Goal: Task Accomplishment & Management: Manage account settings

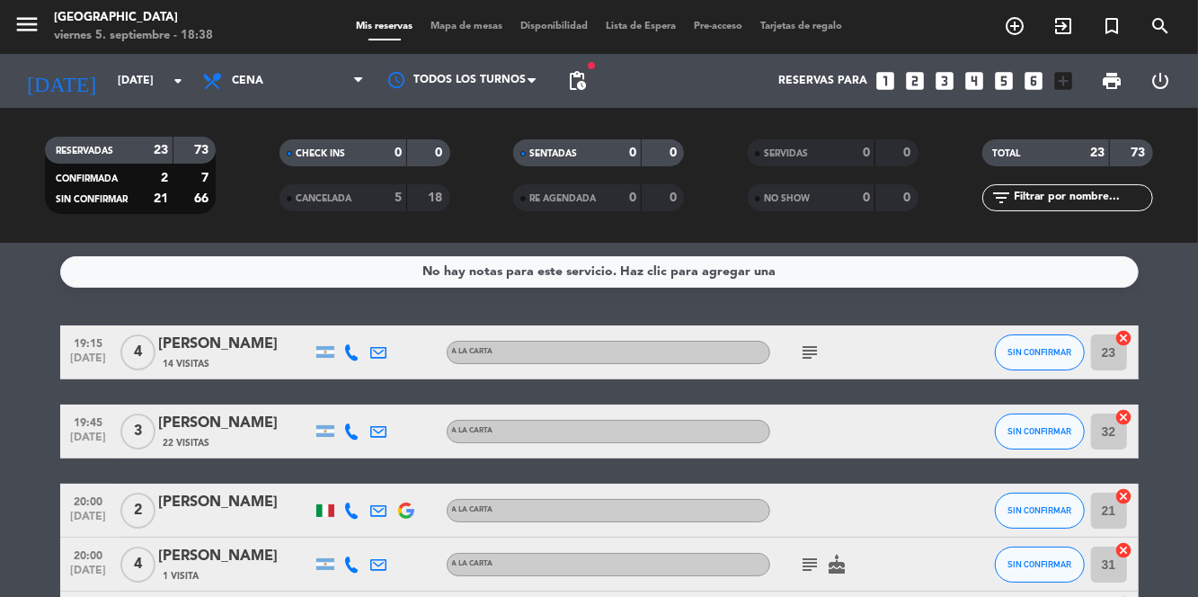
click at [475, 31] on span "Mapa de mesas" at bounding box center [466, 27] width 90 height 10
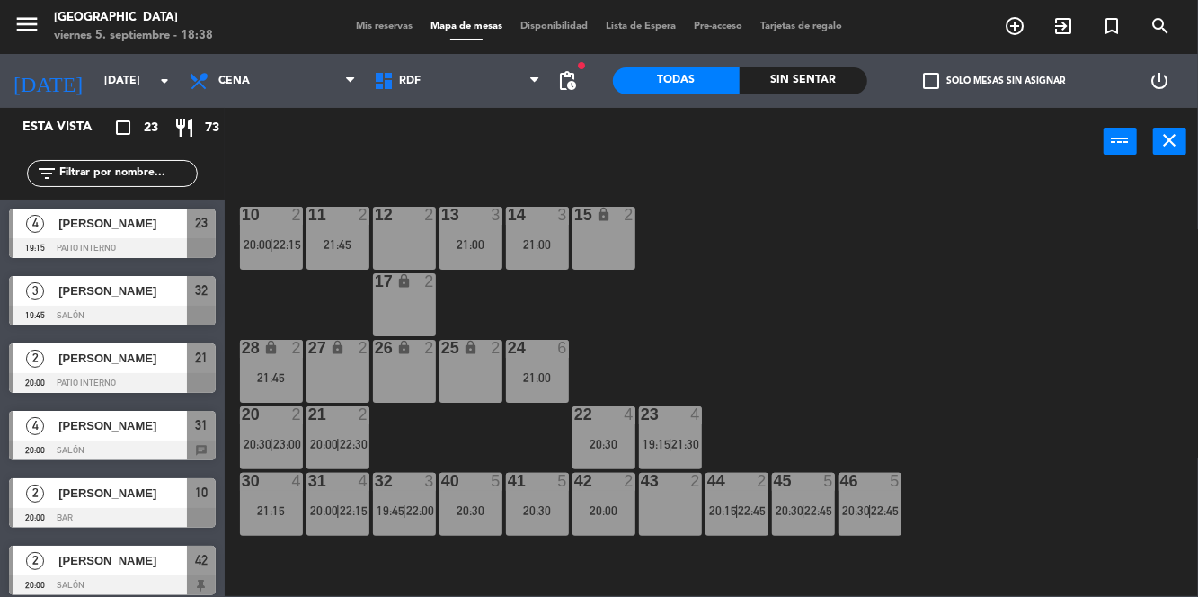
click at [611, 450] on div "20:30" at bounding box center [603, 444] width 63 height 13
click at [971, 257] on div "10 2 20:00 | 22:15 11 2 21:45 12 2 13 3 21:00 14 3 21:00 15 lock 2 17 lock 2 24…" at bounding box center [717, 384] width 962 height 421
click at [659, 437] on span "19:15" at bounding box center [657, 444] width 28 height 14
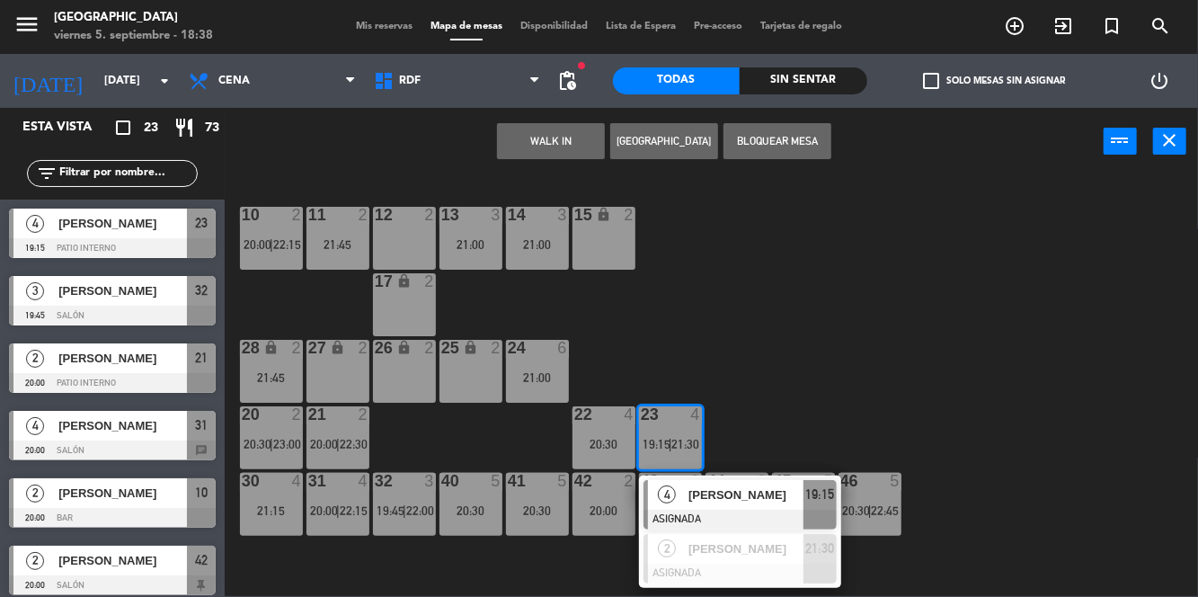
click at [980, 288] on div "10 2 20:00 | 22:15 11 2 21:45 12 2 13 3 21:00 14 3 21:00 15 lock 2 17 lock 2 24…" at bounding box center [717, 384] width 962 height 421
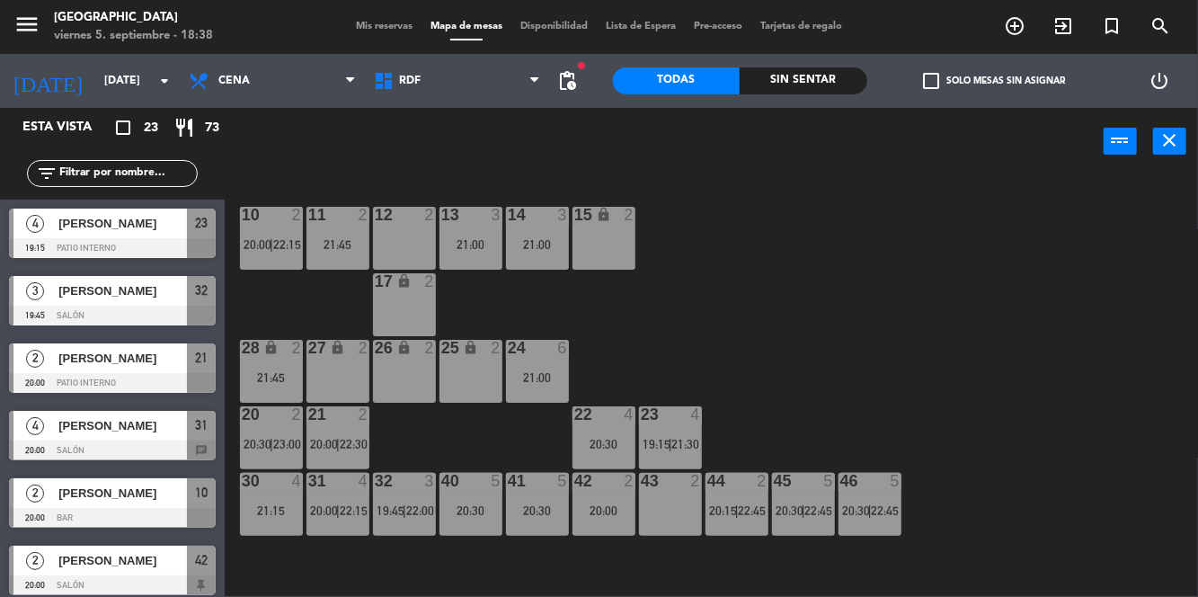
click at [997, 316] on div "10 2 20:00 | 22:15 11 2 21:45 12 2 13 3 21:00 14 3 21:00 15 lock 2 17 lock 2 24…" at bounding box center [717, 384] width 962 height 421
click at [902, 334] on div "10 2 20:00 | 22:15 11 2 21:45 12 2 13 3 21:00 14 3 21:00 15 lock 2 17 lock 2 24…" at bounding box center [717, 384] width 962 height 421
click at [649, 431] on div "23 4 19:15 | 21:30" at bounding box center [670, 437] width 63 height 63
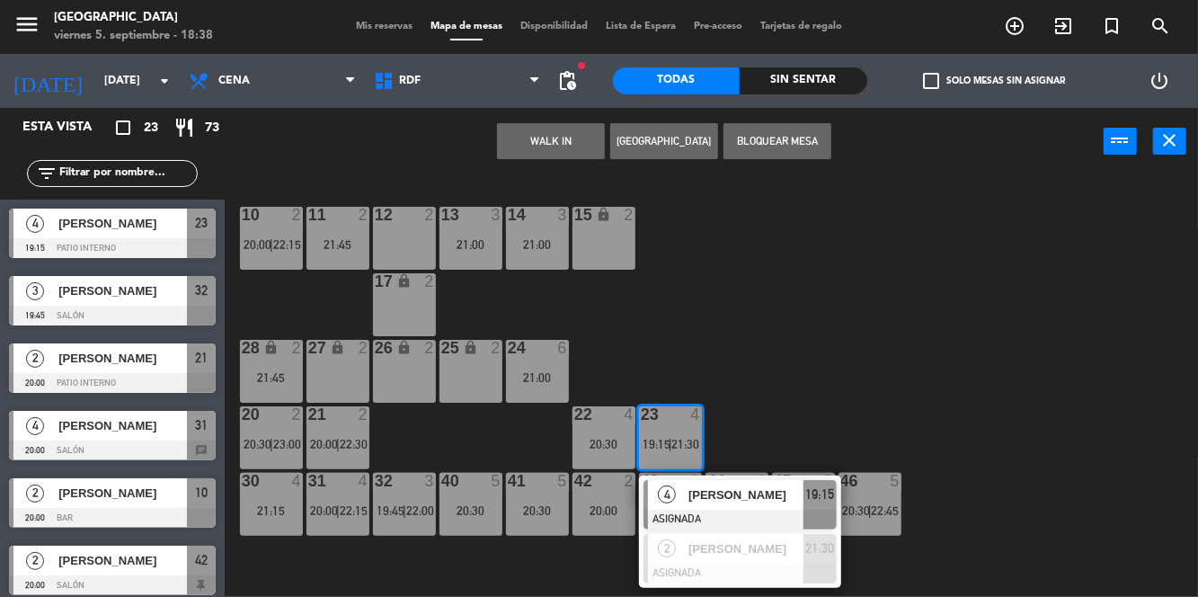
click at [888, 329] on div "10 2 20:00 | 22:15 11 2 21:45 12 2 13 3 21:00 14 3 21:00 15 lock 2 17 lock 2 24…" at bounding box center [717, 384] width 962 height 421
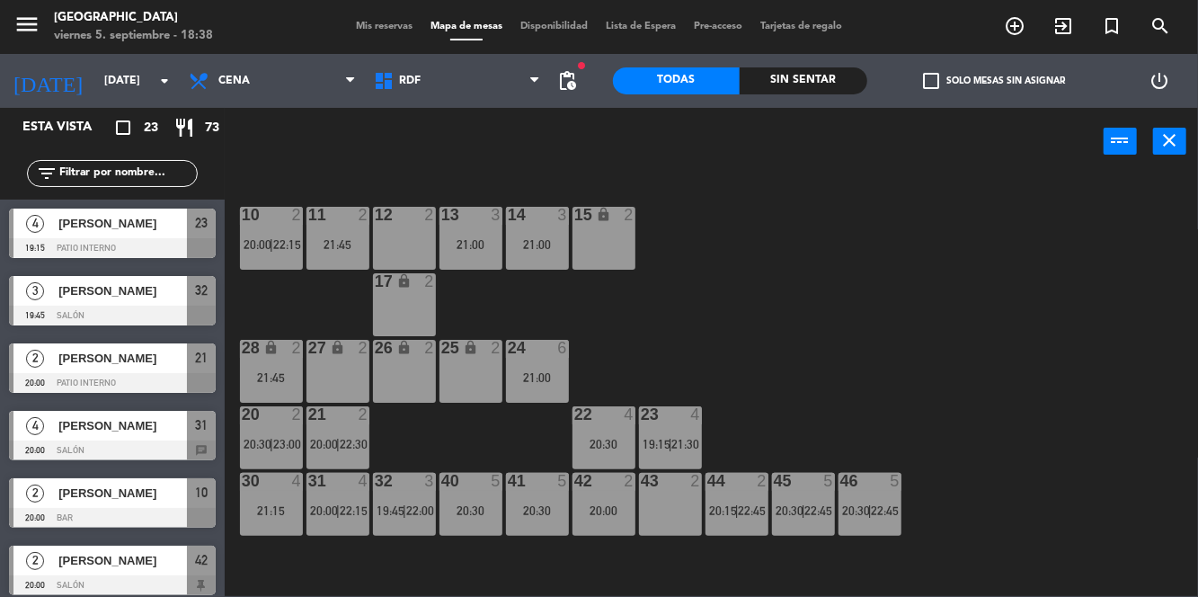
click at [1022, 336] on div "10 2 20:00 | 22:15 11 2 21:45 12 2 13 3 21:00 14 3 21:00 15 lock 2 17 lock 2 24…" at bounding box center [717, 384] width 962 height 421
click at [1000, 336] on div "10 2 20:00 | 22:15 11 2 21:45 12 2 13 3 21:00 14 3 21:00 15 lock 2 17 lock 2 24…" at bounding box center [717, 384] width 962 height 421
click at [958, 393] on div "10 2 20:00 | 22:15 11 2 21:45 12 2 13 3 21:00 14 3 21:00 15 lock 2 17 lock 2 24…" at bounding box center [717, 384] width 962 height 421
click at [935, 334] on div "10 2 20:00 | 22:15 11 2 21:45 12 2 13 3 21:00 14 3 21:00 15 lock 2 17 lock 2 24…" at bounding box center [717, 384] width 962 height 421
click at [682, 442] on span "21:30" at bounding box center [686, 444] width 28 height 14
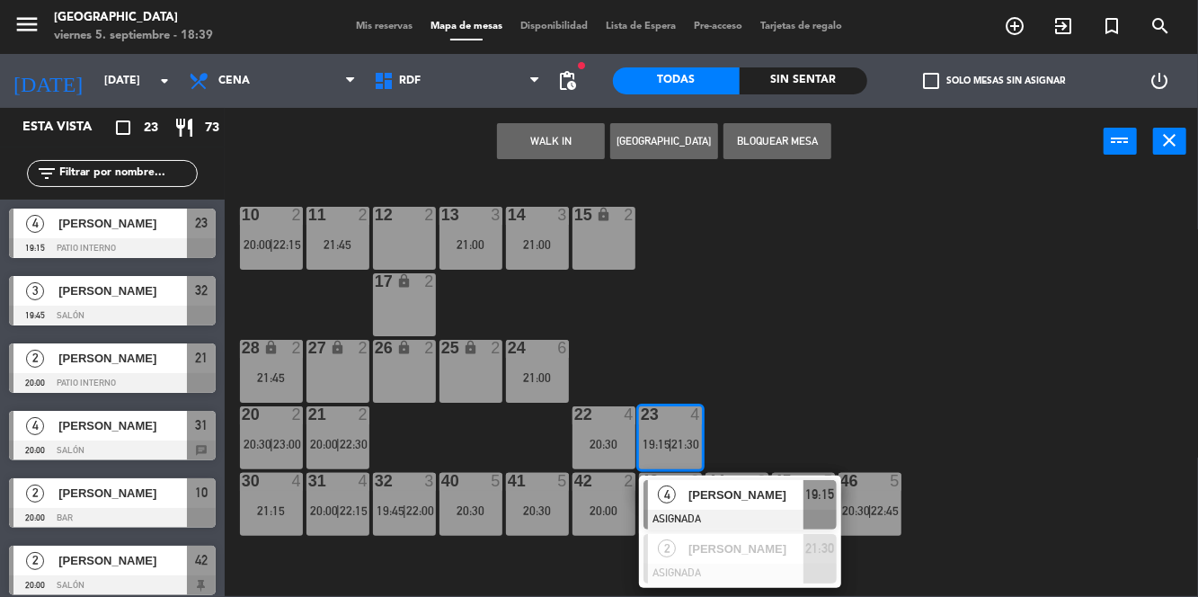
click at [726, 502] on span "[PERSON_NAME]" at bounding box center [745, 494] width 115 height 19
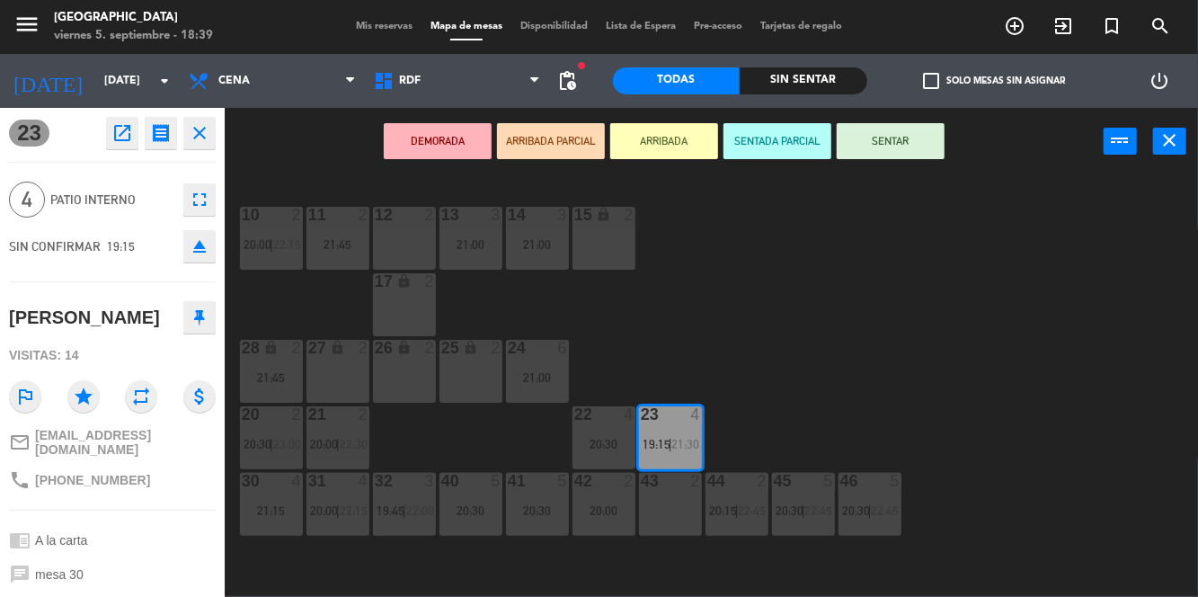
click at [1086, 299] on div "10 2 20:00 | 22:15 11 2 21:45 12 2 13 3 21:00 14 3 21:00 15 lock 2 17 lock 2 24…" at bounding box center [717, 384] width 962 height 421
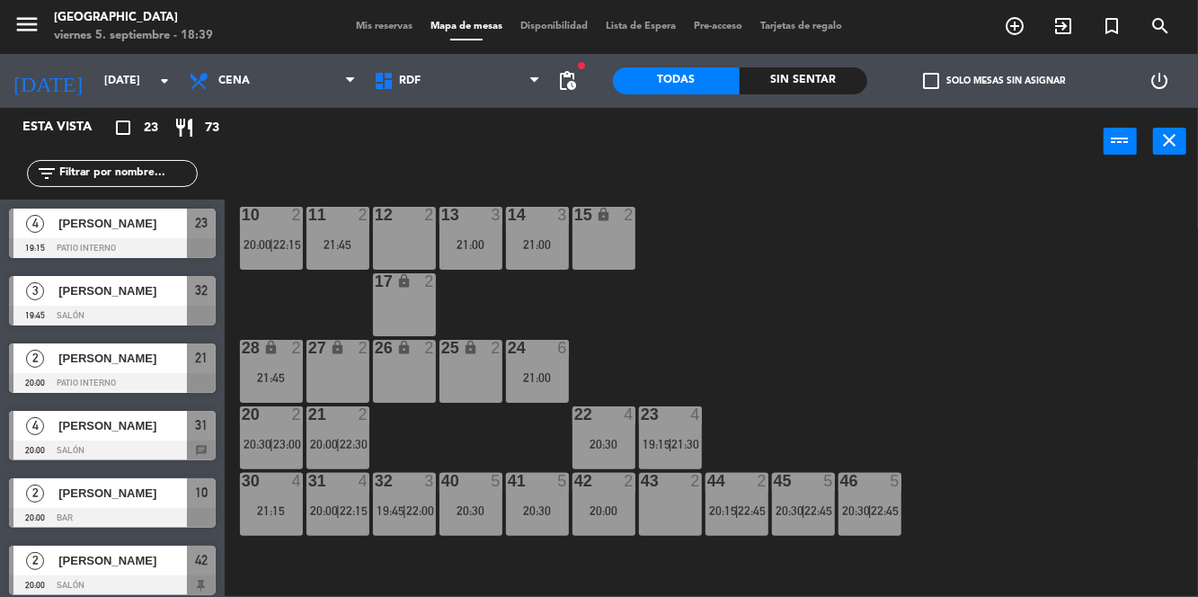
click at [254, 516] on div "21:15" at bounding box center [271, 510] width 63 height 13
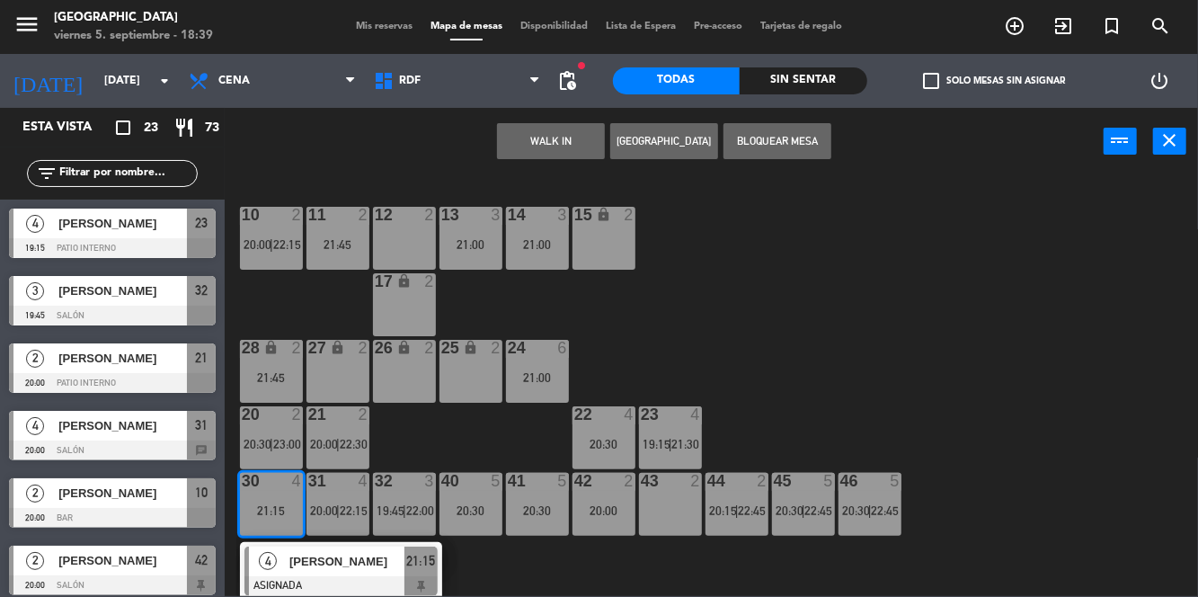
click at [422, 371] on div "26 lock 2" at bounding box center [404, 371] width 63 height 63
click at [323, 382] on div "27 lock 2" at bounding box center [337, 371] width 63 height 63
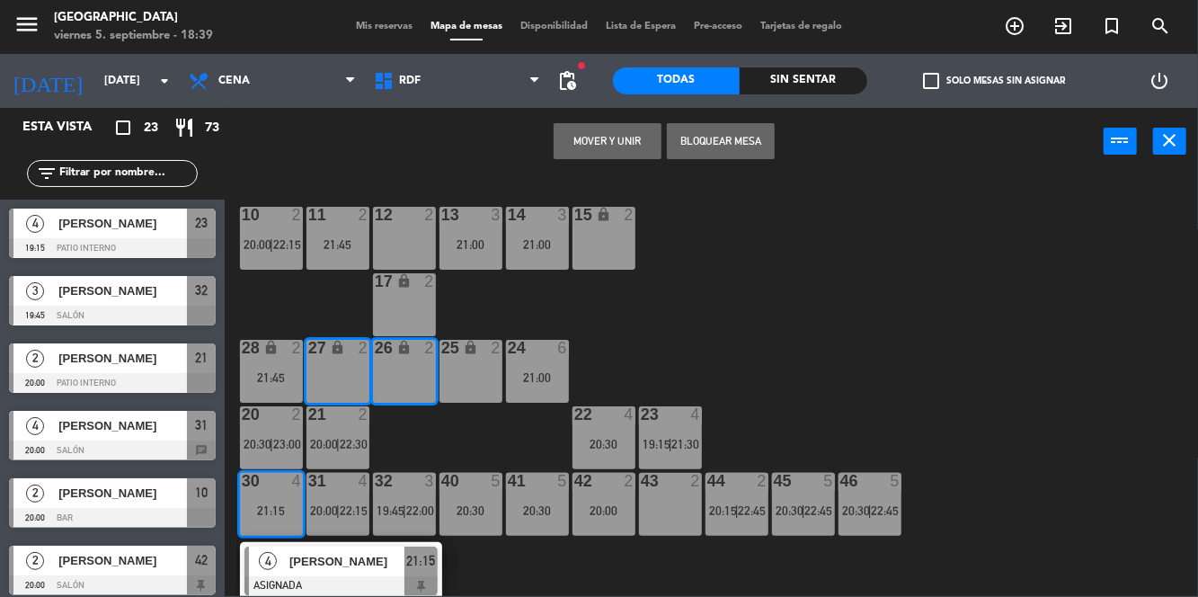
click at [631, 138] on button "Mover y Unir" at bounding box center [608, 141] width 108 height 36
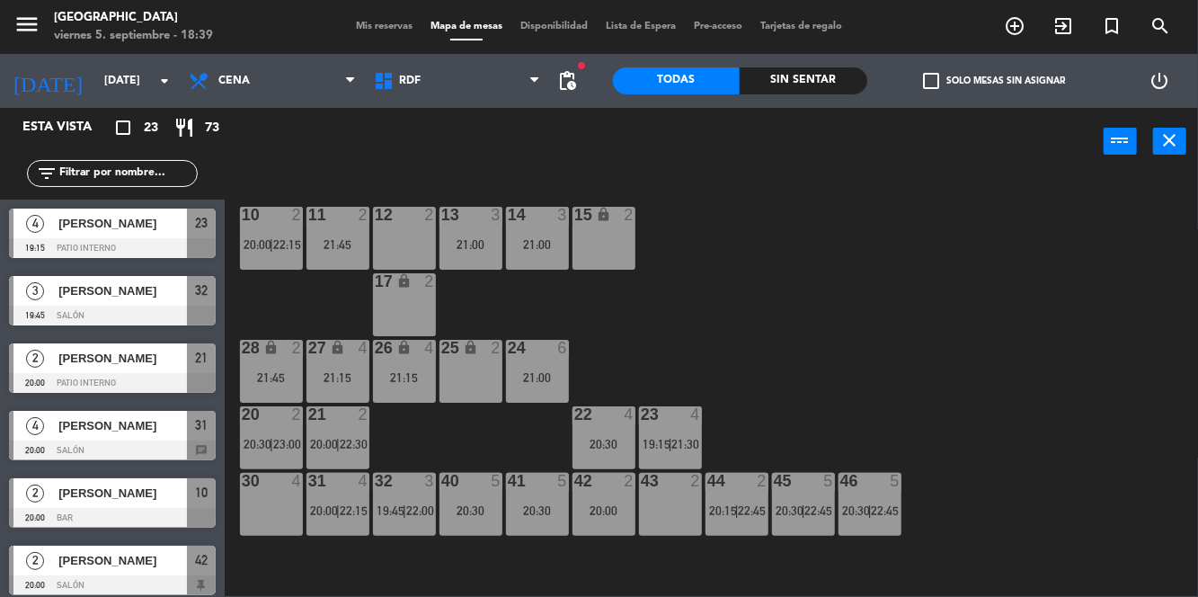
click at [331, 378] on div "21:15" at bounding box center [337, 377] width 63 height 13
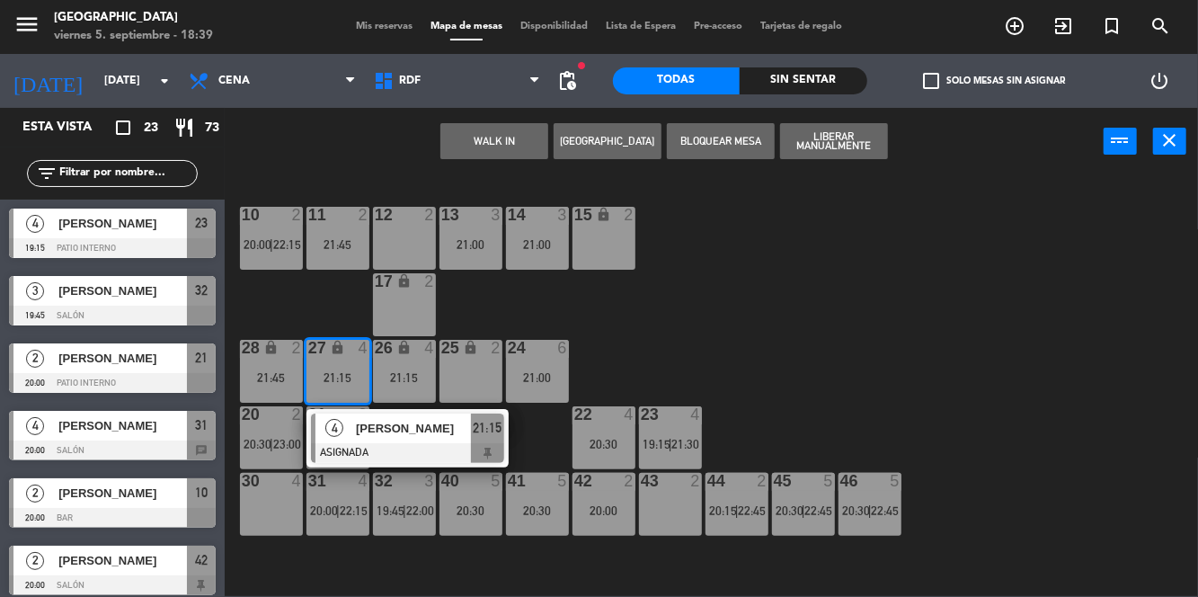
click at [965, 266] on div "10 2 20:00 | 22:15 11 2 21:45 12 2 13 3 21:00 14 3 21:00 15 lock 2 17 lock 2 24…" at bounding box center [717, 384] width 962 height 421
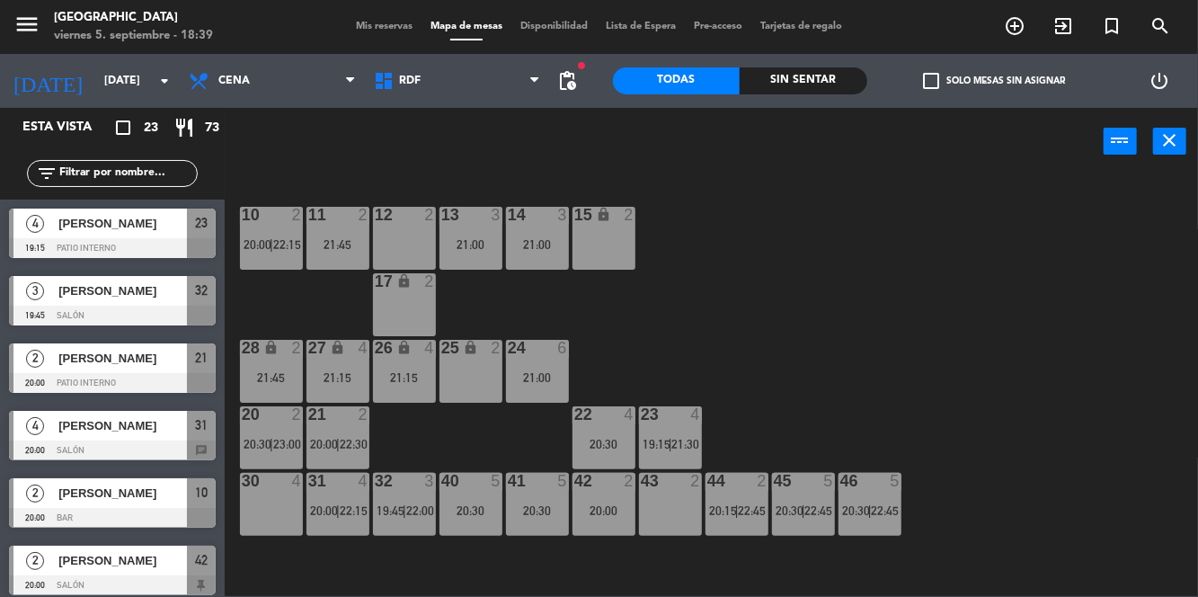
click at [619, 440] on div "20:30" at bounding box center [603, 444] width 63 height 13
click at [1039, 284] on div "10 2 20:00 | 22:15 11 2 21:45 12 2 13 3 21:00 14 3 21:00 15 lock 2 17 lock 2 24…" at bounding box center [717, 384] width 962 height 421
click at [676, 434] on div "23 4 19:15 | 21:30" at bounding box center [670, 437] width 63 height 63
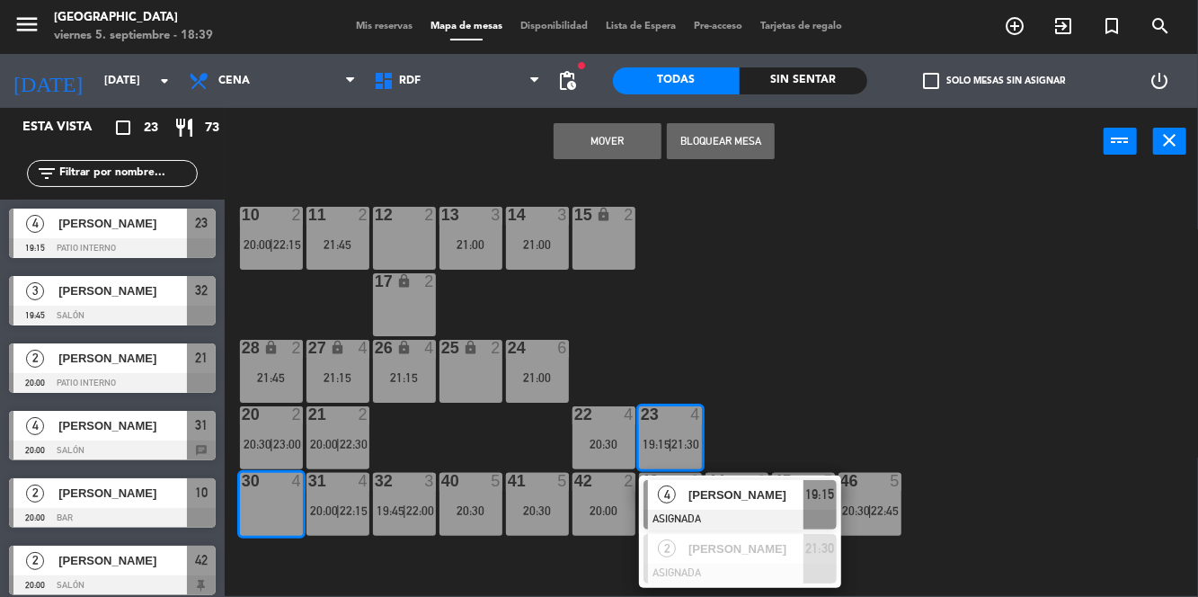
click at [573, 138] on button "Mover" at bounding box center [608, 141] width 108 height 36
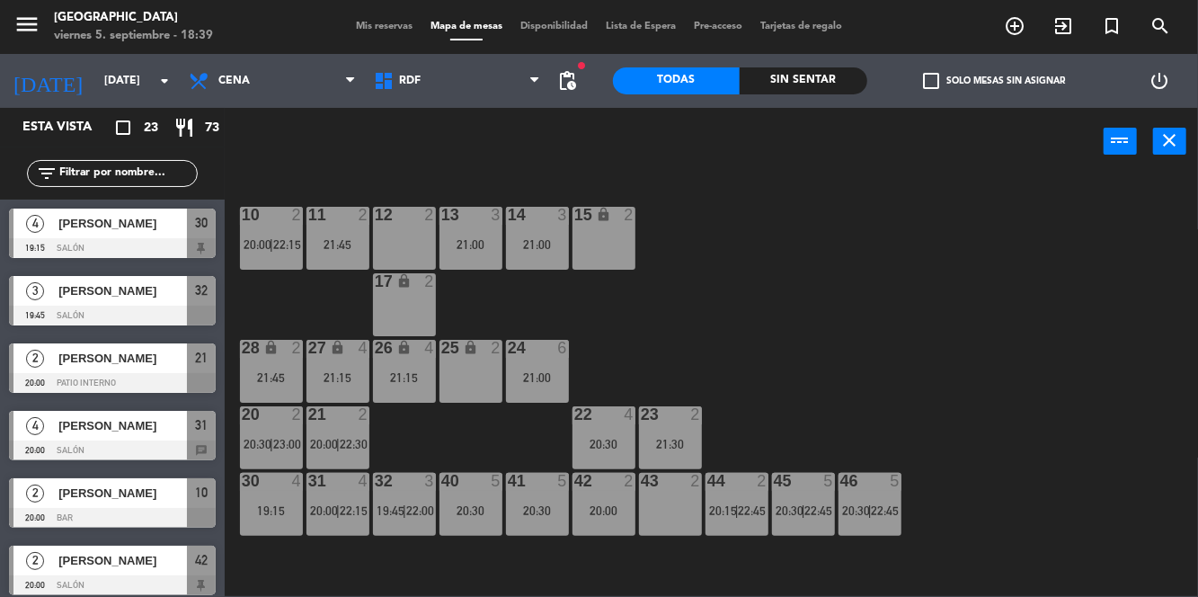
click at [255, 514] on div "19:15" at bounding box center [271, 510] width 63 height 13
click at [989, 322] on div "10 2 20:00 | 22:15 11 2 21:45 12 2 13 3 21:00 14 3 21:00 15 lock 2 17 lock 2 24…" at bounding box center [717, 384] width 962 height 421
click at [523, 243] on div "21:00" at bounding box center [537, 244] width 63 height 13
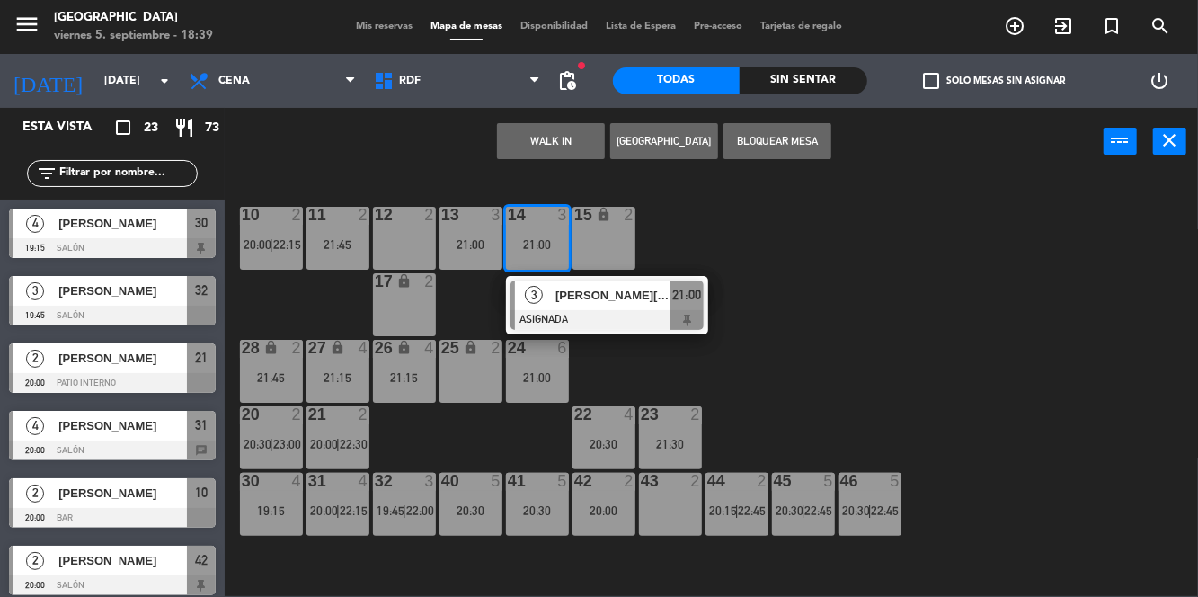
click at [597, 444] on div "20:30" at bounding box center [603, 444] width 63 height 13
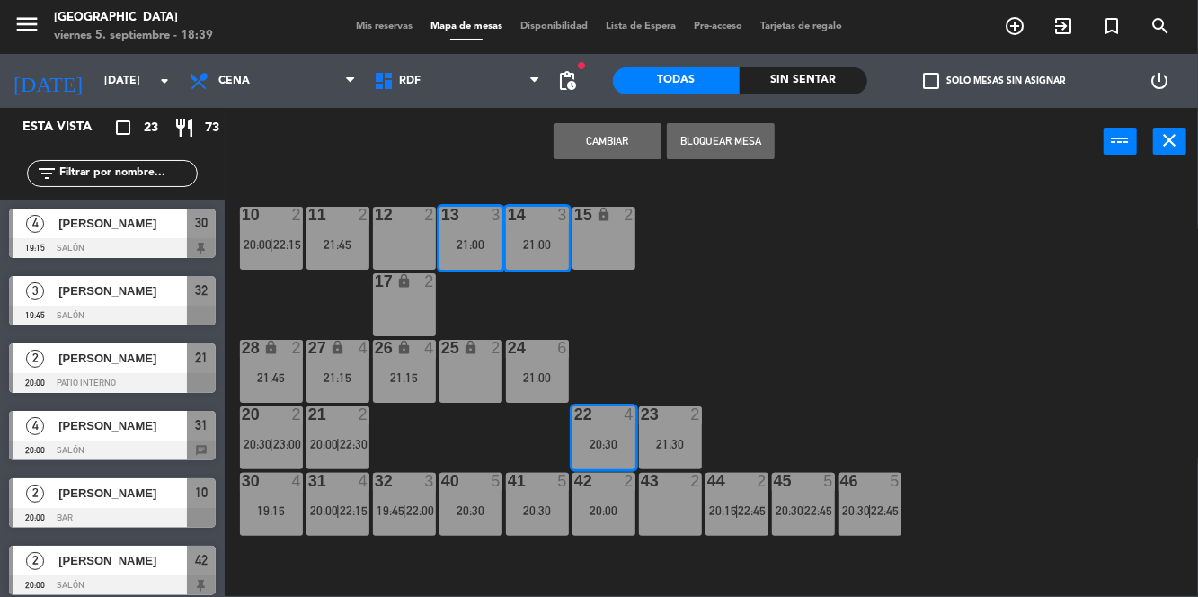
click at [616, 155] on button "Cambiar" at bounding box center [608, 141] width 108 height 36
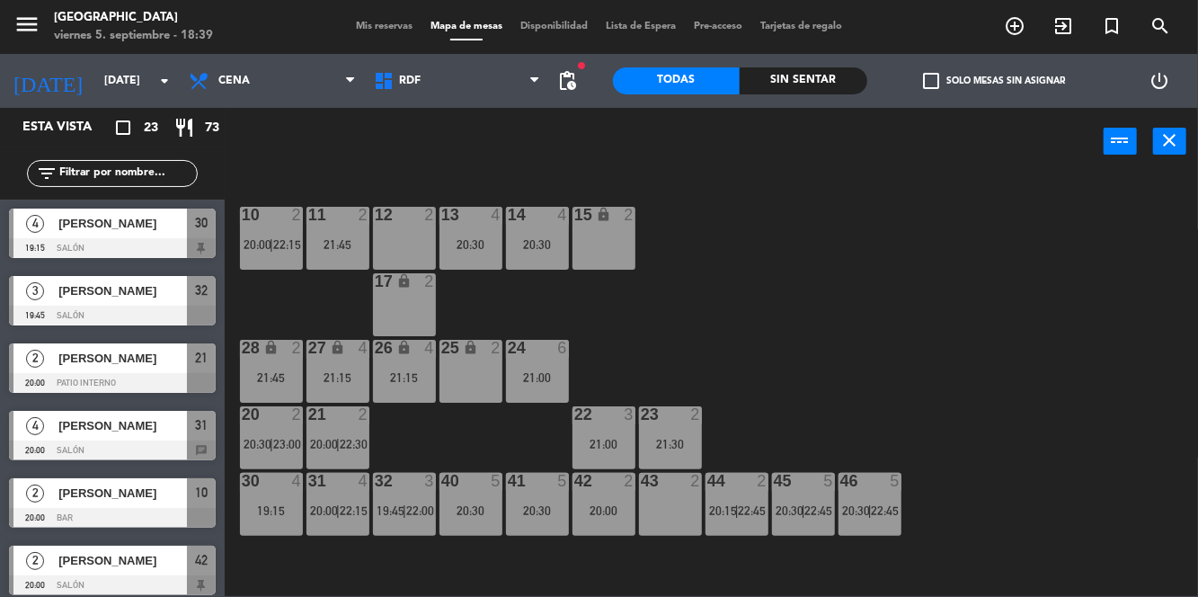
click at [687, 448] on div "21:30" at bounding box center [670, 444] width 63 height 13
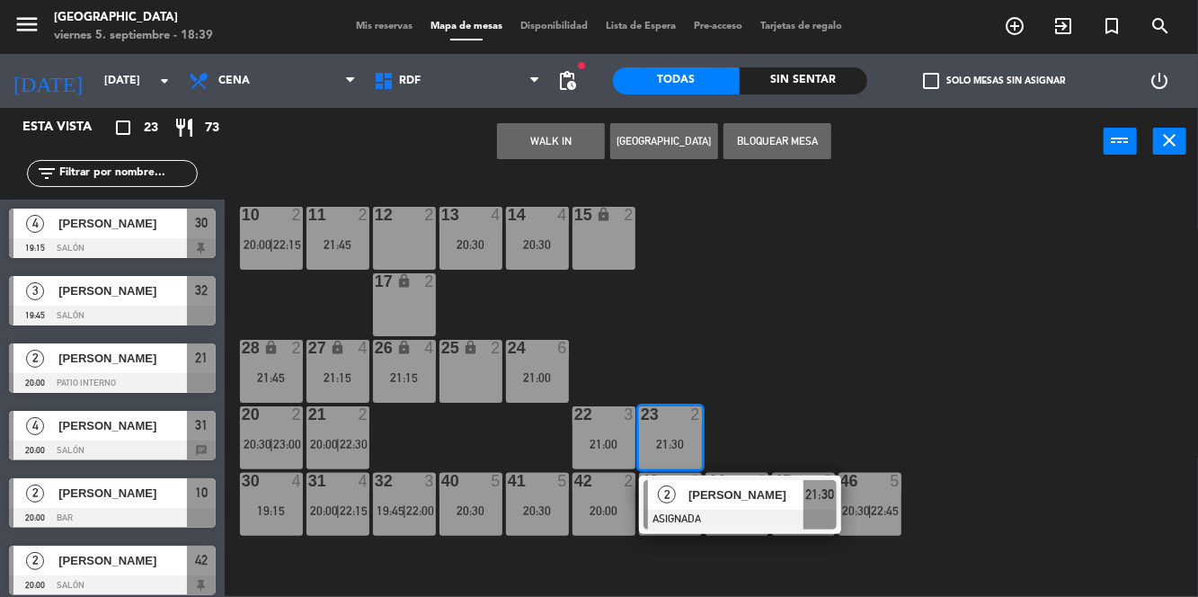
click at [1019, 325] on div "10 2 20:00 | 22:15 11 2 21:45 12 2 13 4 20:30 14 4 20:30 15 lock 2 17 lock 2 24…" at bounding box center [717, 384] width 962 height 421
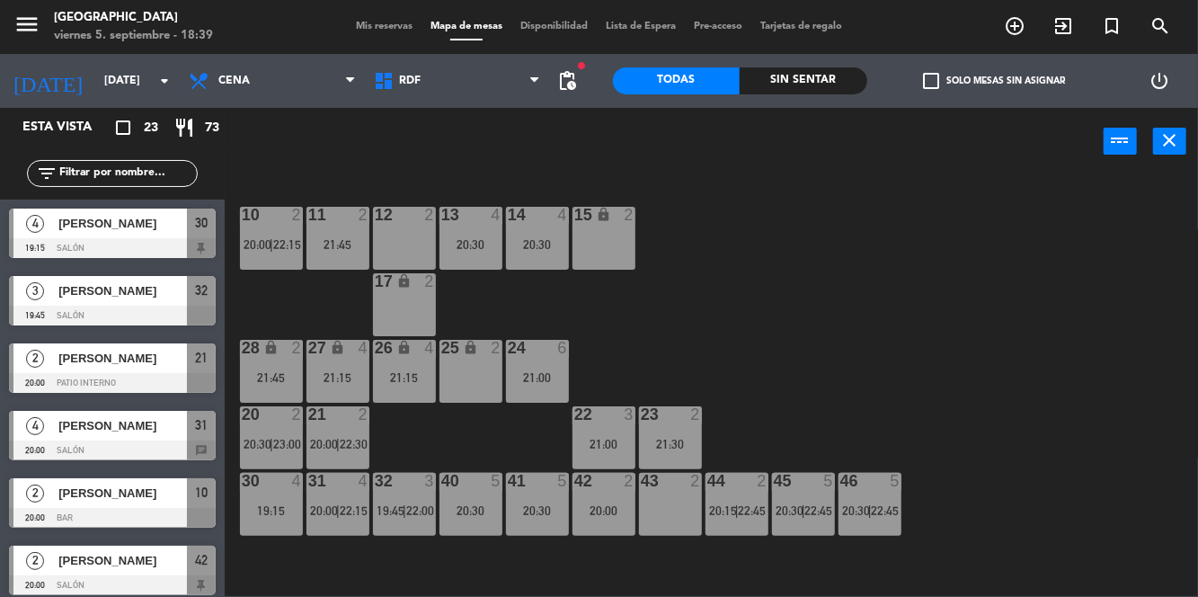
click at [681, 446] on div "21:30" at bounding box center [670, 444] width 63 height 13
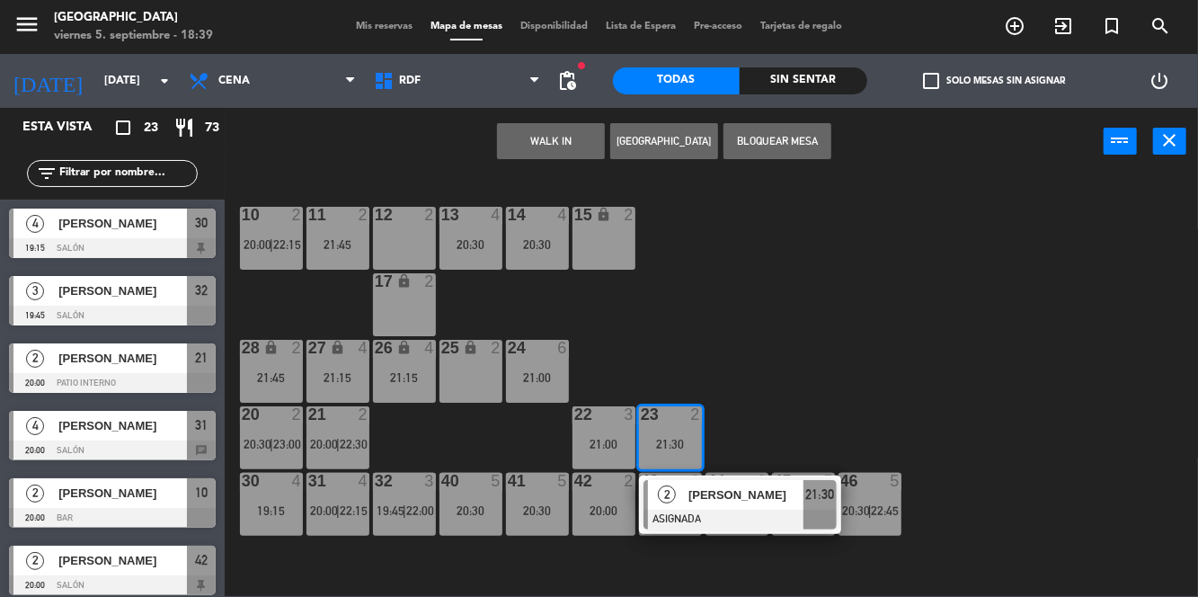
click at [918, 340] on div "10 2 20:00 | 22:15 11 2 21:45 12 2 13 4 20:30 14 4 20:30 15 lock 2 17 lock 2 24…" at bounding box center [717, 384] width 962 height 421
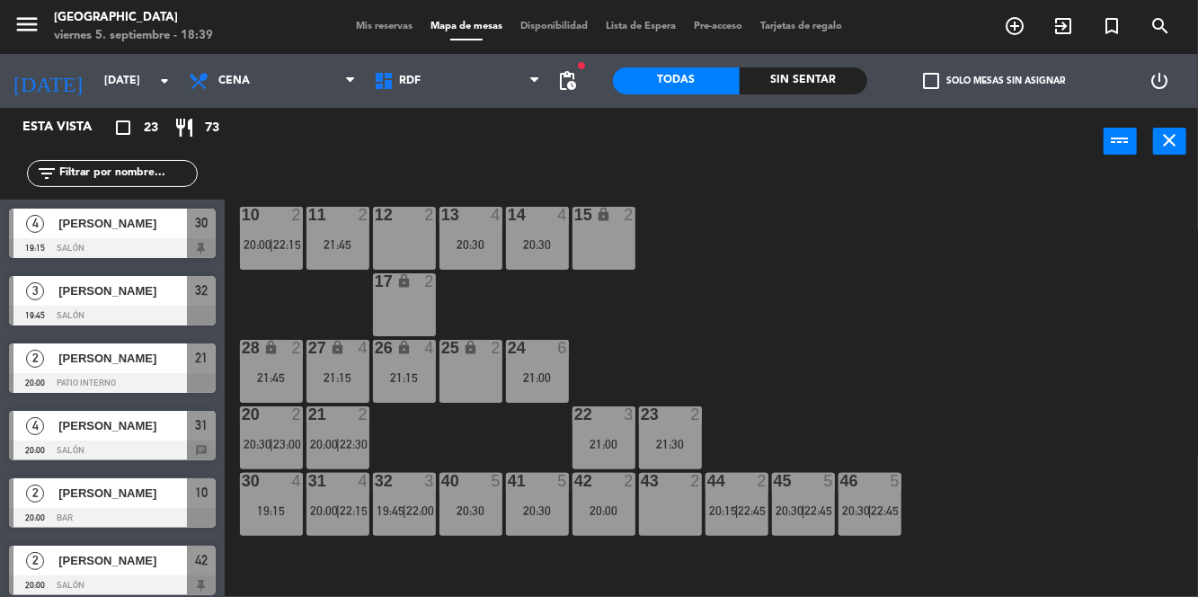
click at [655, 448] on div "21:30" at bounding box center [670, 444] width 63 height 13
click at [985, 318] on div "10 2 20:00 | 22:15 11 2 21:45 12 2 13 4 20:30 14 4 20:30 15 lock 2 17 lock 2 24…" at bounding box center [717, 384] width 962 height 421
click at [688, 439] on div "21:30" at bounding box center [670, 444] width 63 height 13
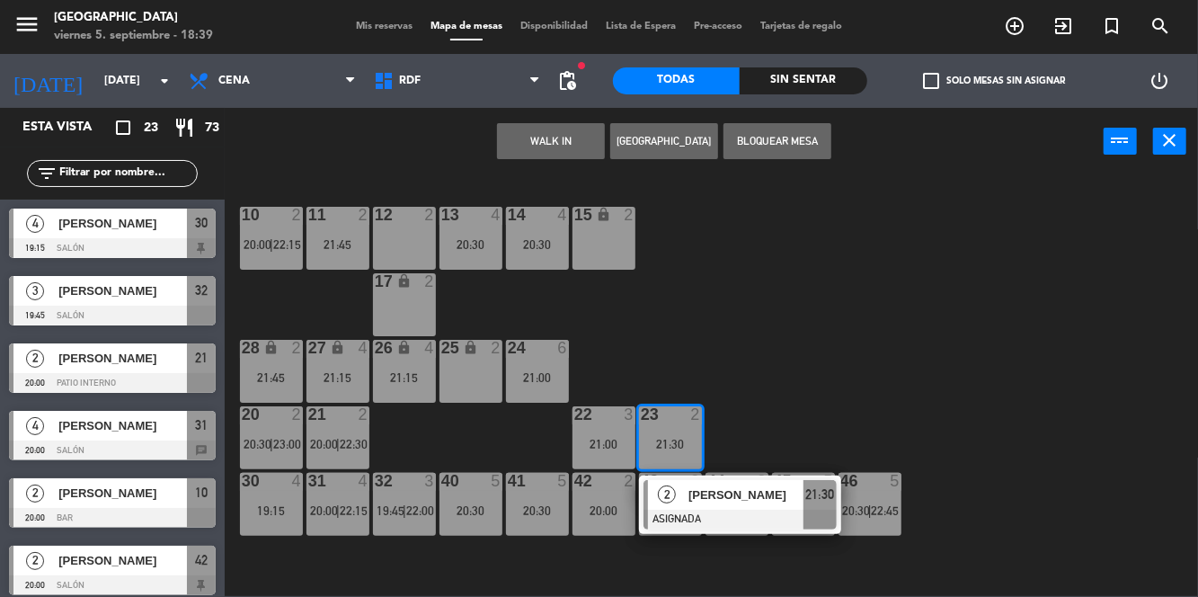
click at [675, 518] on div at bounding box center [739, 520] width 193 height 20
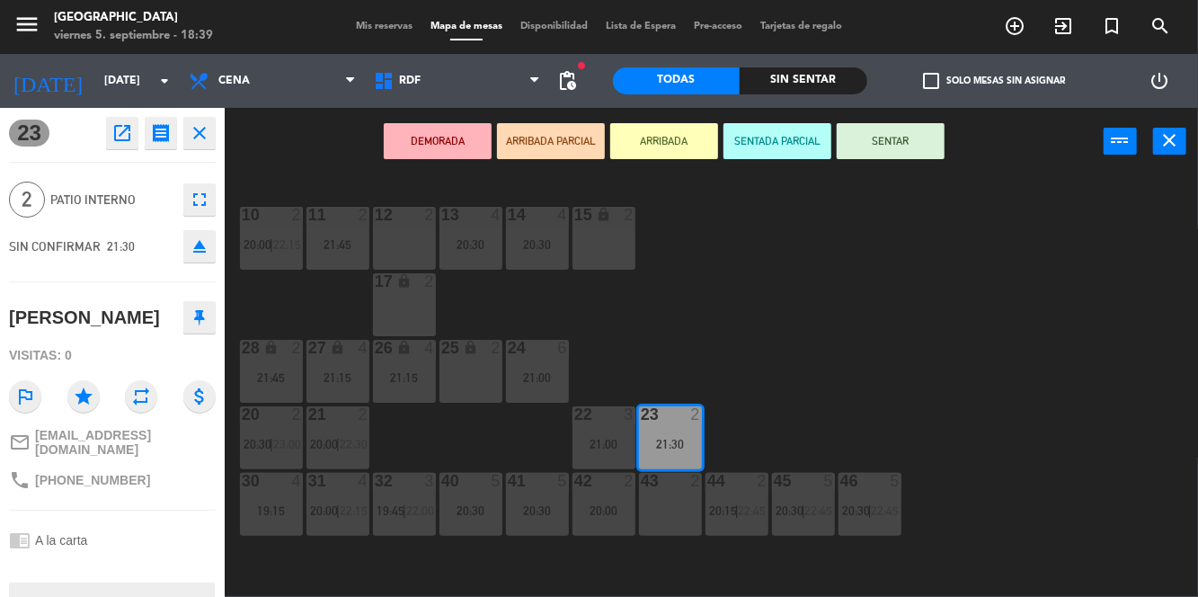
click at [691, 516] on div "43 2" at bounding box center [670, 504] width 63 height 63
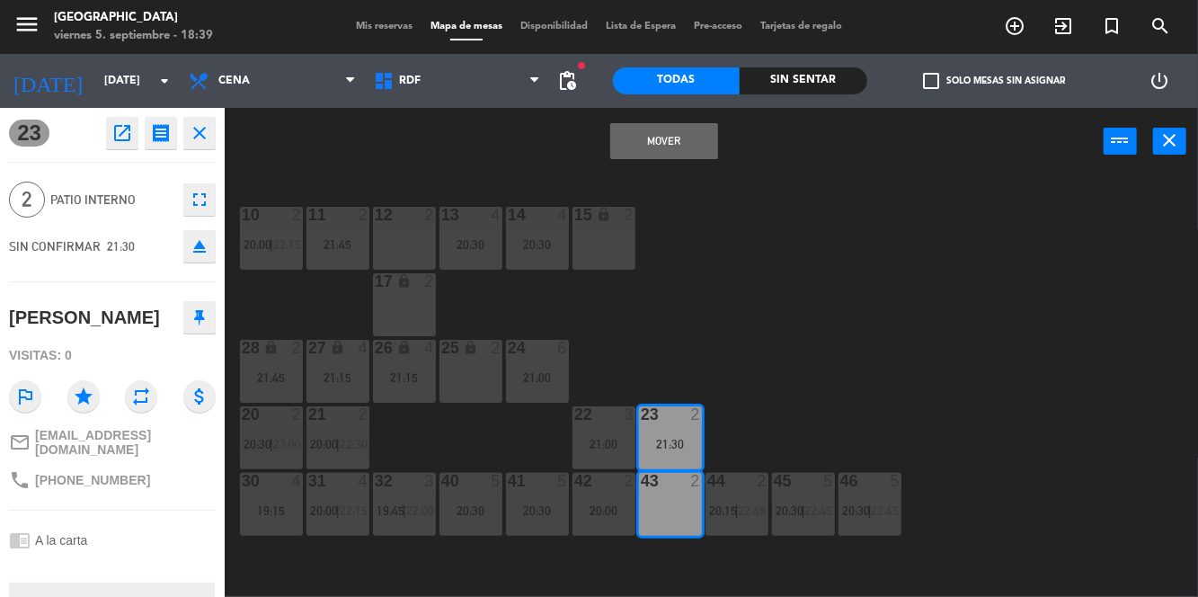
click at [674, 129] on button "Mover" at bounding box center [664, 141] width 108 height 36
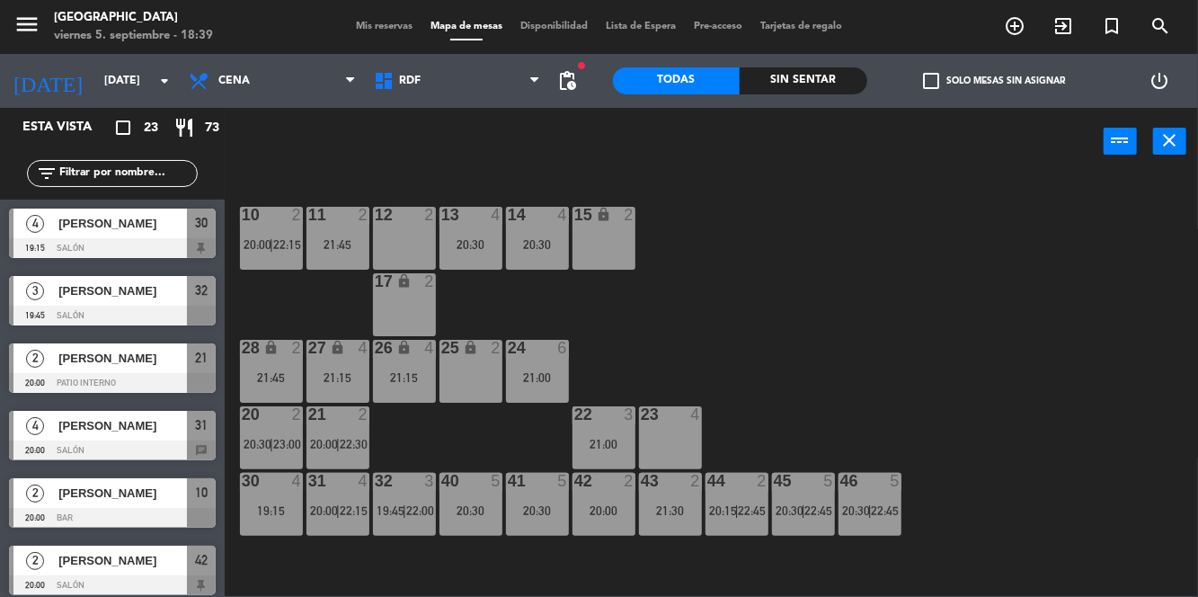
click at [953, 356] on div "10 2 20:00 | 22:15 11 2 21:45 12 2 13 4 20:30 14 4 20:30 15 lock 2 17 lock 2 24…" at bounding box center [717, 384] width 962 height 421
click at [415, 519] on div "32 3 19:45 | 22:00" at bounding box center [404, 504] width 63 height 63
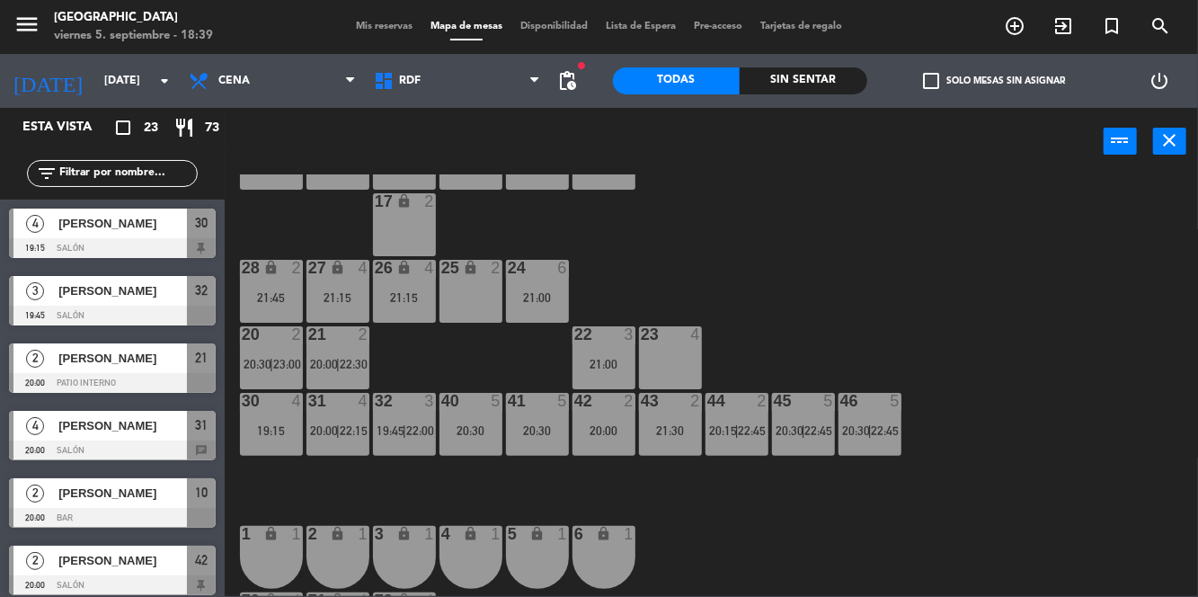
scroll to position [87, 0]
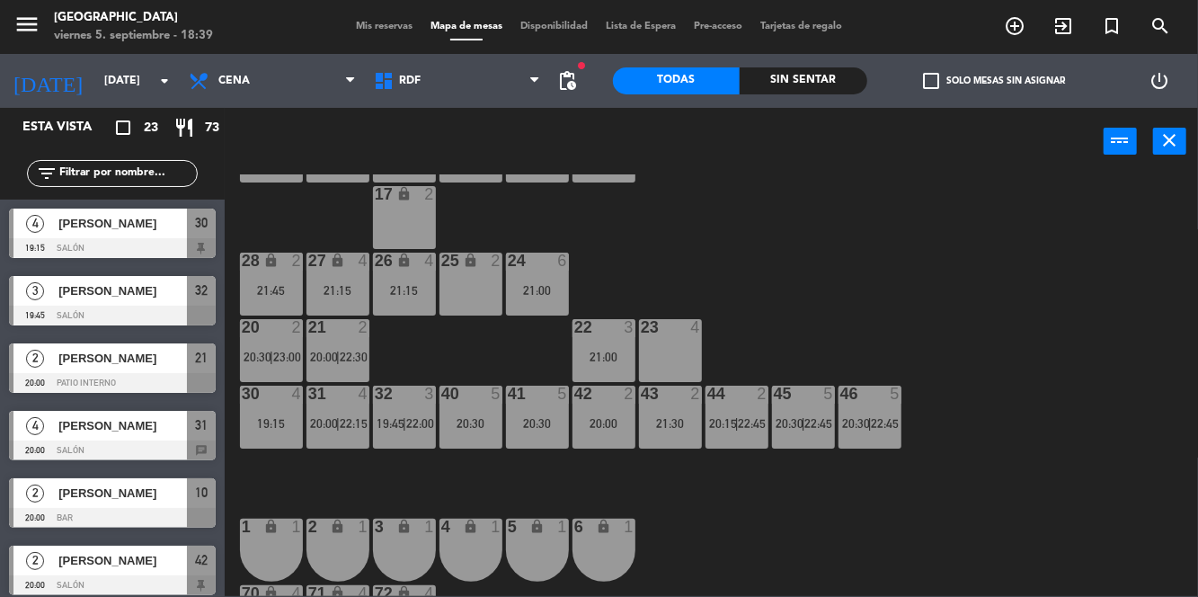
click at [394, 430] on span "19:45" at bounding box center [391, 423] width 28 height 14
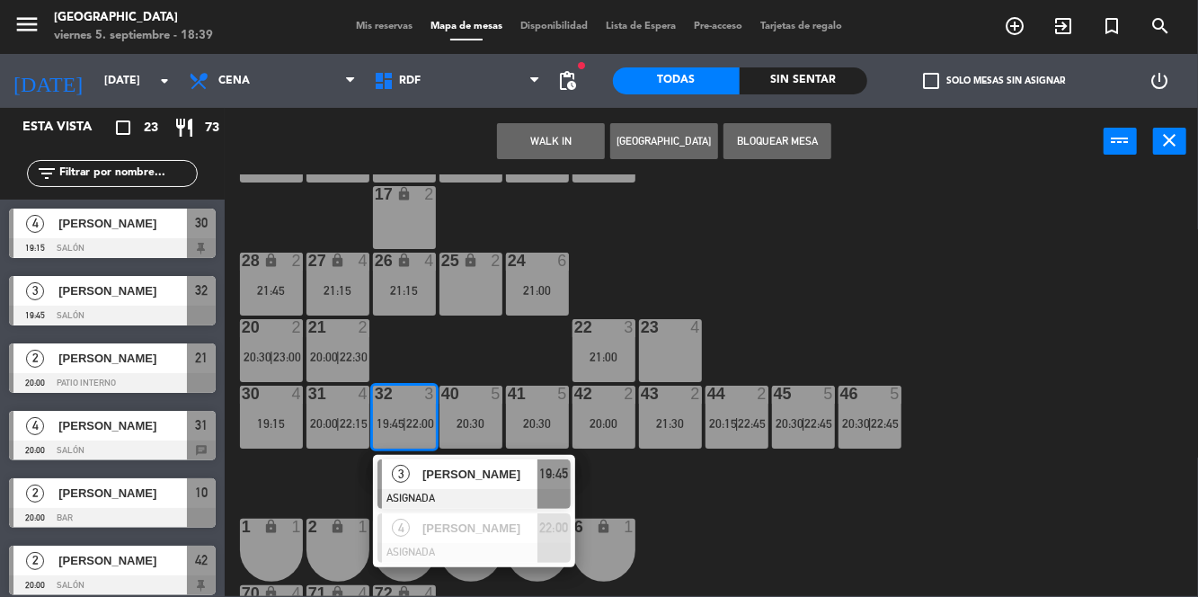
click at [478, 541] on div "[PERSON_NAME]" at bounding box center [479, 528] width 117 height 30
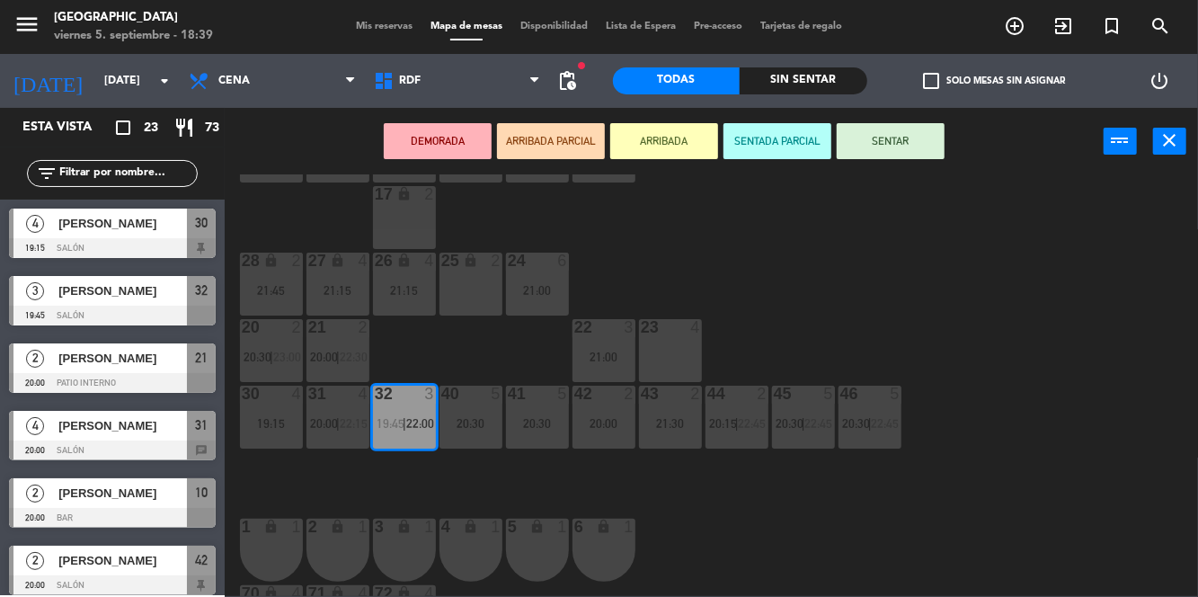
click at [673, 358] on div "23 4" at bounding box center [670, 350] width 63 height 63
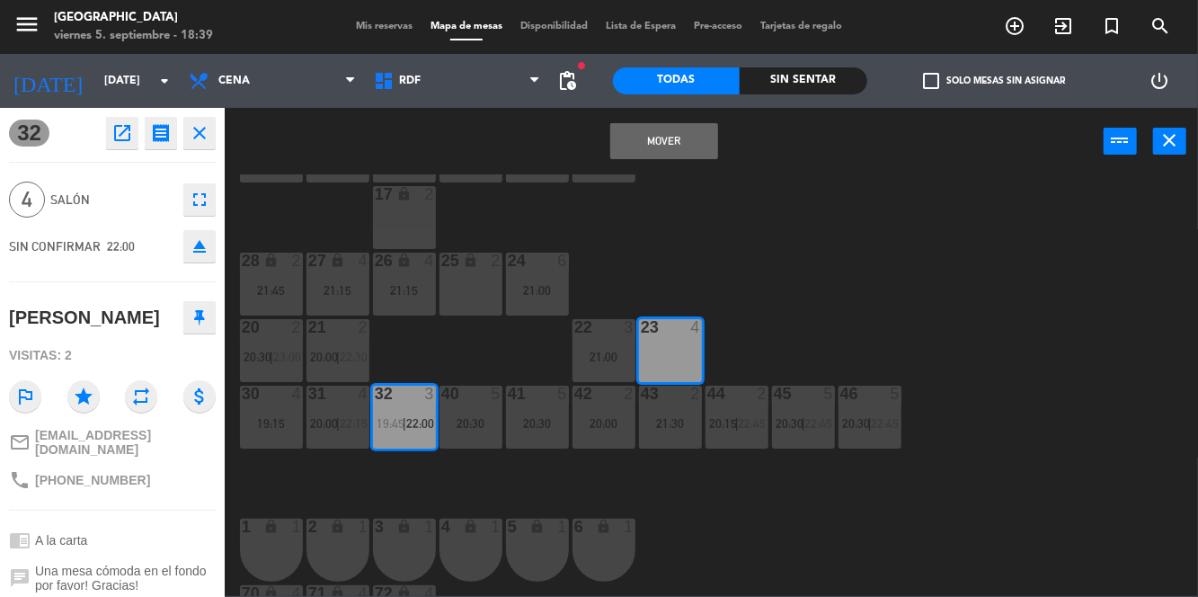
click at [675, 151] on button "Mover" at bounding box center [664, 141] width 108 height 36
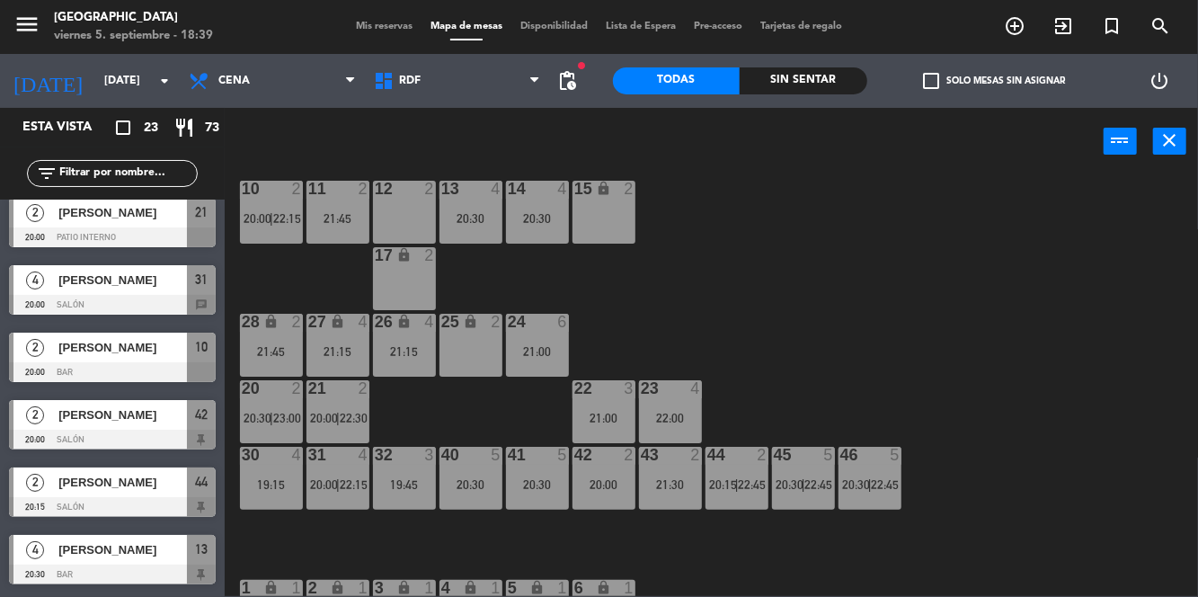
scroll to position [0, 0]
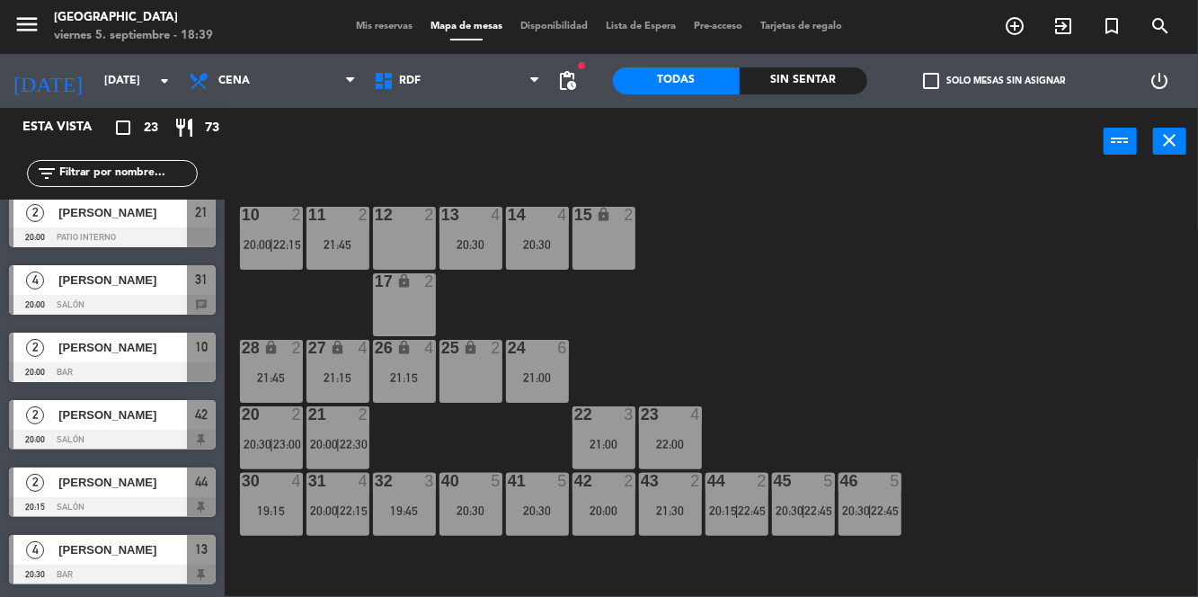
click at [1005, 341] on div "10 2 20:00 | 22:15 11 2 21:45 12 2 13 4 20:30 14 4 20:30 15 lock 2 17 lock 2 24…" at bounding box center [717, 384] width 962 height 421
click at [824, 503] on span "22:45" at bounding box center [819, 510] width 28 height 14
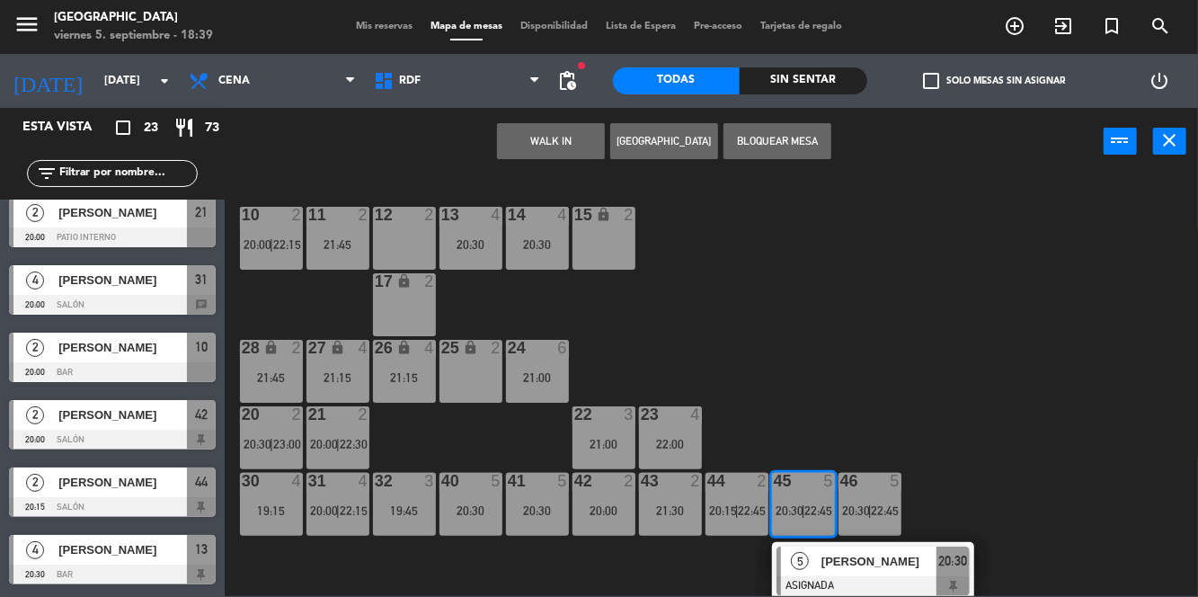
click at [1050, 367] on div "10 2 20:00 | 22:15 11 2 21:45 12 2 13 4 20:30 14 4 20:30 15 lock 2 17 lock 2 24…" at bounding box center [717, 384] width 962 height 421
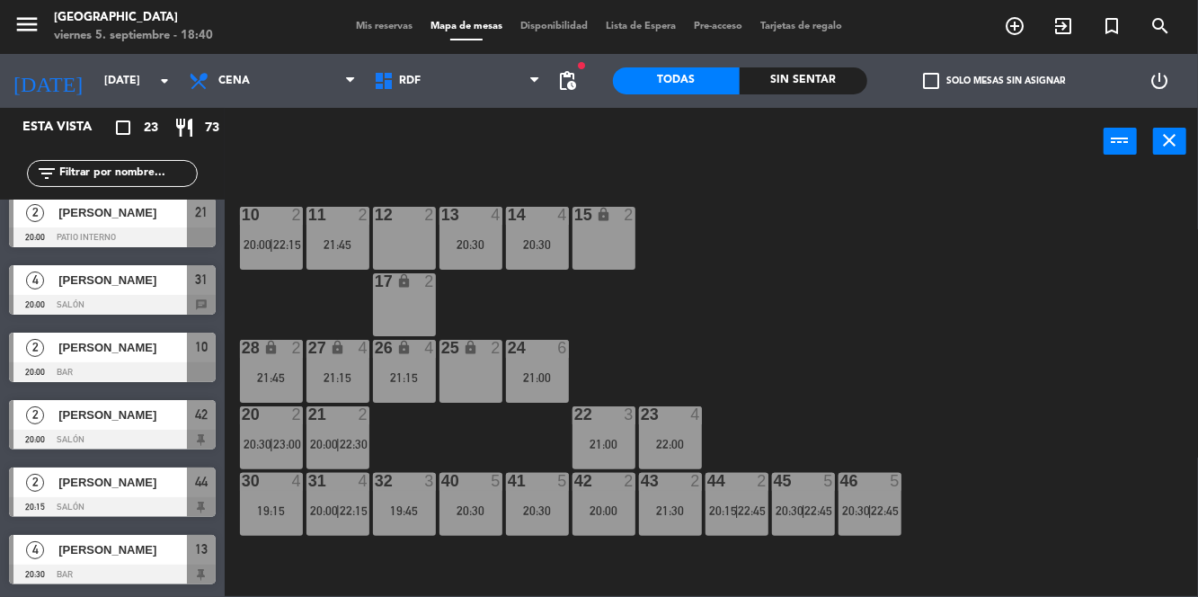
click at [994, 392] on div "10 2 20:00 | 22:15 11 2 21:45 12 2 13 4 20:30 14 4 20:30 15 lock 2 17 lock 2 24…" at bounding box center [717, 384] width 962 height 421
click at [798, 498] on div "45 5 20:30 | 22:45" at bounding box center [803, 504] width 63 height 63
click at [1023, 471] on div "10 2 20:00 | 22:15 11 2 21:45 12 2 13 4 20:30 14 4 20:30 15 lock 2 17 lock 2 24…" at bounding box center [717, 384] width 962 height 421
click at [1165, 534] on div "10 2 20:00 | 22:15 11 2 21:45 12 2 13 4 20:30 14 4 20:30 15 lock 2 17 lock 2 24…" at bounding box center [717, 384] width 962 height 421
click at [1161, 504] on div "10 2 20:00 | 22:15 11 2 21:45 12 2 13 4 20:30 14 4 20:30 15 lock 2 17 lock 2 24…" at bounding box center [717, 384] width 962 height 421
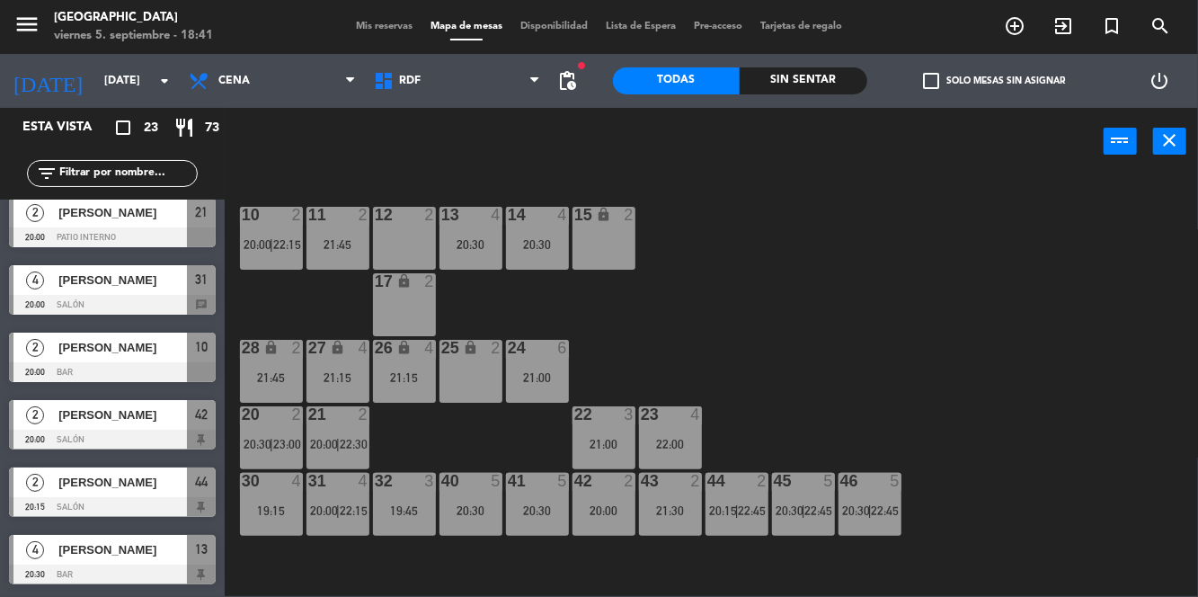
click at [1172, 503] on div "10 2 20:00 | 22:15 11 2 21:45 12 2 13 4 20:30 14 4 20:30 15 lock 2 17 lock 2 24…" at bounding box center [717, 384] width 962 height 421
click at [1178, 496] on div "10 2 20:00 | 22:15 11 2 21:45 12 2 13 4 20:30 14 4 20:30 15 lock 2 17 lock 2 24…" at bounding box center [717, 384] width 962 height 421
click at [1181, 491] on div "10 2 20:00 | 22:15 11 2 21:45 12 2 13 4 20:30 14 4 20:30 15 lock 2 17 lock 2 24…" at bounding box center [717, 384] width 962 height 421
click at [1159, 450] on div "10 2 20:00 | 22:15 11 2 21:45 12 2 13 4 20:30 14 4 20:30 15 lock 2 17 lock 2 24…" at bounding box center [717, 384] width 962 height 421
click at [1162, 450] on div "10 2 20:00 | 22:15 11 2 21:45 12 2 13 4 20:30 14 4 20:30 15 lock 2 17 lock 2 24…" at bounding box center [717, 384] width 962 height 421
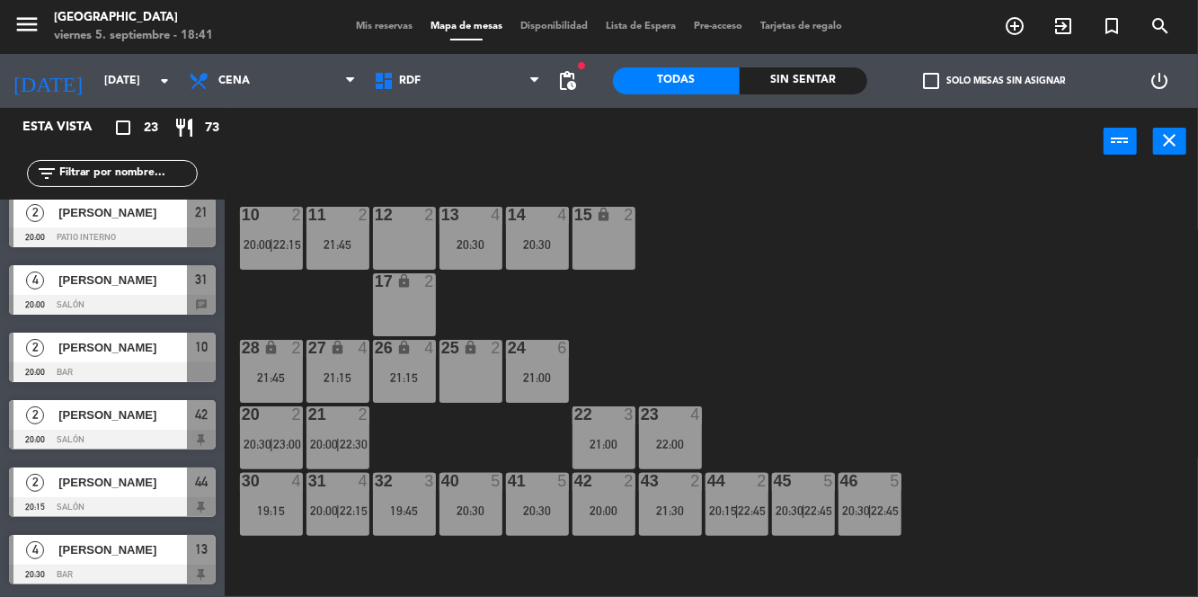
click at [1170, 460] on div "10 2 20:00 | 22:15 11 2 21:45 12 2 13 4 20:30 14 4 20:30 15 lock 2 17 lock 2 24…" at bounding box center [717, 384] width 962 height 421
click at [1161, 494] on div "10 2 20:00 | 22:15 11 2 21:45 12 2 13 4 20:30 14 4 20:30 15 lock 2 17 lock 2 24…" at bounding box center [717, 384] width 962 height 421
click at [1163, 478] on div "10 2 20:00 | 22:15 11 2 21:45 12 2 13 4 20:30 14 4 20:30 15 lock 2 17 lock 2 24…" at bounding box center [717, 384] width 962 height 421
click at [1179, 482] on div "10 2 20:00 | 22:15 11 2 21:45 12 2 13 4 20:30 14 4 20:30 15 lock 2 17 lock 2 24…" at bounding box center [717, 384] width 962 height 421
click at [1175, 474] on div "10 2 20:00 | 22:15 11 2 21:45 12 2 13 4 20:30 14 4 20:30 15 lock 2 17 lock 2 24…" at bounding box center [717, 384] width 962 height 421
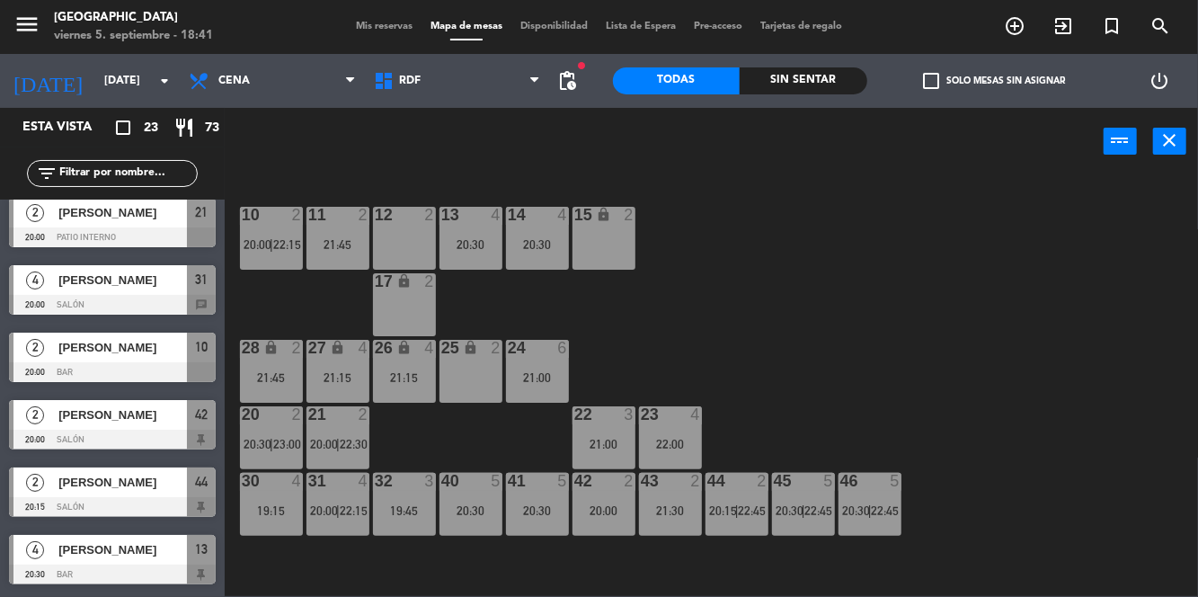
click at [1183, 469] on div "10 2 20:00 | 22:15 11 2 21:45 12 2 13 4 20:30 14 4 20:30 15 lock 2 17 lock 2 24…" at bounding box center [717, 384] width 962 height 421
click at [1181, 470] on div "10 2 20:00 | 22:15 11 2 21:45 12 2 13 4 20:30 14 4 20:30 15 lock 2 17 lock 2 24…" at bounding box center [717, 384] width 962 height 421
click at [373, 41] on div "menu [GEOGRAPHIC_DATA] [DATE] 5. septiembre - 19:03 Mis reservas Mapa de mesas …" at bounding box center [599, 27] width 1198 height 54
click at [368, 29] on span "Mis reservas" at bounding box center [384, 27] width 75 height 10
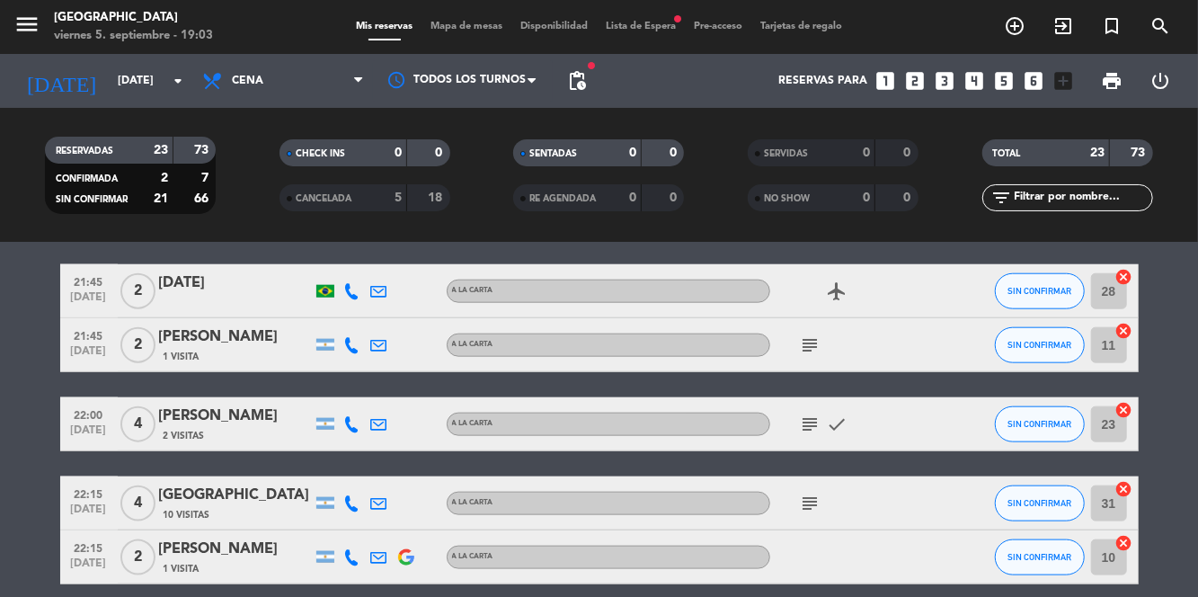
scroll to position [1299, 0]
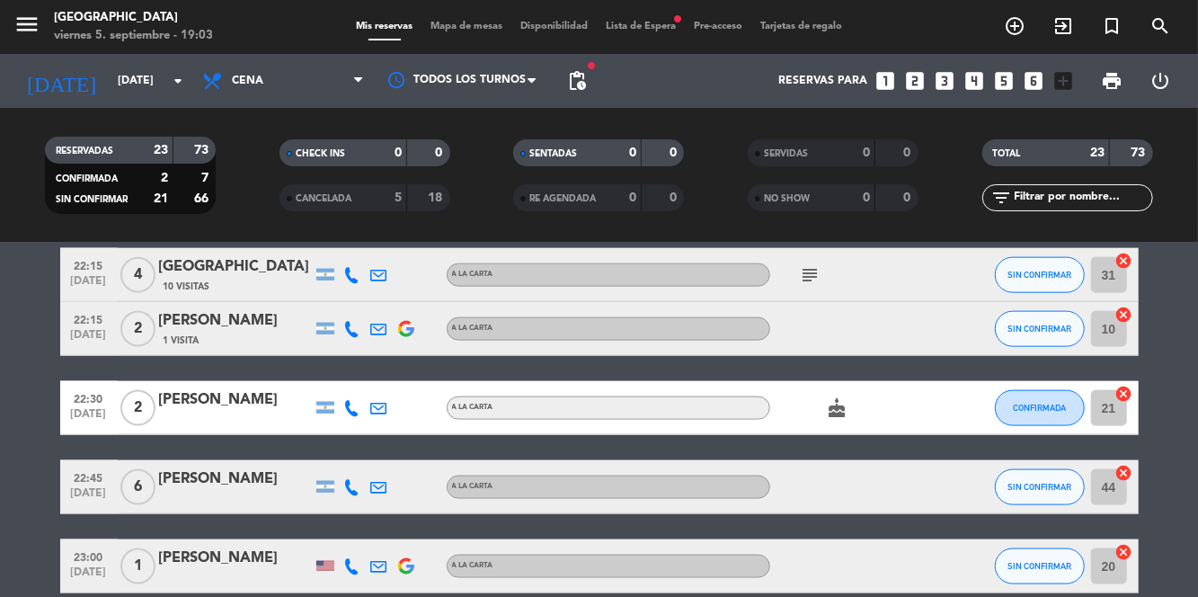
click at [805, 282] on icon "subject" at bounding box center [811, 275] width 22 height 22
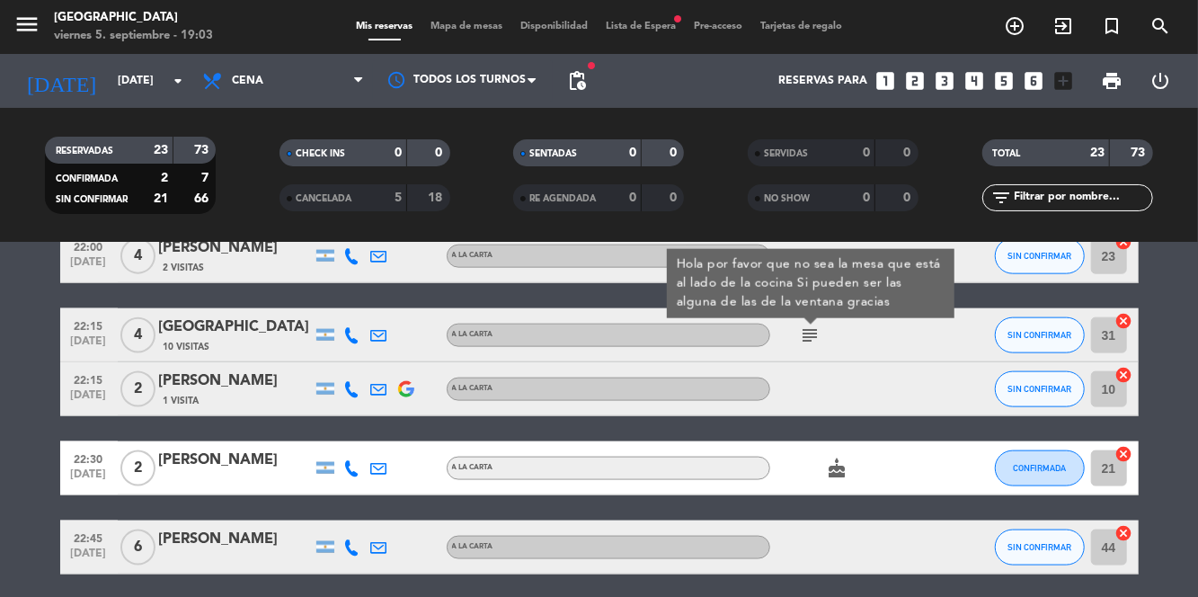
scroll to position [1237, 0]
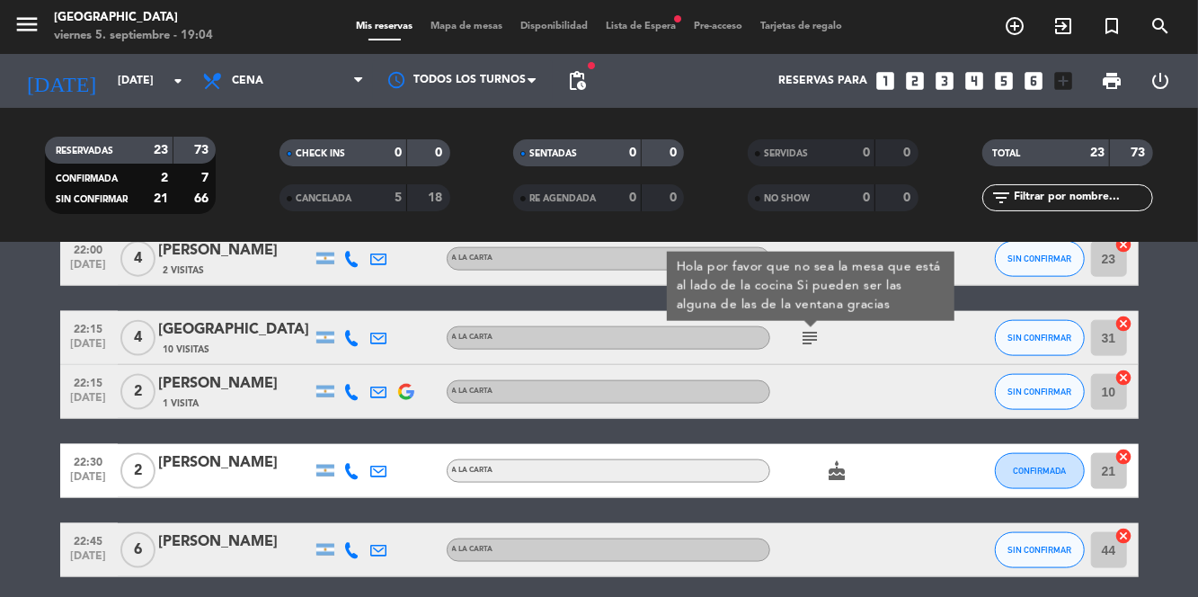
click at [830, 476] on icon "cake" at bounding box center [838, 471] width 22 height 22
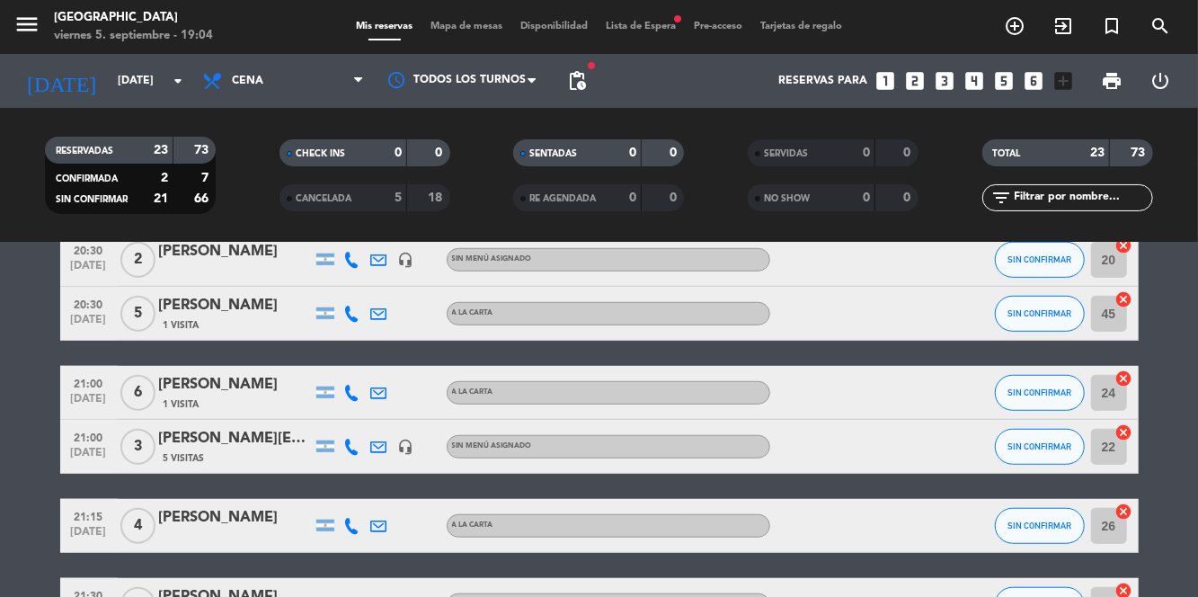
scroll to position [0, 0]
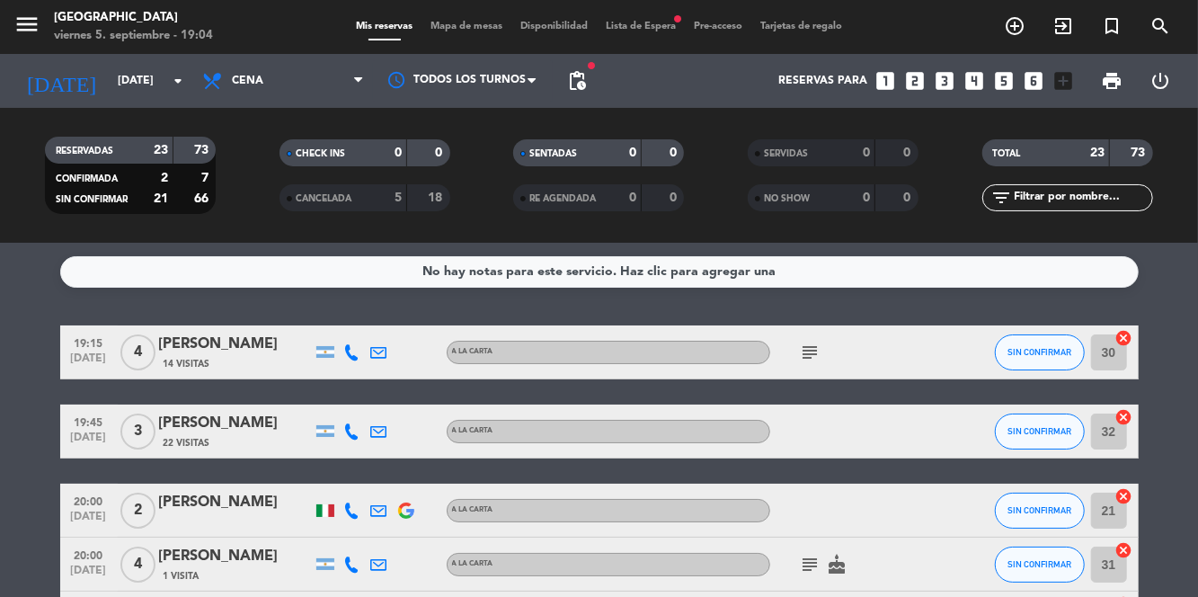
click at [802, 350] on icon "subject" at bounding box center [811, 352] width 22 height 22
click at [1046, 349] on span "SIN CONFIRMAR" at bounding box center [1039, 352] width 64 height 10
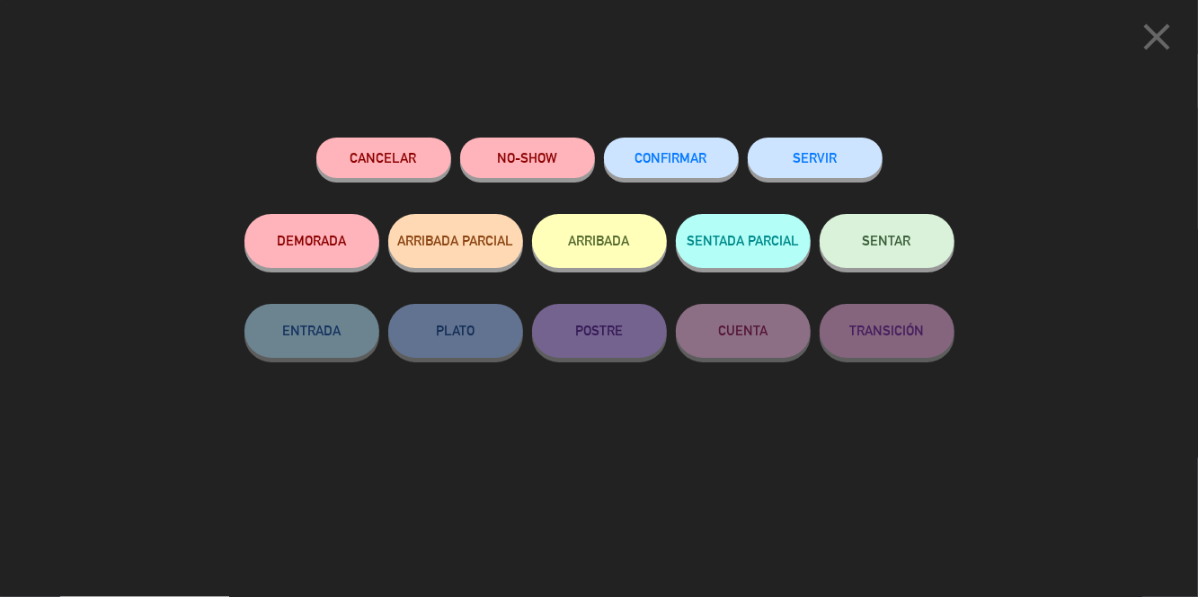
click at [708, 165] on button "CONFIRMAR" at bounding box center [671, 157] width 135 height 40
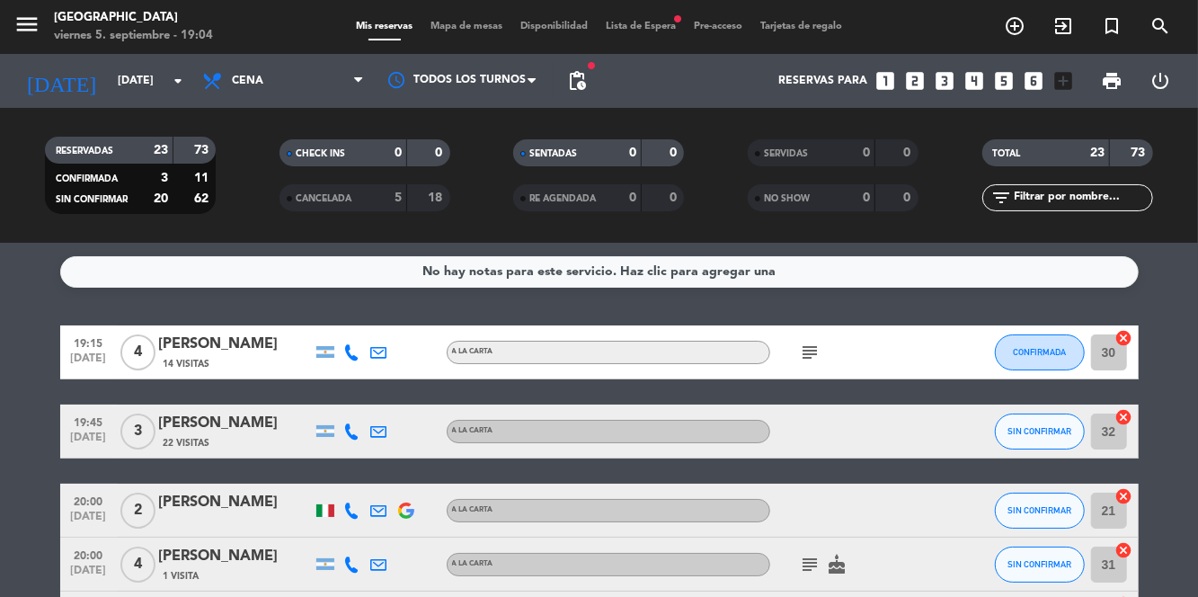
click at [351, 434] on icon at bounding box center [352, 431] width 16 height 16
click at [390, 405] on span at bounding box center [397, 401] width 14 height 14
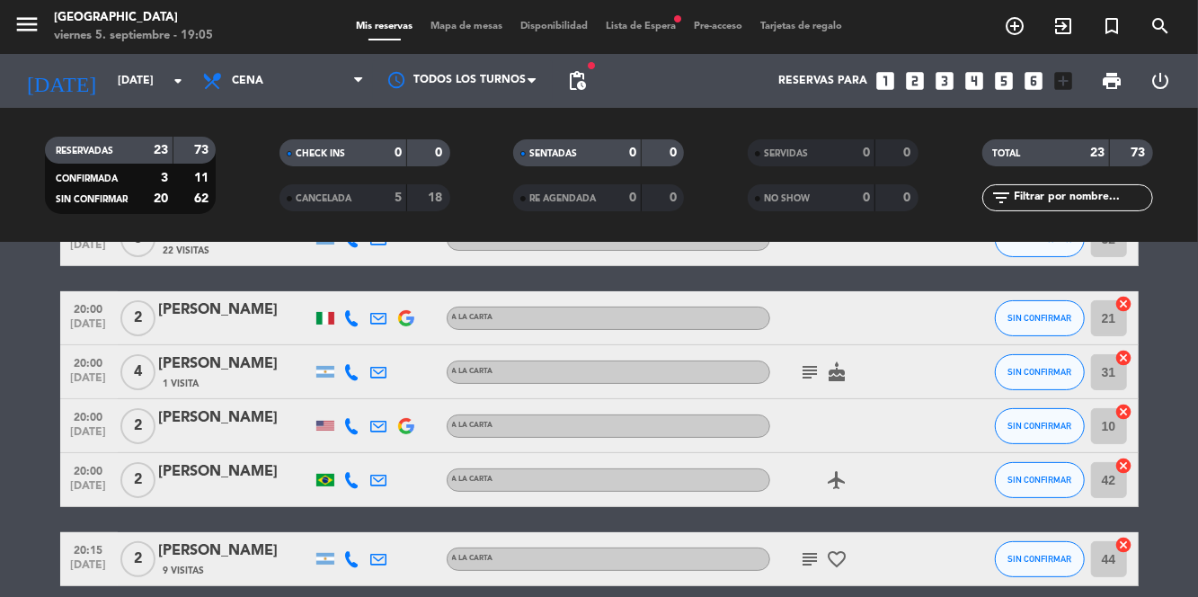
scroll to position [212, 0]
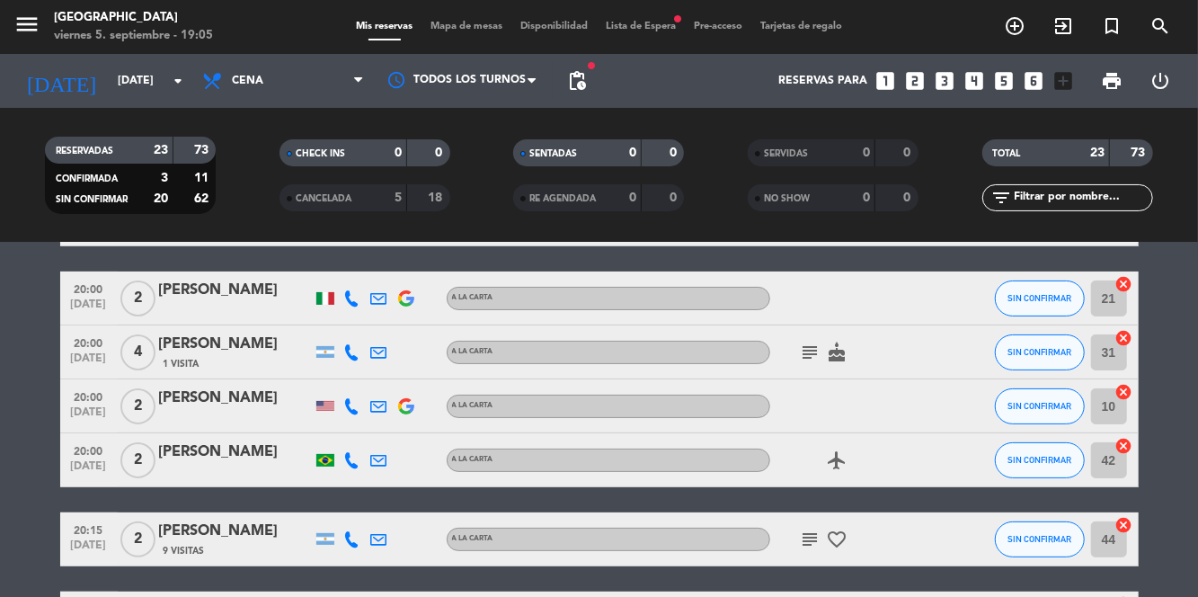
click at [350, 299] on icon at bounding box center [352, 298] width 16 height 16
click at [392, 270] on span at bounding box center [392, 268] width 14 height 14
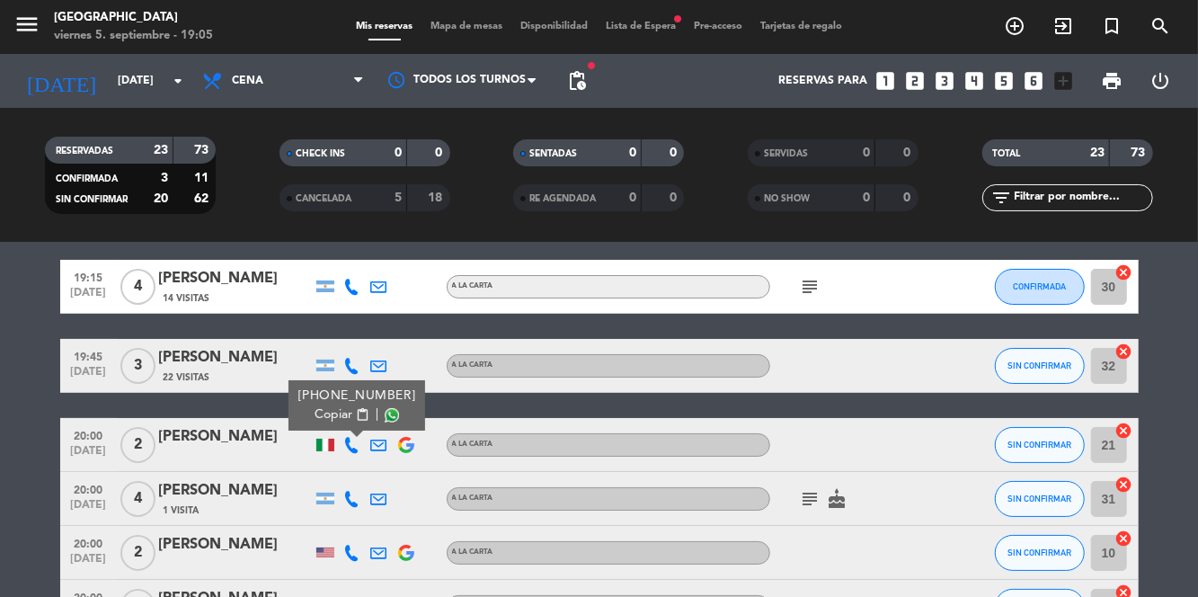
scroll to position [65, 0]
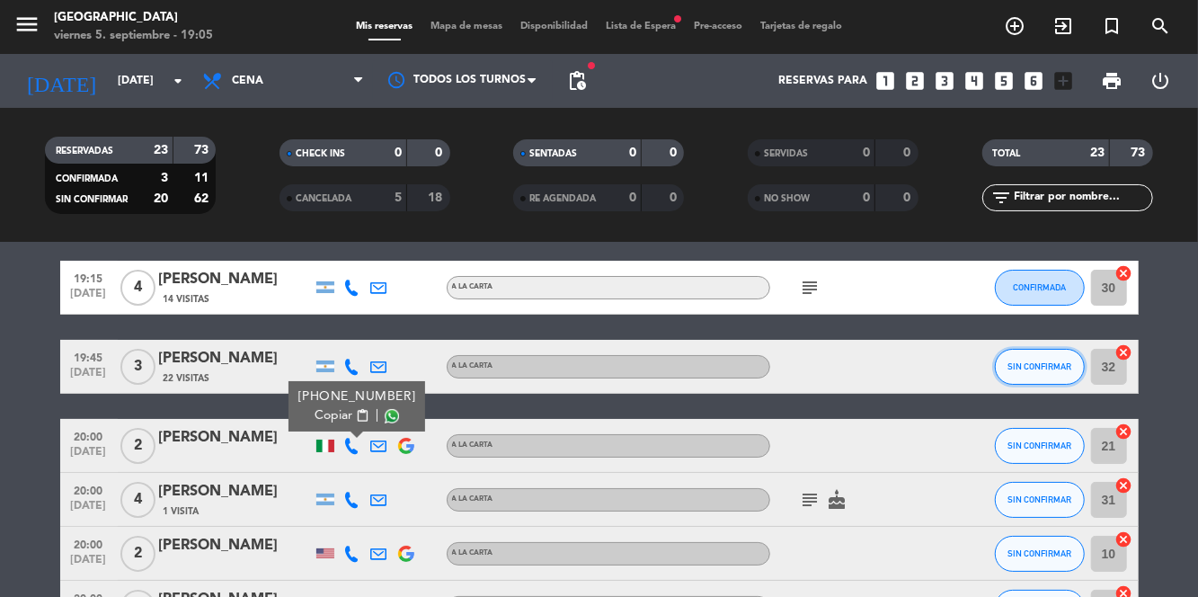
click at [1037, 372] on button "SIN CONFIRMAR" at bounding box center [1040, 367] width 90 height 36
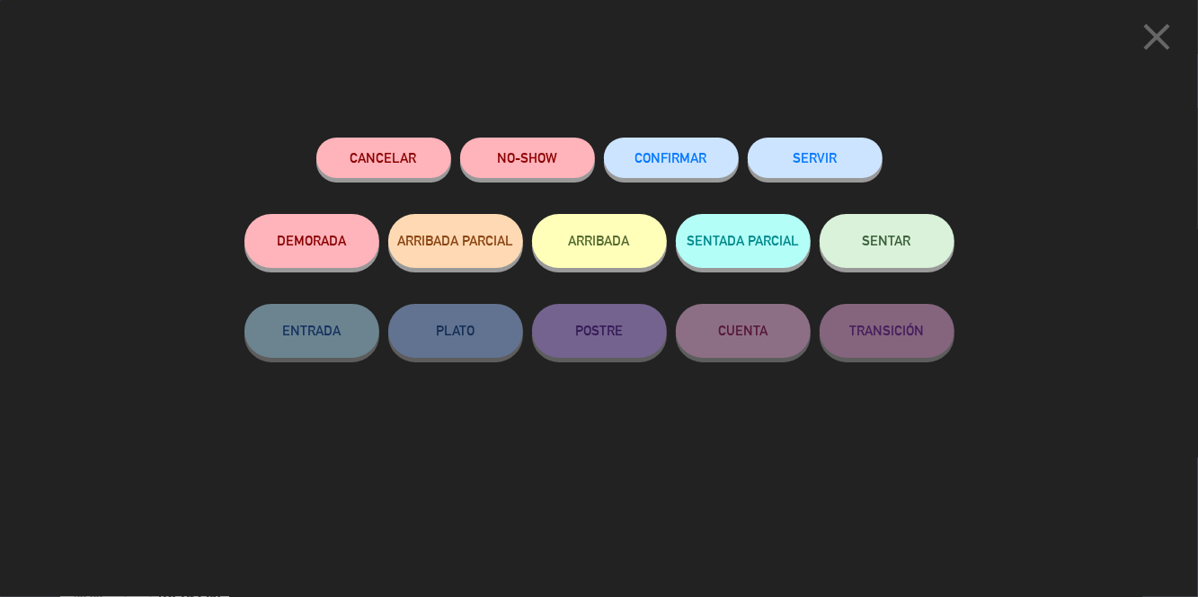
click at [701, 160] on span "CONFIRMAR" at bounding box center [671, 157] width 72 height 15
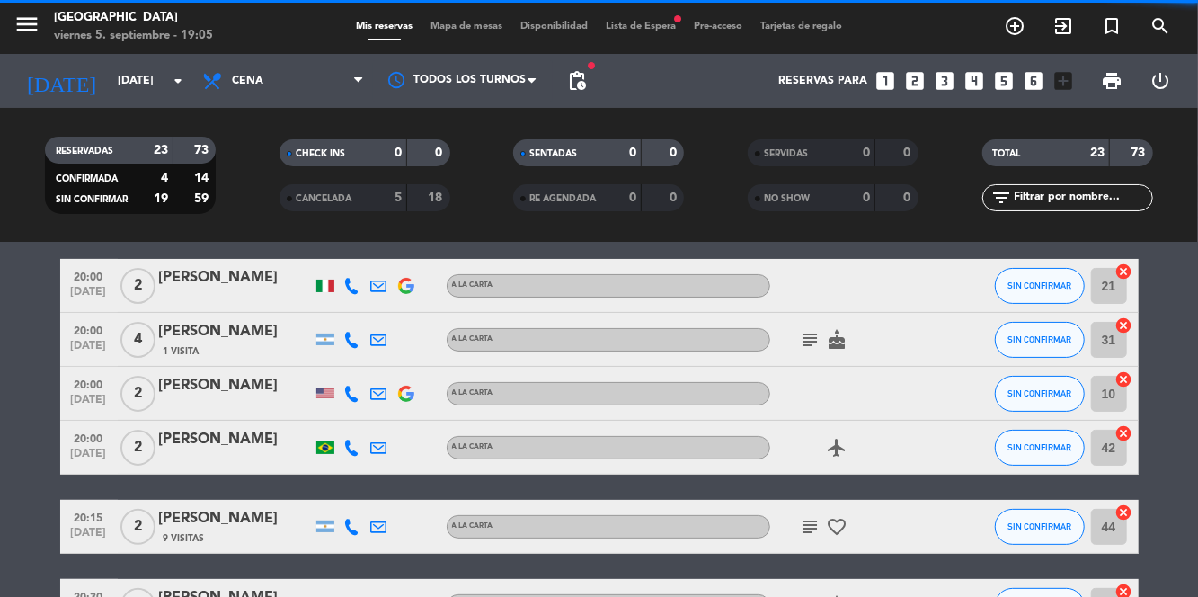
scroll to position [225, 0]
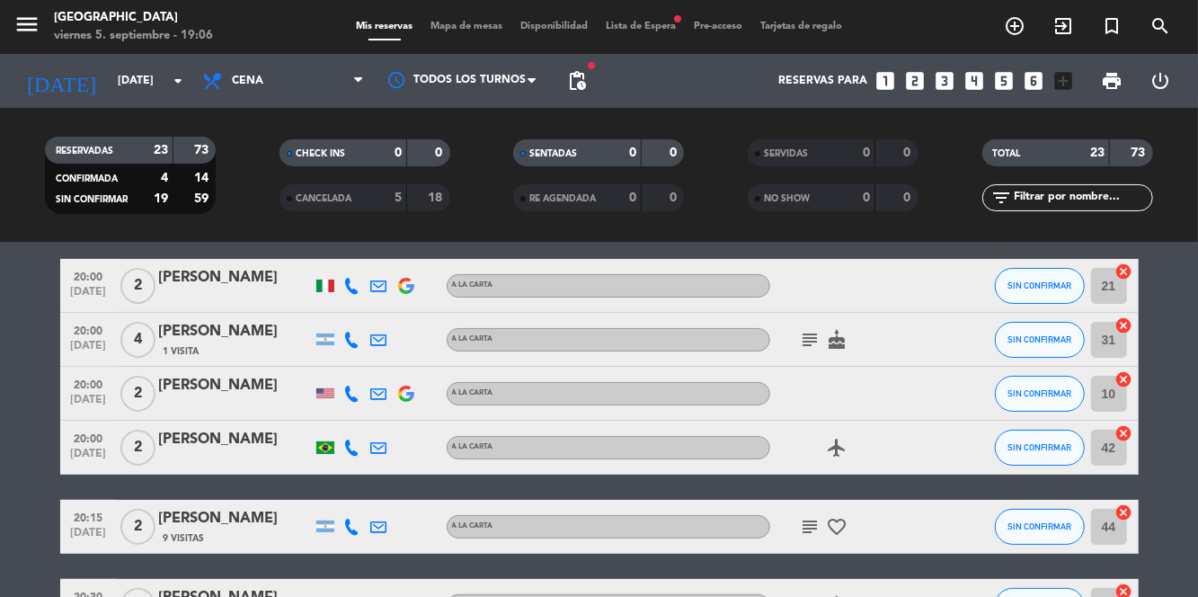
click at [350, 343] on icon at bounding box center [352, 340] width 16 height 16
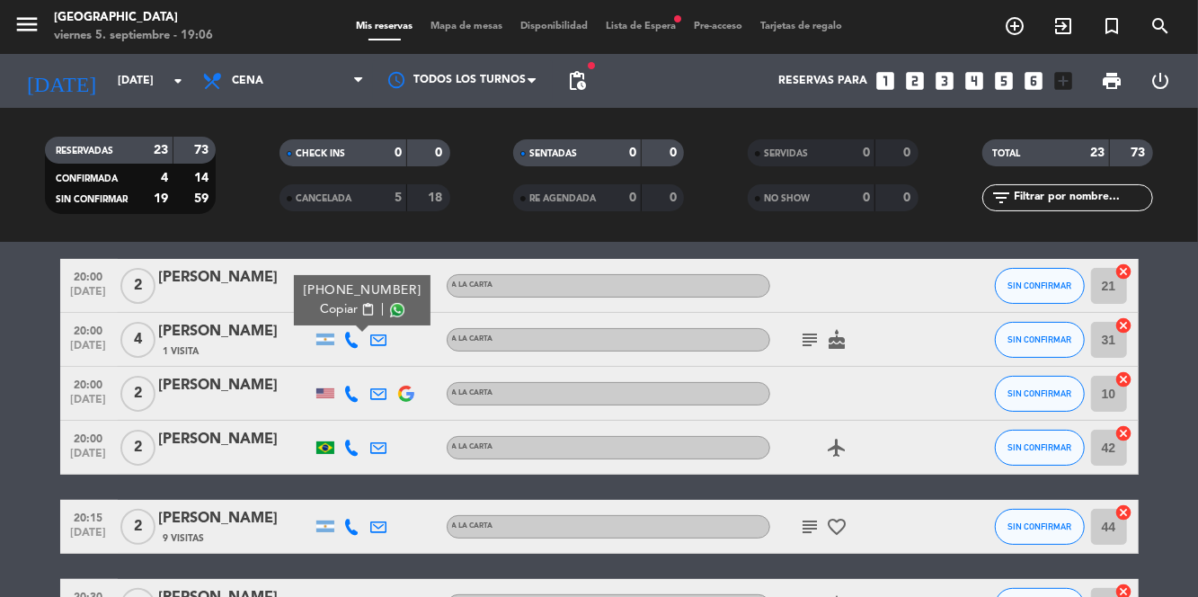
click at [391, 308] on span at bounding box center [397, 310] width 14 height 14
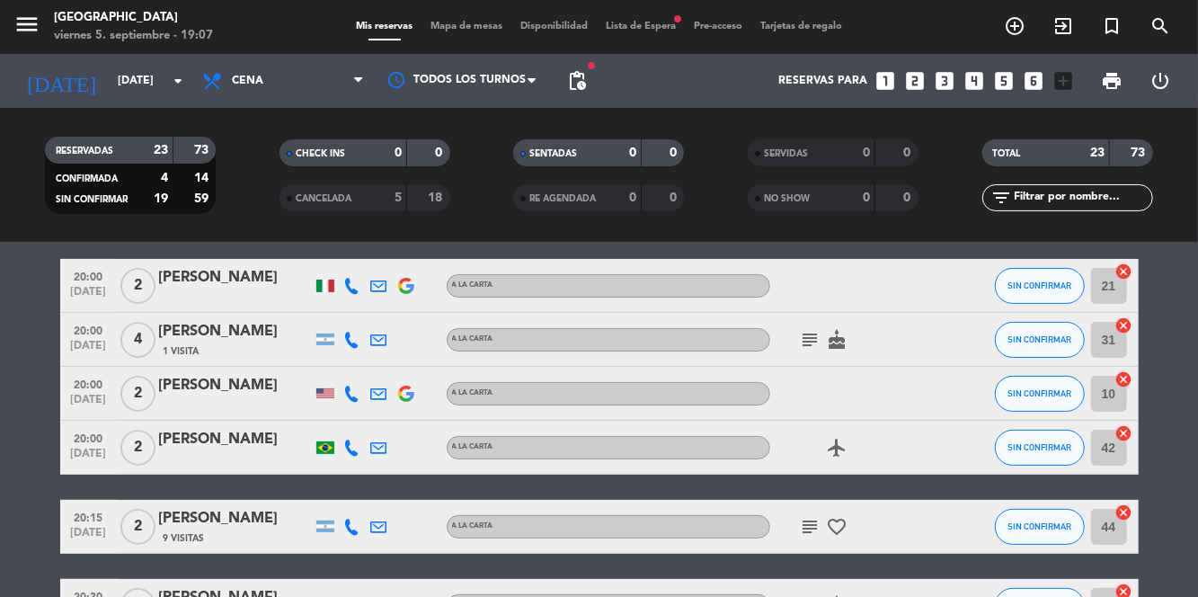
click at [355, 400] on icon at bounding box center [352, 394] width 16 height 16
click at [393, 366] on span at bounding box center [394, 364] width 14 height 14
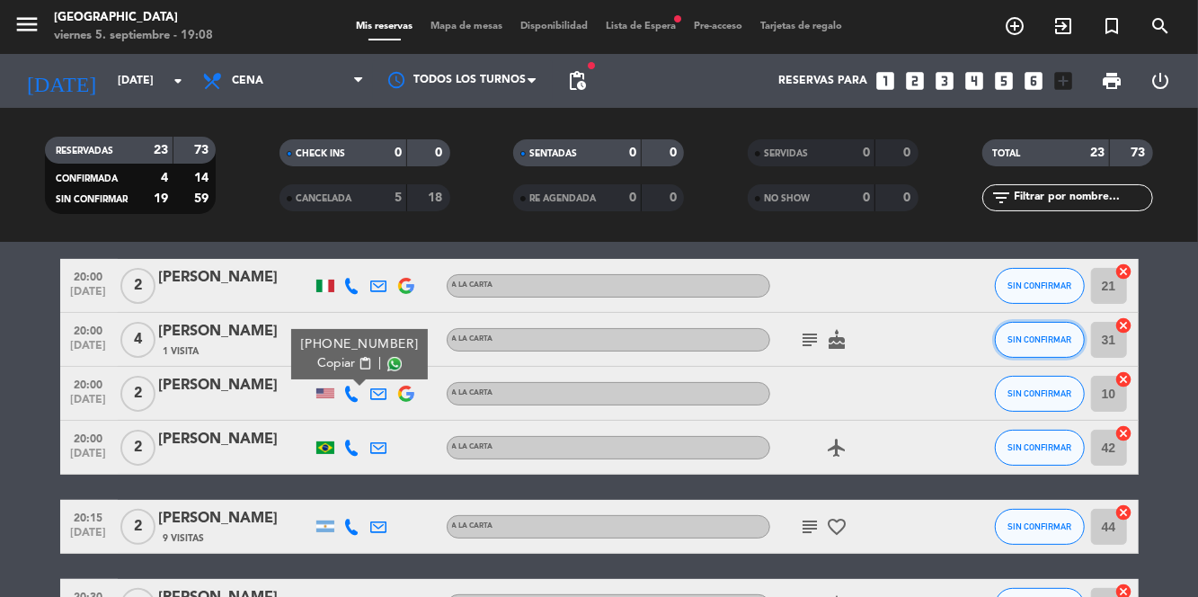
click at [1019, 342] on span "SIN CONFIRMAR" at bounding box center [1039, 339] width 64 height 10
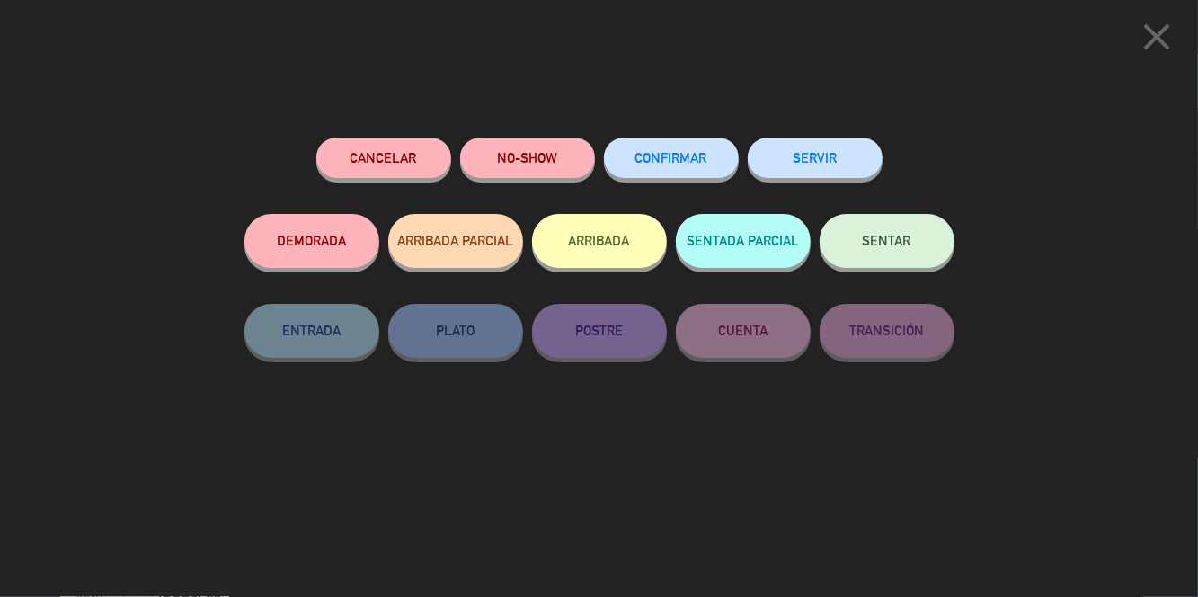
click at [670, 165] on span "CONFIRMAR" at bounding box center [671, 157] width 72 height 15
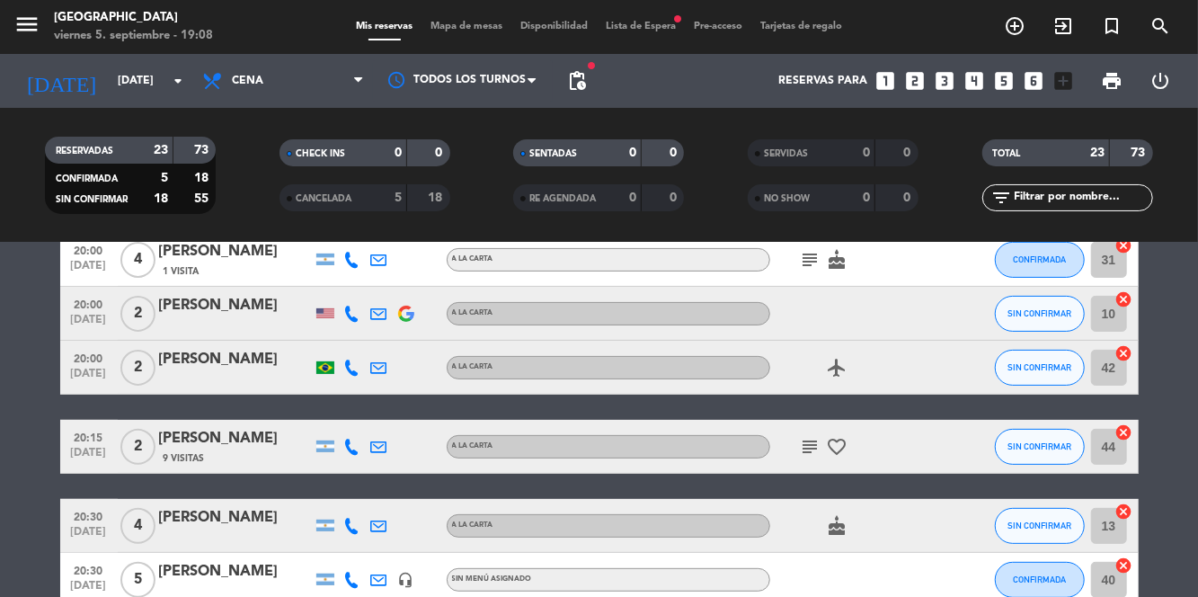
scroll to position [306, 0]
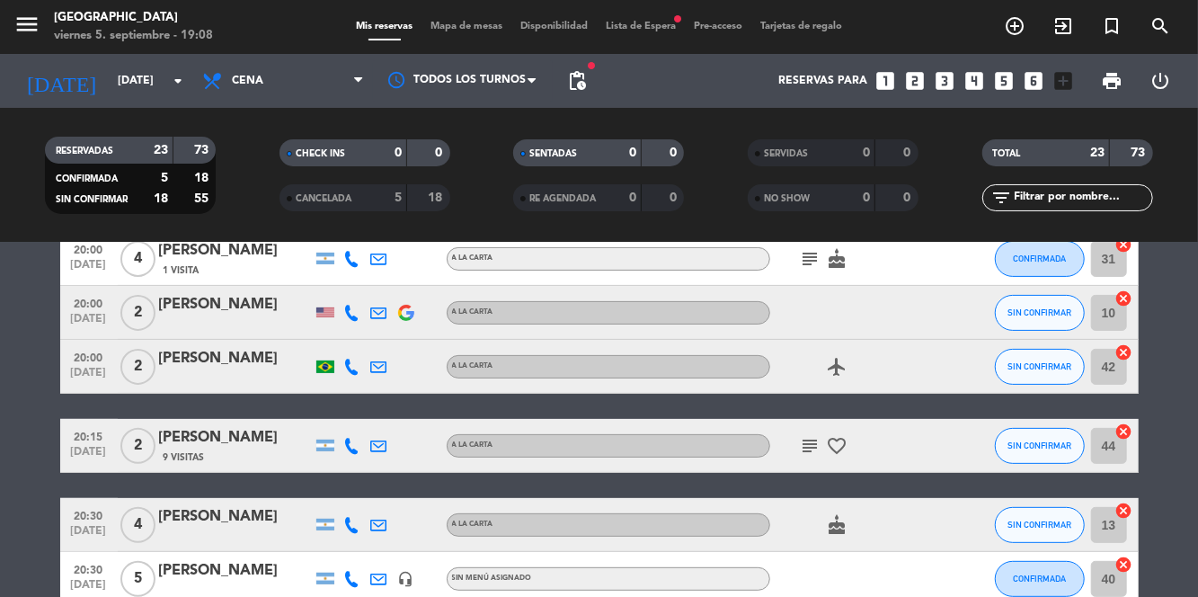
click at [351, 370] on icon at bounding box center [352, 367] width 16 height 16
click at [394, 341] on span at bounding box center [393, 337] width 14 height 14
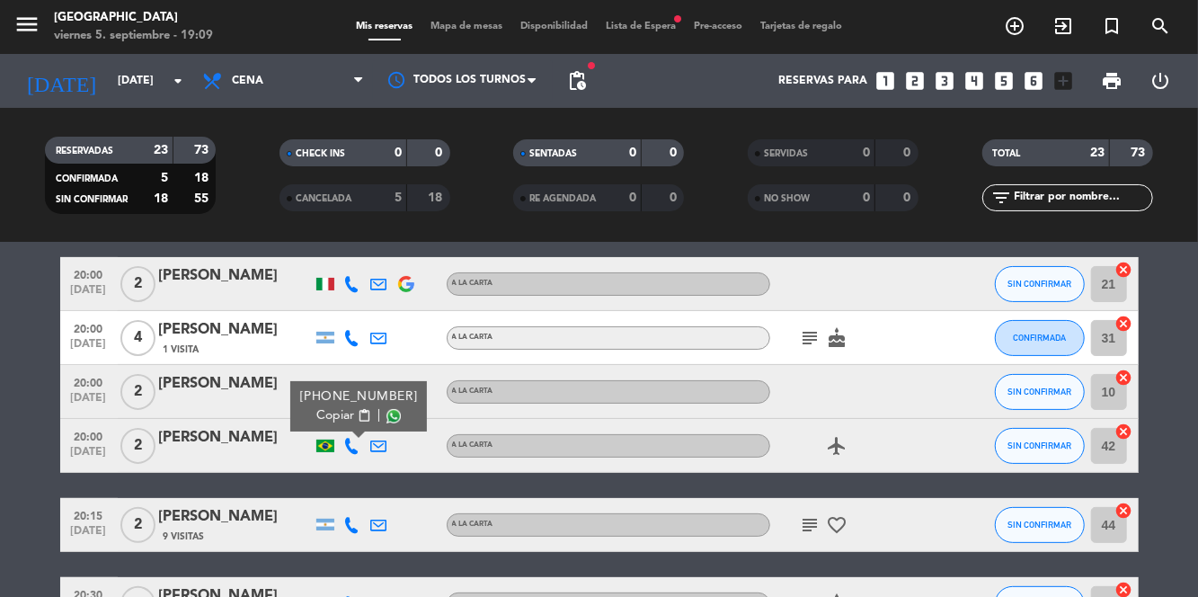
scroll to position [233, 0]
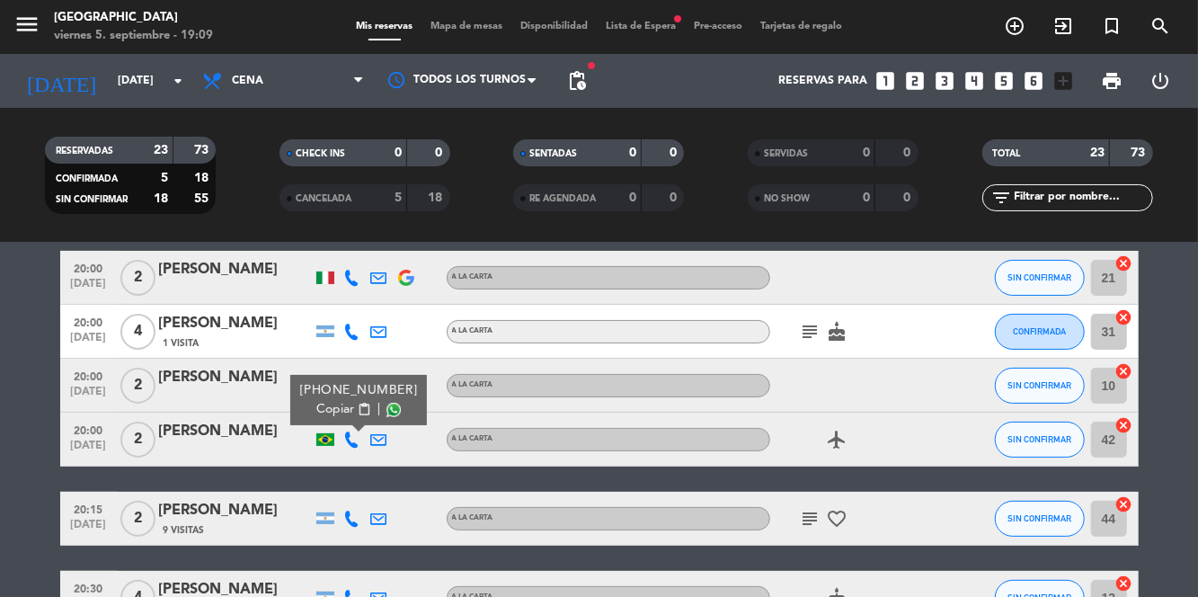
click at [352, 521] on icon at bounding box center [352, 518] width 16 height 16
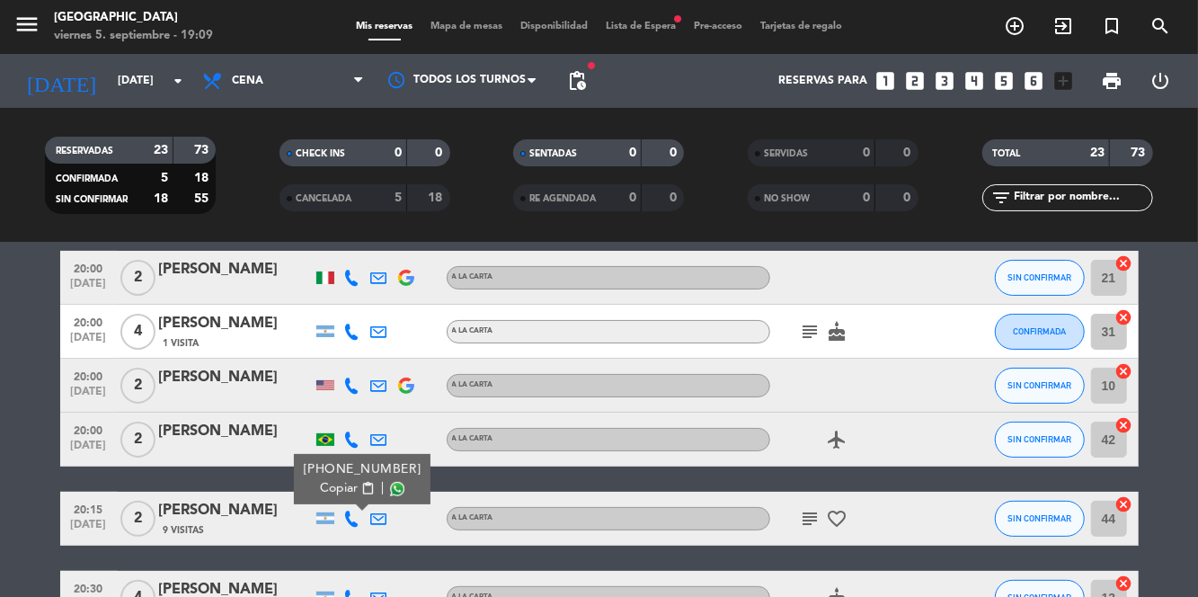
click at [390, 491] on span at bounding box center [397, 489] width 14 height 14
click at [1037, 521] on span "SIN CONFIRMAR" at bounding box center [1039, 518] width 64 height 10
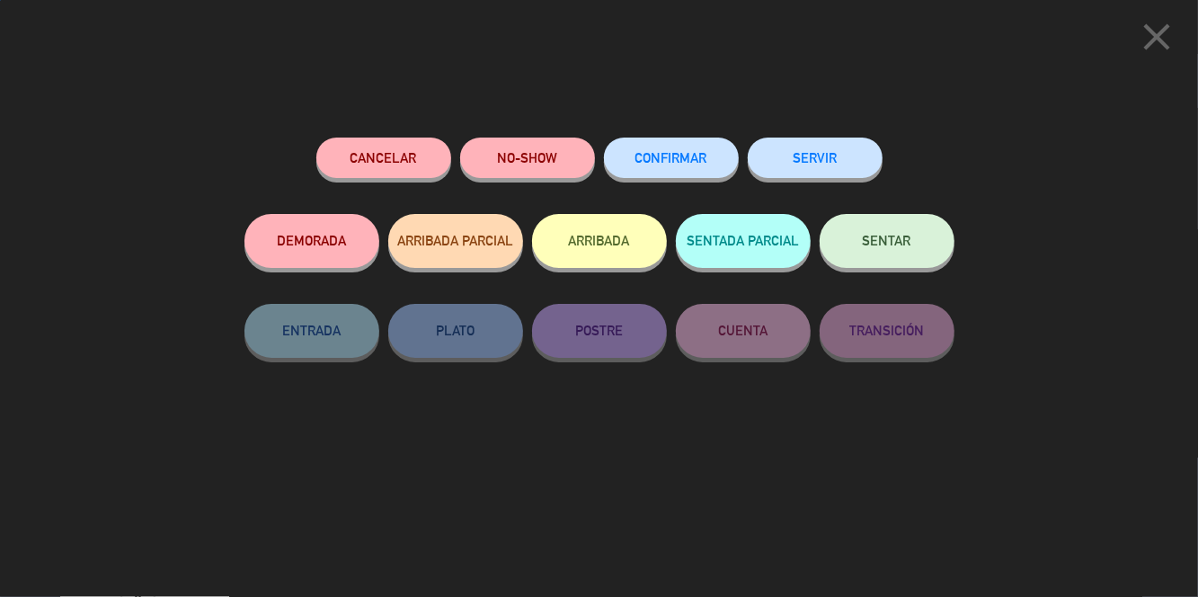
click at [698, 174] on button "CONFIRMAR" at bounding box center [671, 157] width 135 height 40
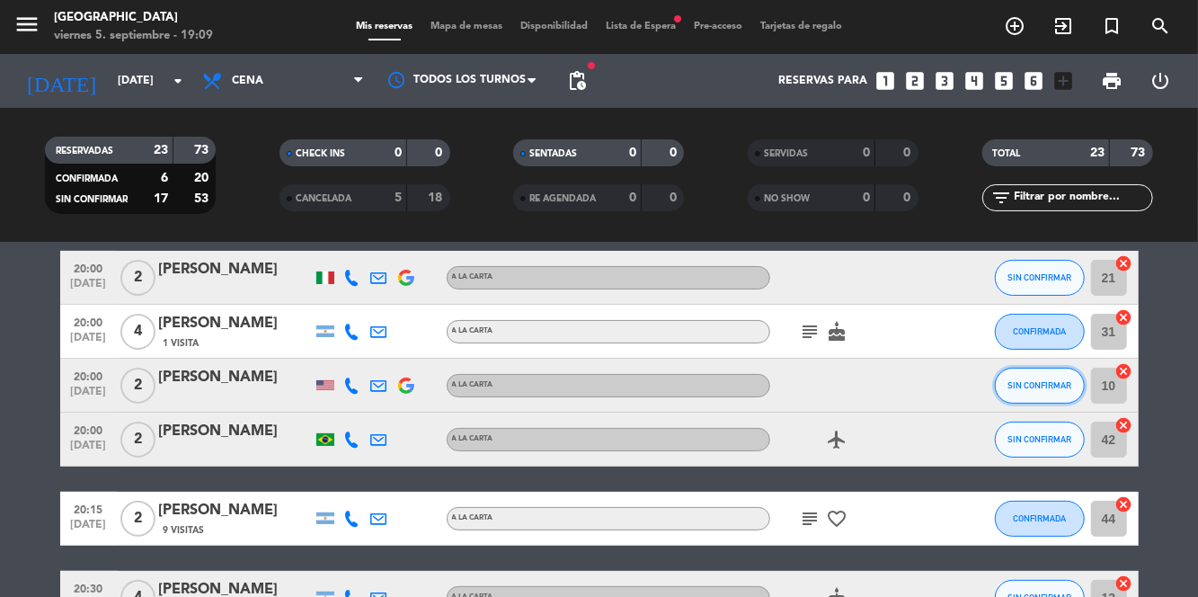
click at [1040, 387] on span "SIN CONFIRMAR" at bounding box center [1039, 385] width 64 height 10
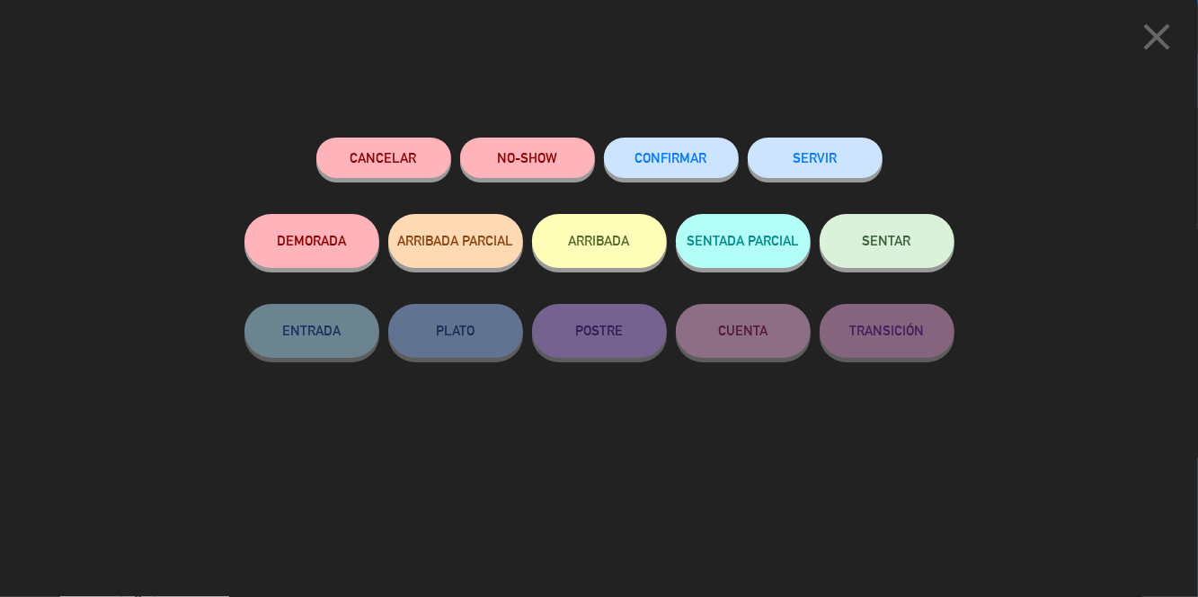
click at [706, 165] on span "CONFIRMAR" at bounding box center [671, 157] width 72 height 15
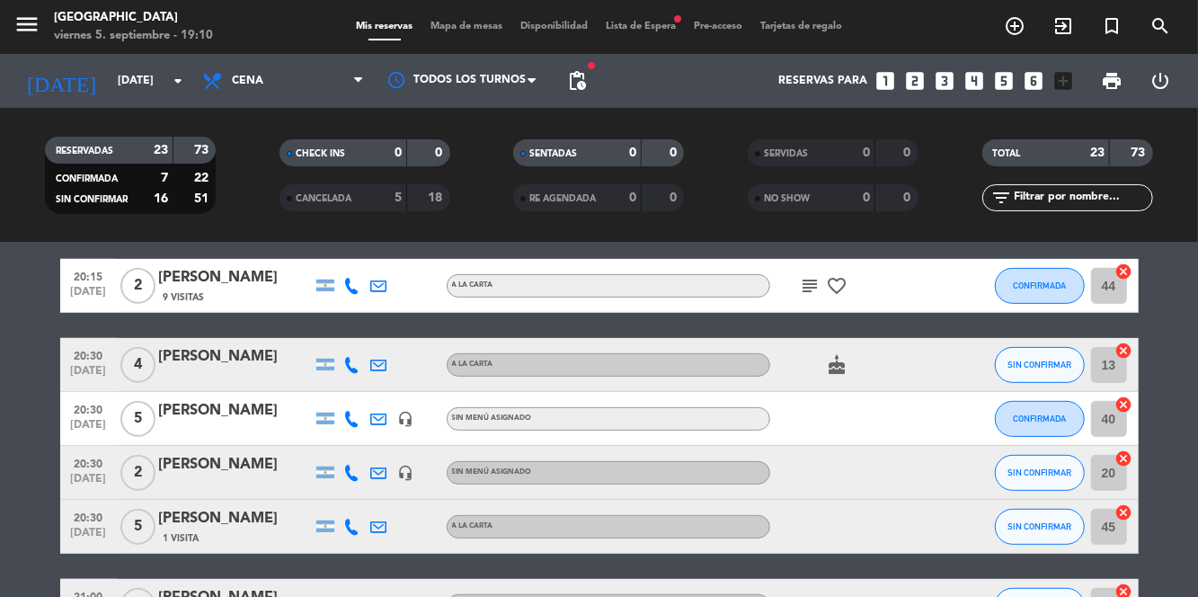
scroll to position [474, 0]
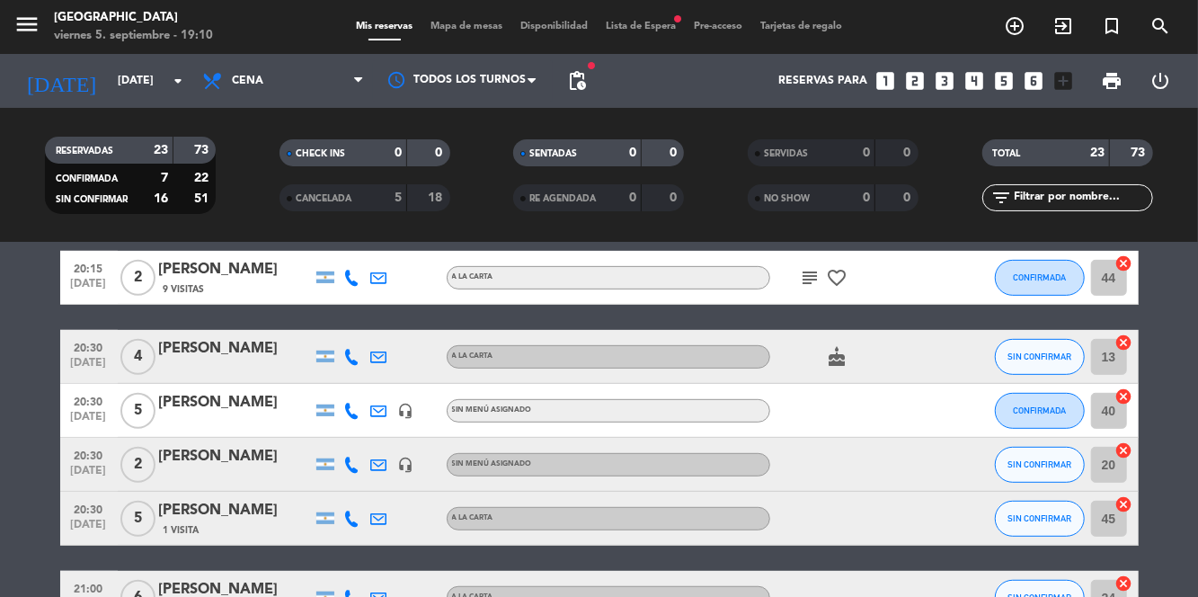
click at [841, 280] on icon "favorite_border" at bounding box center [838, 278] width 22 height 22
click at [802, 286] on icon "subject" at bounding box center [811, 278] width 22 height 22
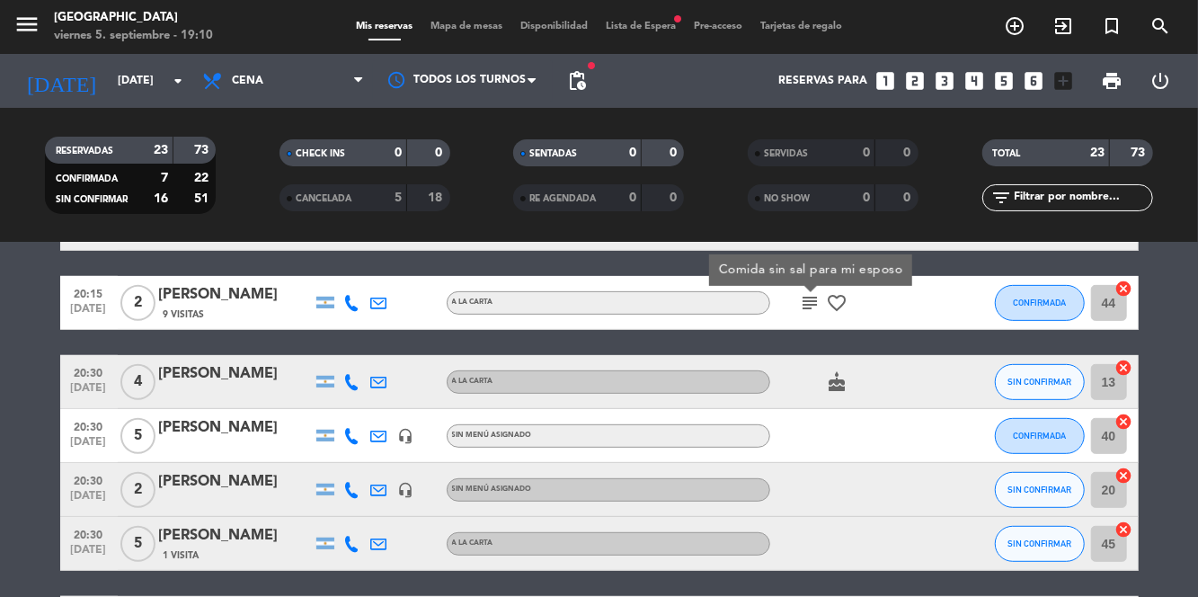
scroll to position [444, 0]
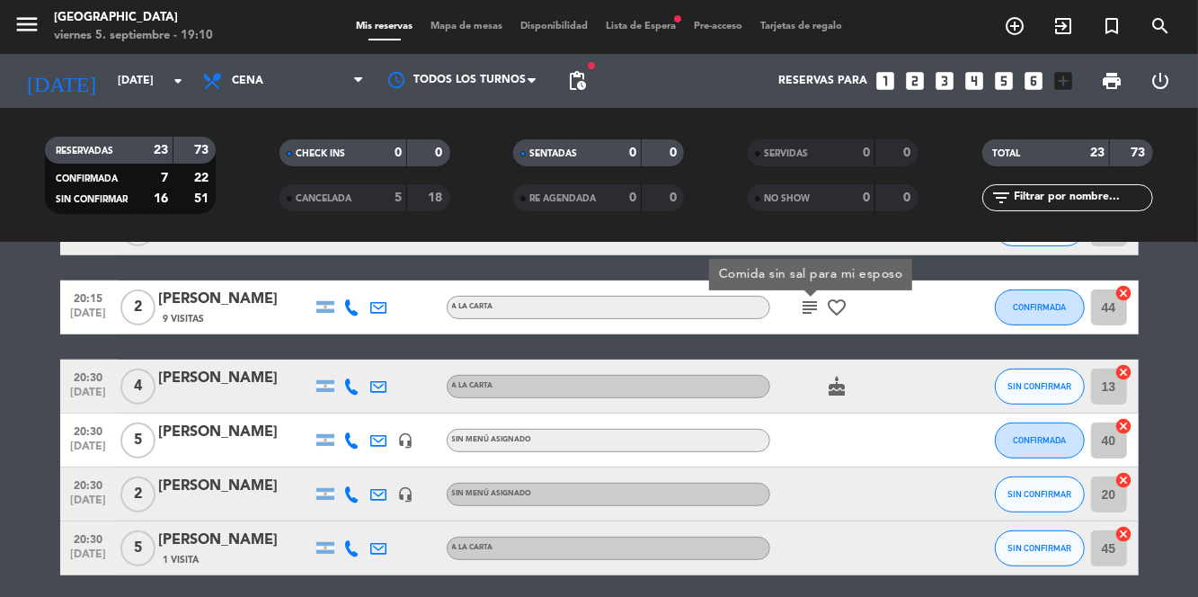
click at [467, 24] on span "Mapa de mesas" at bounding box center [466, 27] width 90 height 10
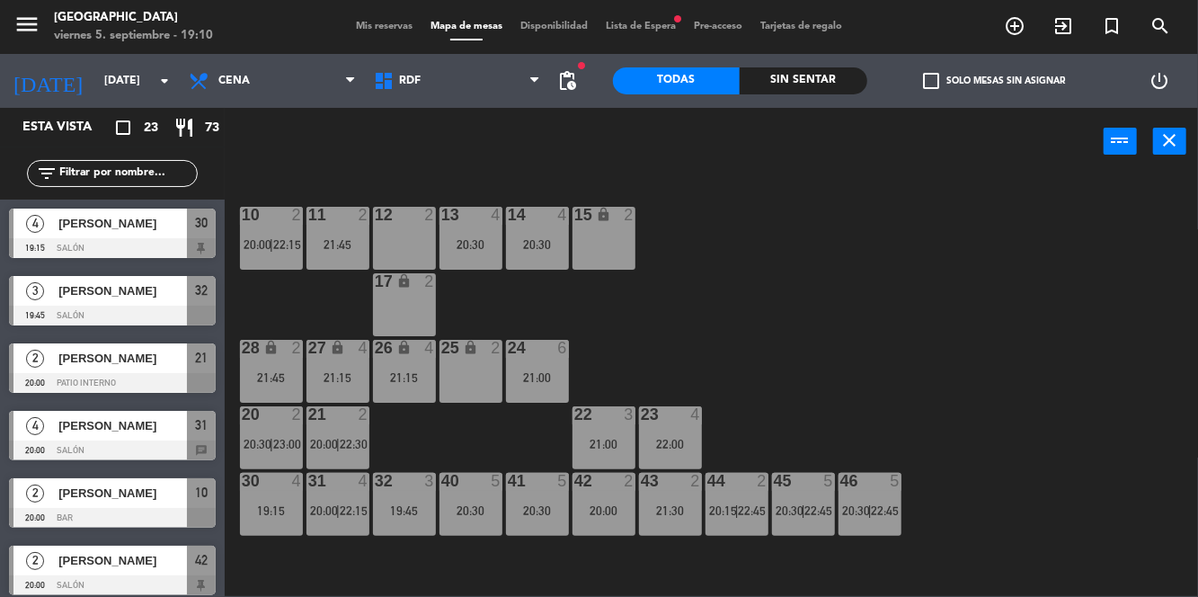
click at [282, 514] on div "19:15" at bounding box center [271, 510] width 63 height 13
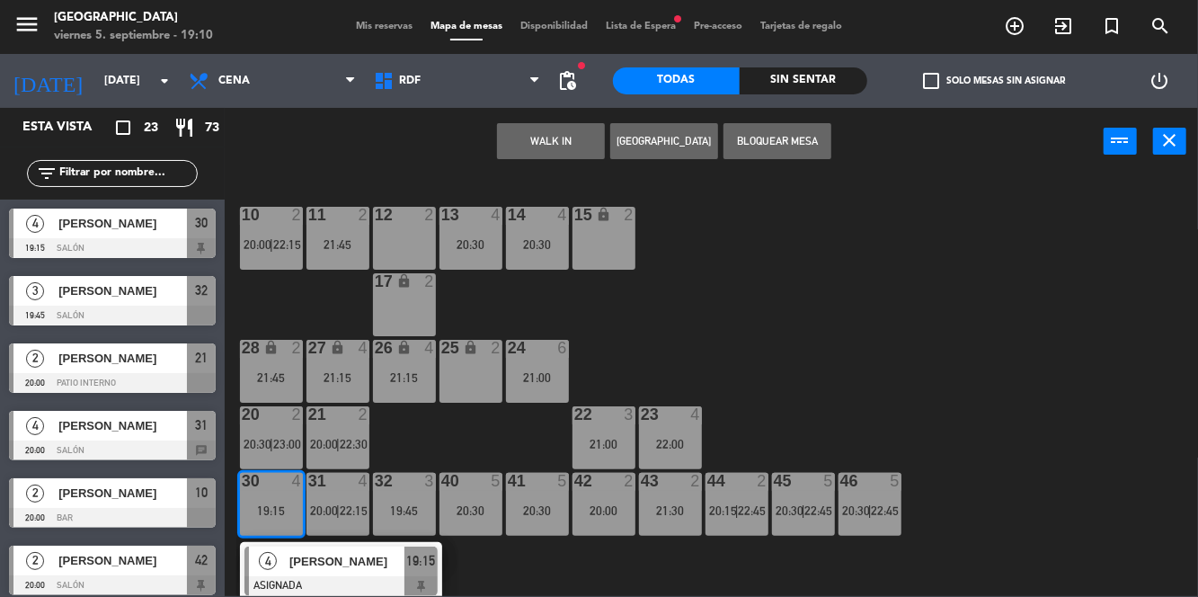
click at [658, 156] on button "[GEOGRAPHIC_DATA]" at bounding box center [664, 141] width 108 height 36
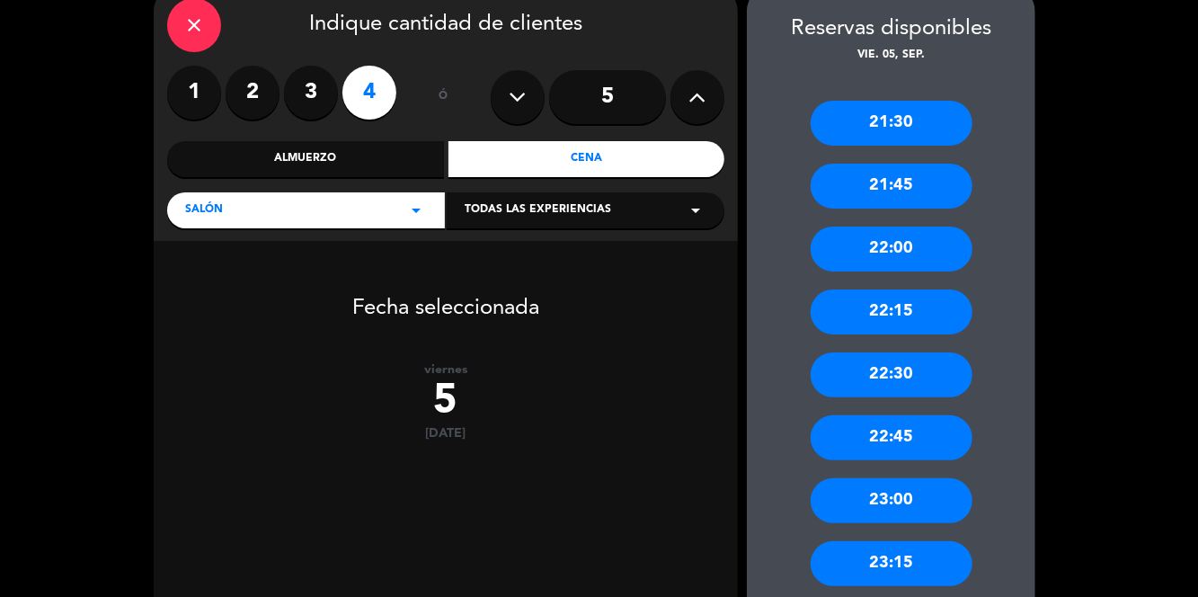
scroll to position [102, 0]
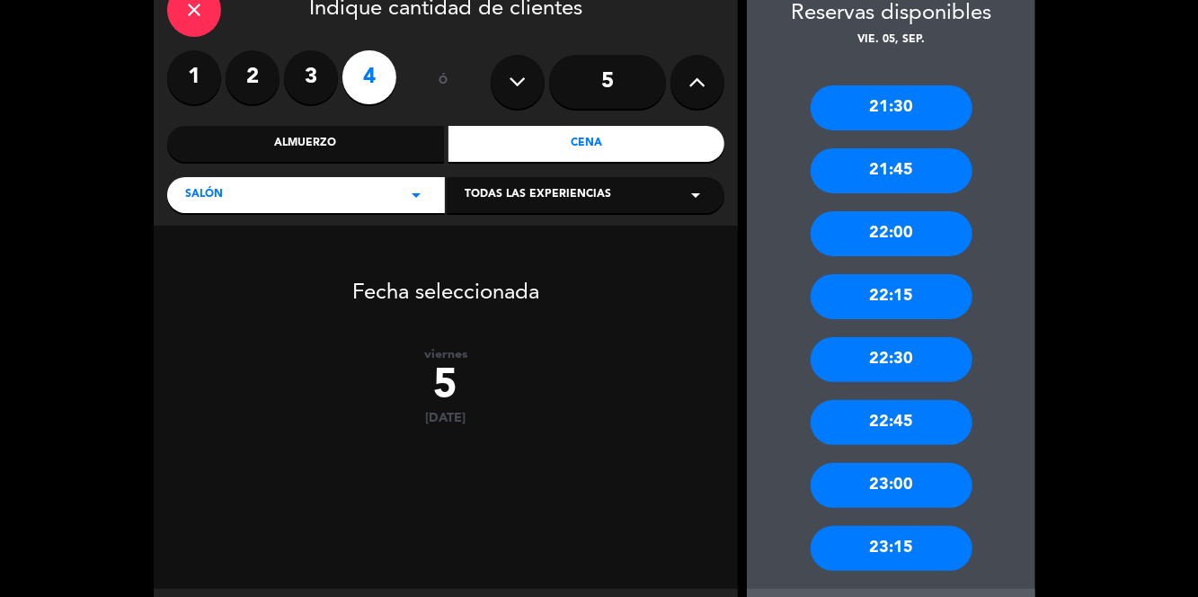
click at [933, 112] on div "21:30" at bounding box center [892, 107] width 162 height 45
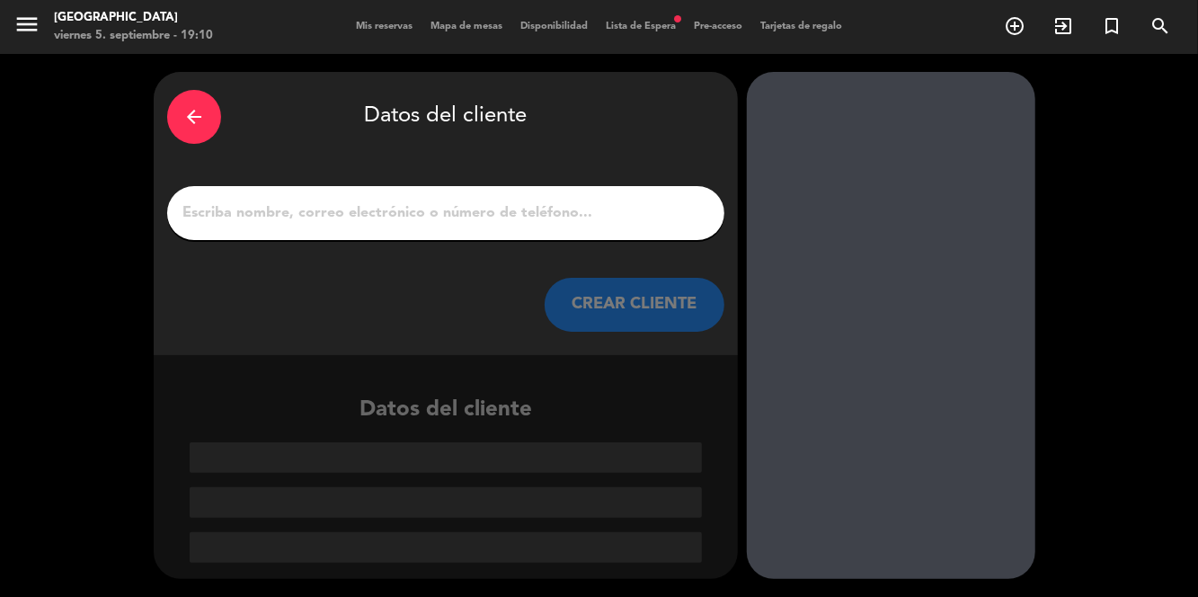
click at [679, 219] on input "1" at bounding box center [446, 212] width 530 height 25
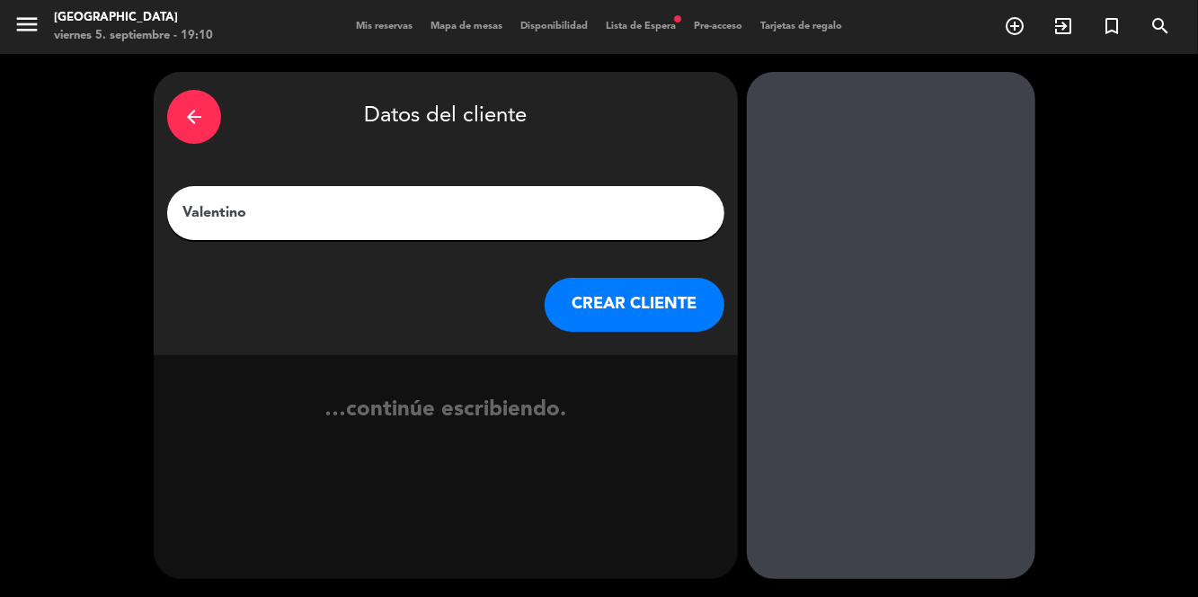
type input "Valentino"
click at [1033, 95] on div at bounding box center [891, 325] width 288 height 507
click at [625, 304] on button "CREAR CLIENTE" at bounding box center [635, 305] width 180 height 54
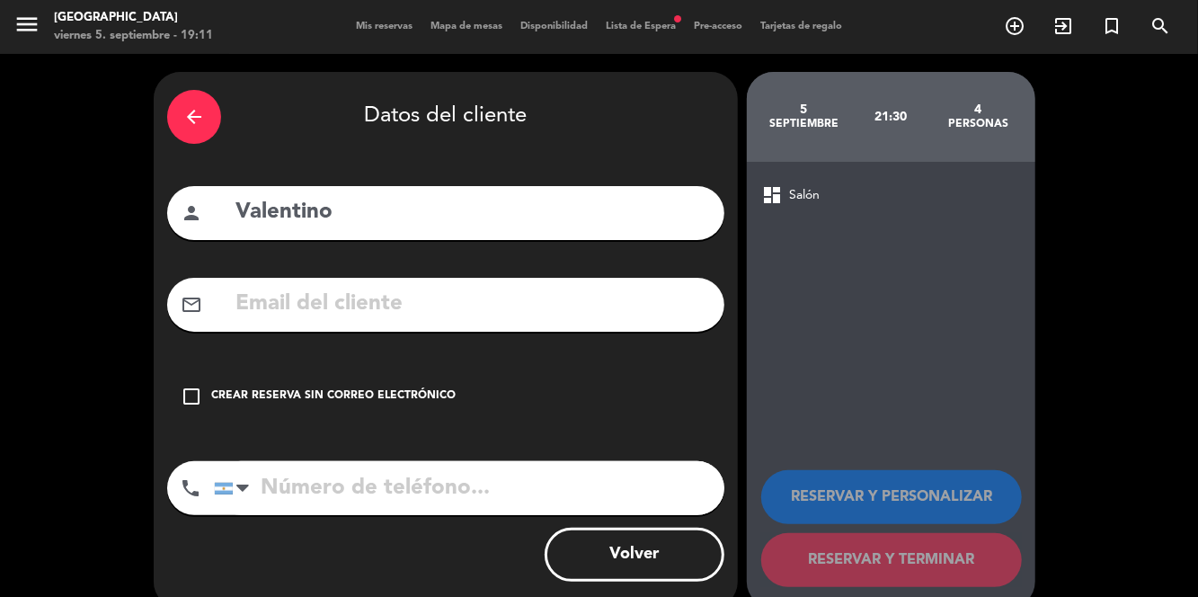
click at [221, 394] on div "Crear reserva sin correo electrónico" at bounding box center [333, 396] width 244 height 18
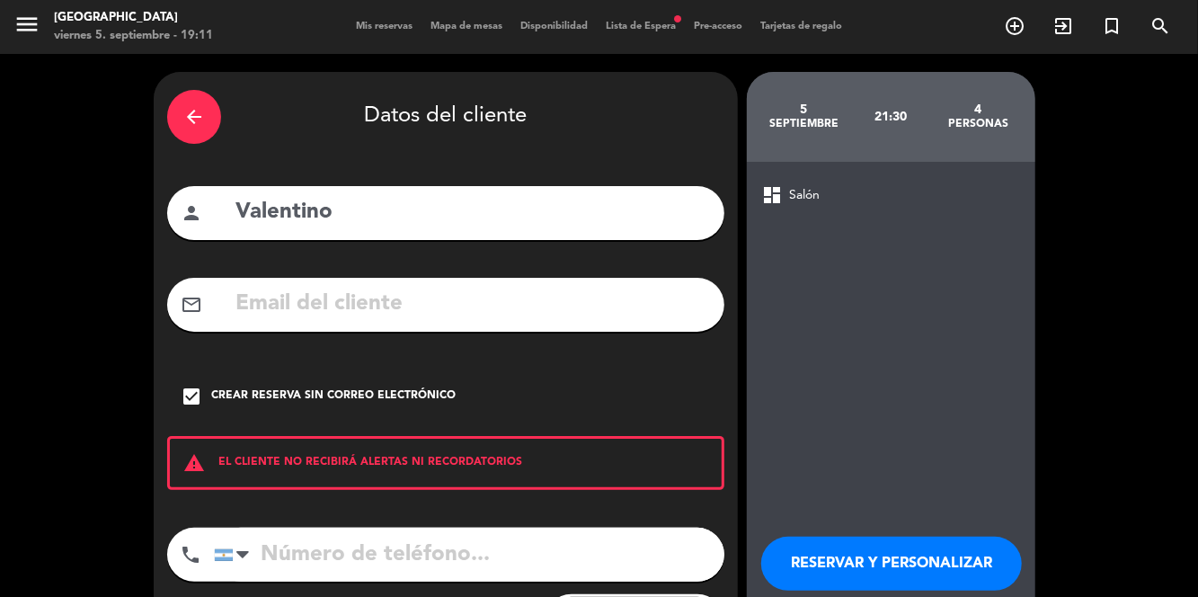
scroll to position [10, 0]
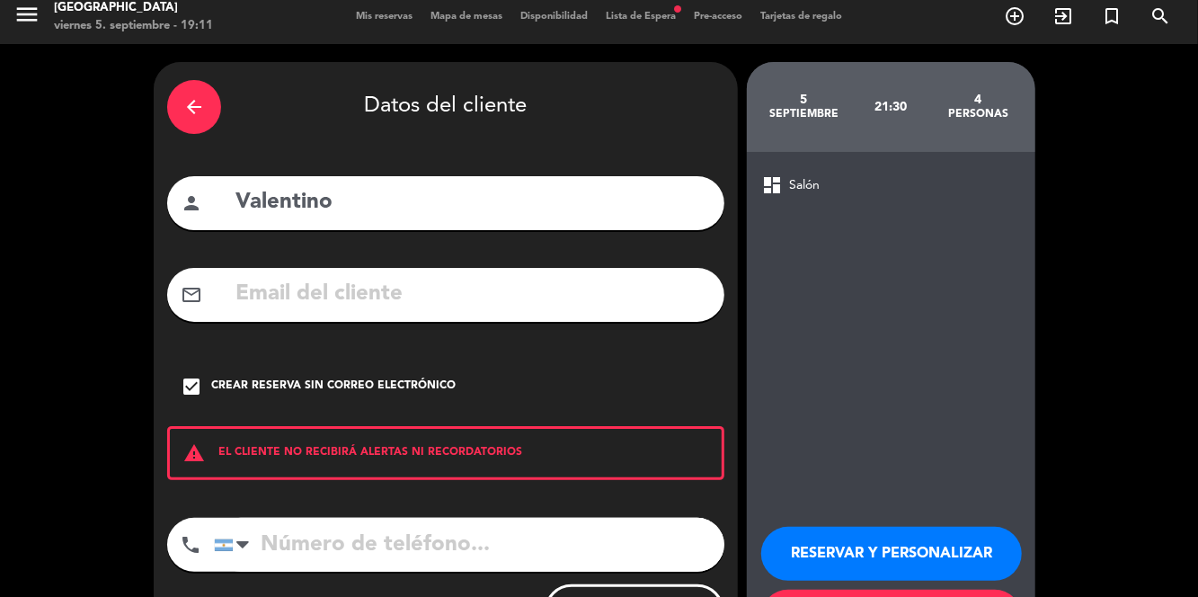
click at [496, 542] on input "tel" at bounding box center [469, 545] width 510 height 54
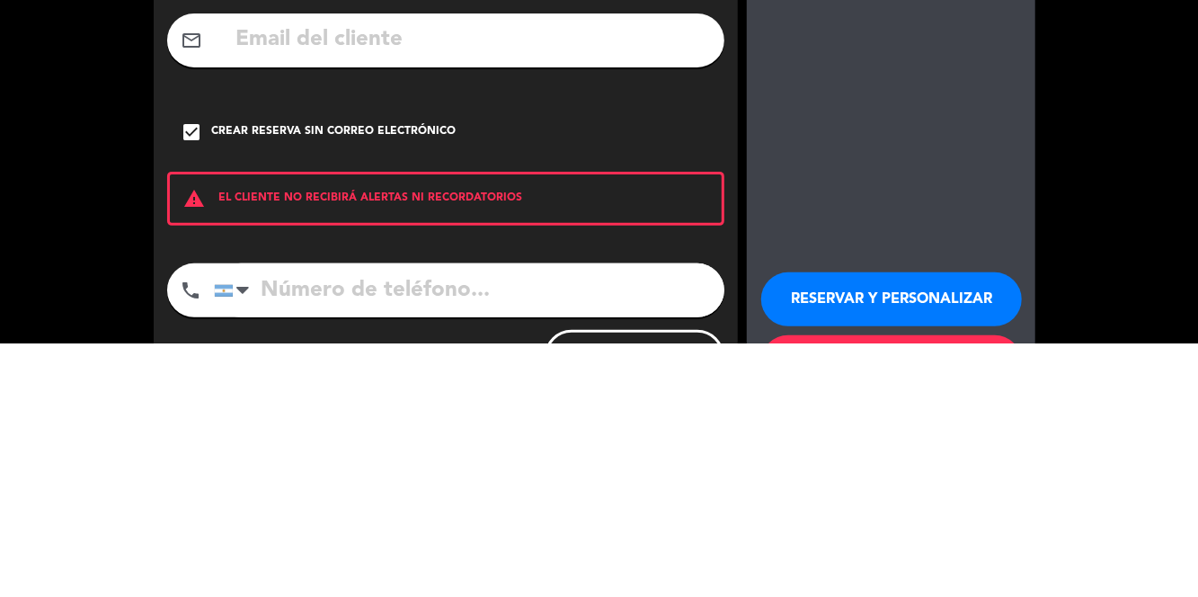
scroll to position [86, 0]
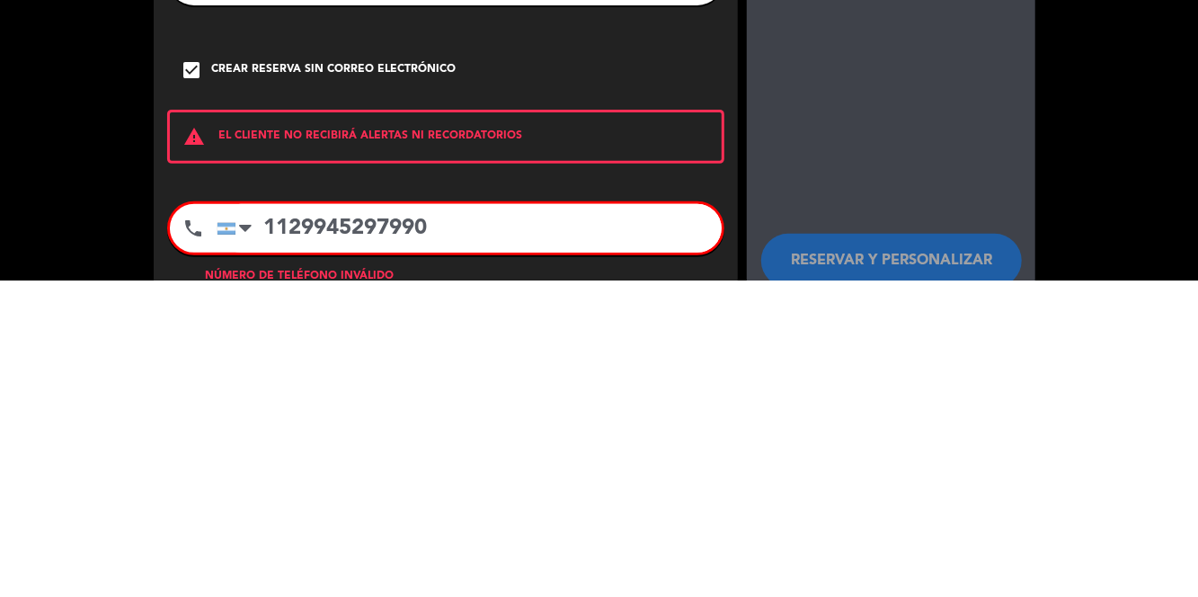
click at [291, 520] on input "1129945297990" at bounding box center [469, 544] width 505 height 49
click at [296, 520] on input "29945297990" at bounding box center [469, 544] width 505 height 49
click at [350, 520] on input "299 45297990" at bounding box center [469, 544] width 505 height 49
click at [1119, 448] on div "arrow_back Datos del cliente person [PERSON_NAME] mail_outline check_box Crear …" at bounding box center [599, 375] width 1198 height 662
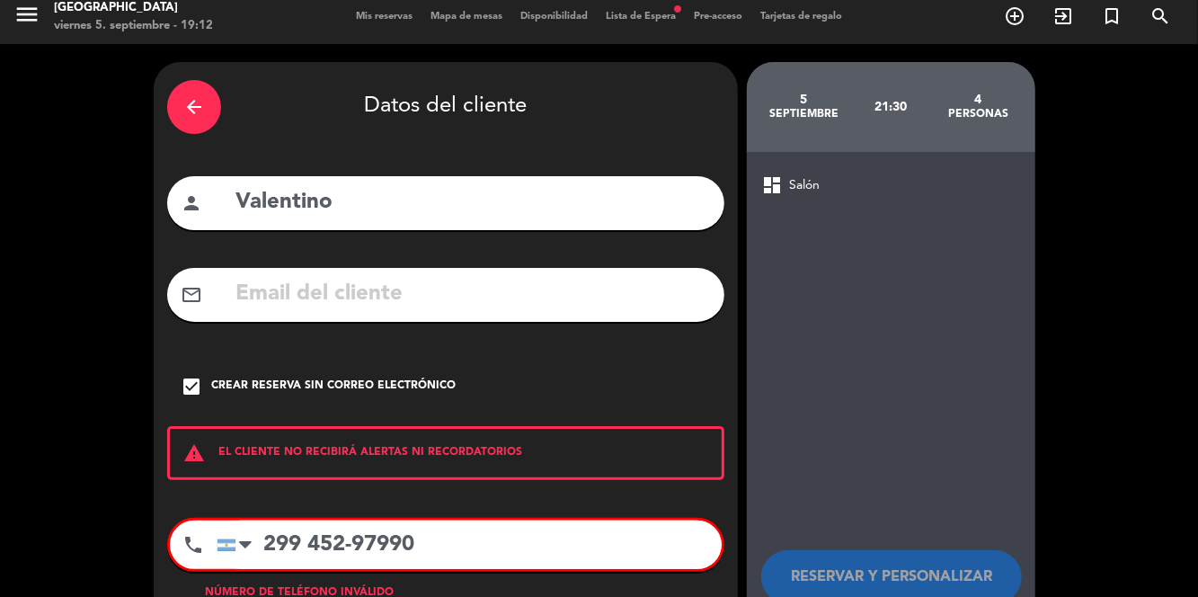
click at [277, 520] on input "299 452-97990" at bounding box center [469, 544] width 505 height 49
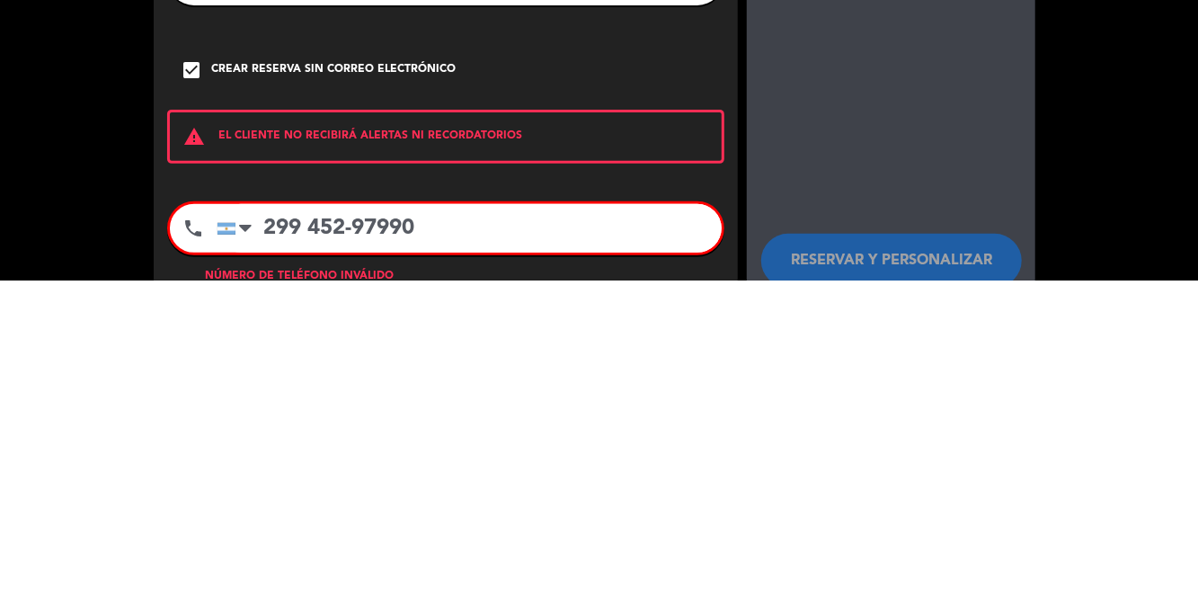
click at [276, 520] on input "299 452-97990" at bounding box center [469, 544] width 505 height 49
click at [386, 520] on input "299 452-97990" at bounding box center [469, 544] width 505 height 49
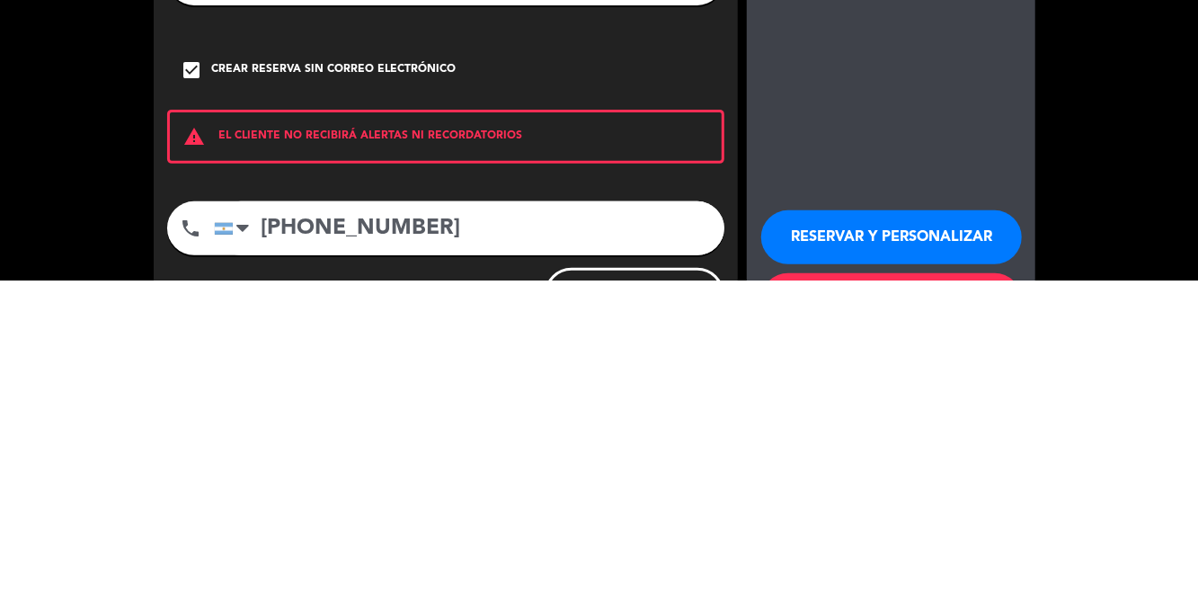
type input "[PHONE_NUMBER]"
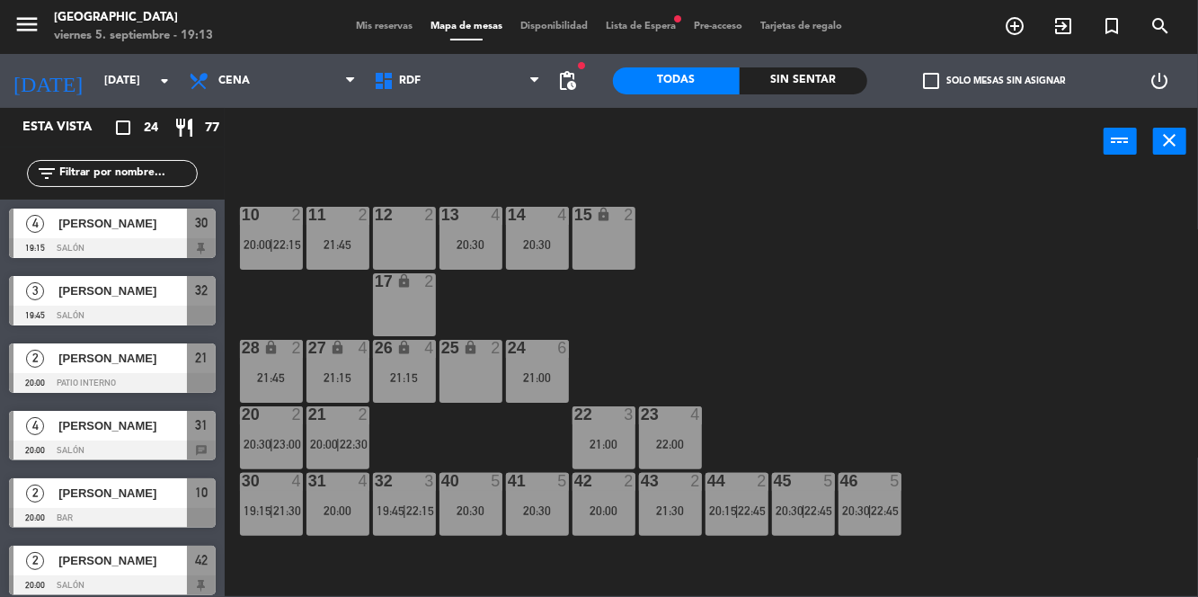
click at [398, 22] on span "Mis reservas" at bounding box center [384, 27] width 75 height 10
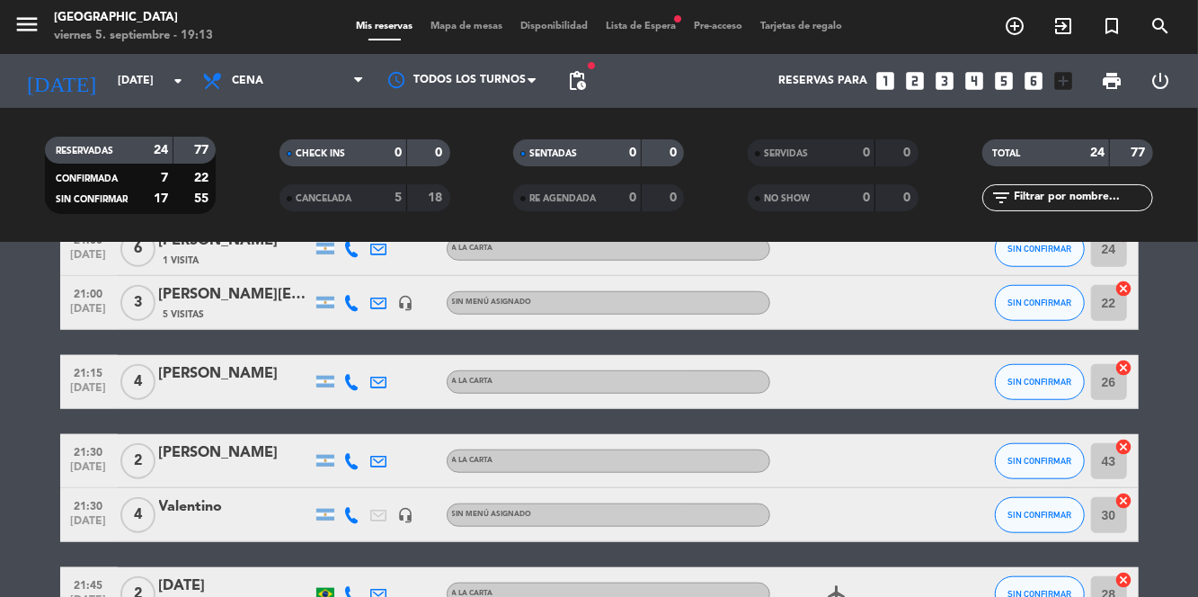
scroll to position [826, 0]
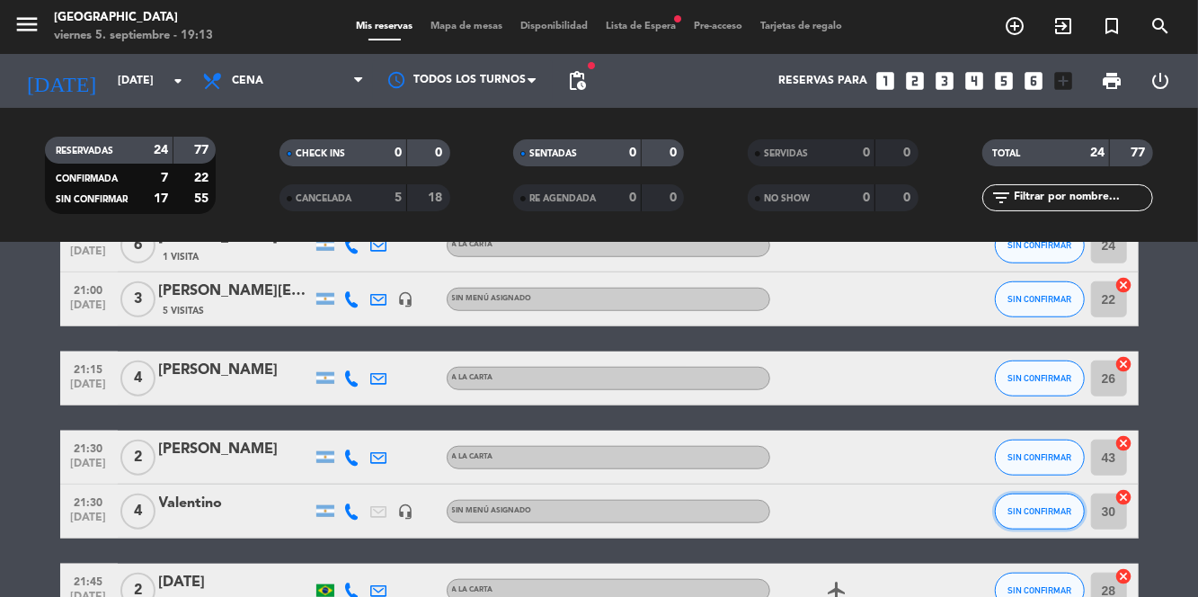
click at [1051, 493] on button "SIN CONFIRMAR" at bounding box center [1040, 511] width 90 height 36
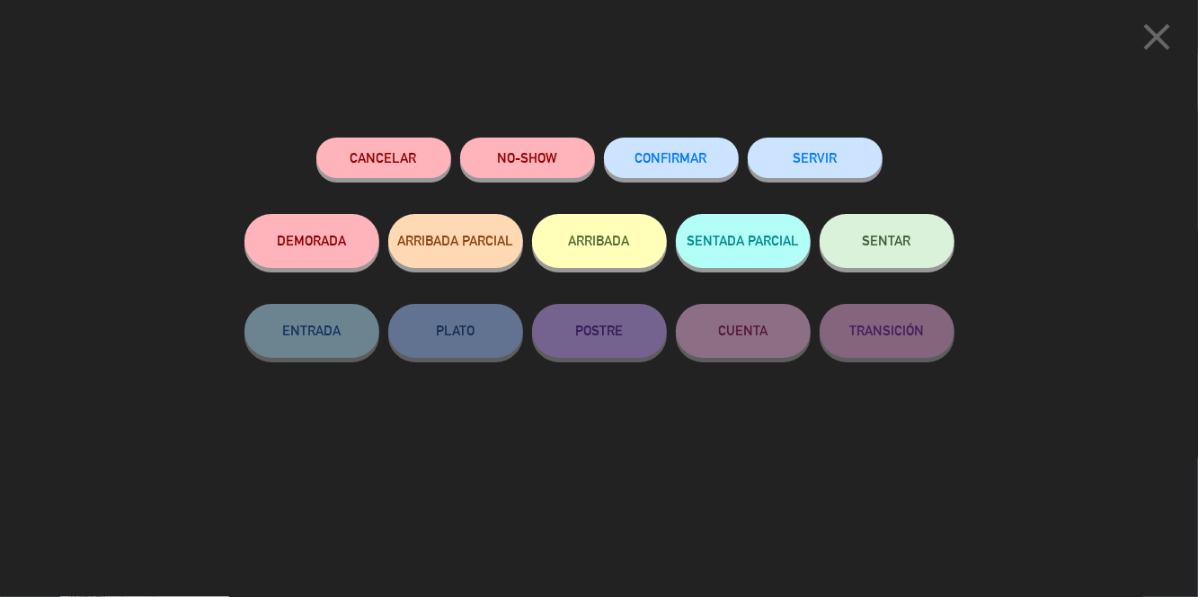
click at [667, 160] on span "CONFIRMAR" at bounding box center [671, 157] width 72 height 15
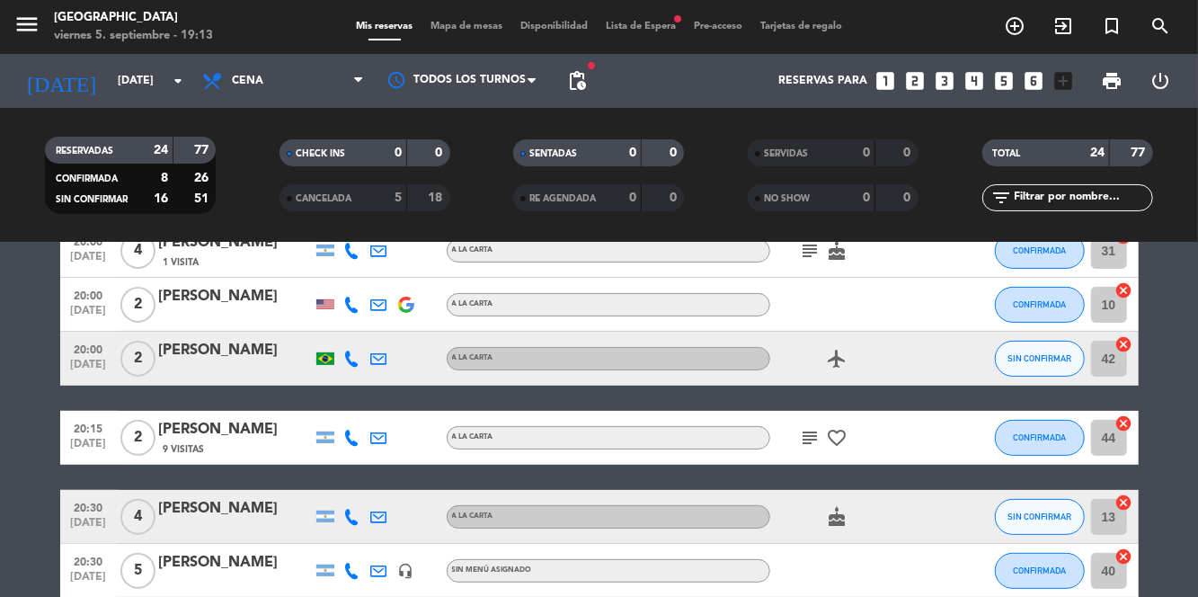
scroll to position [0, 0]
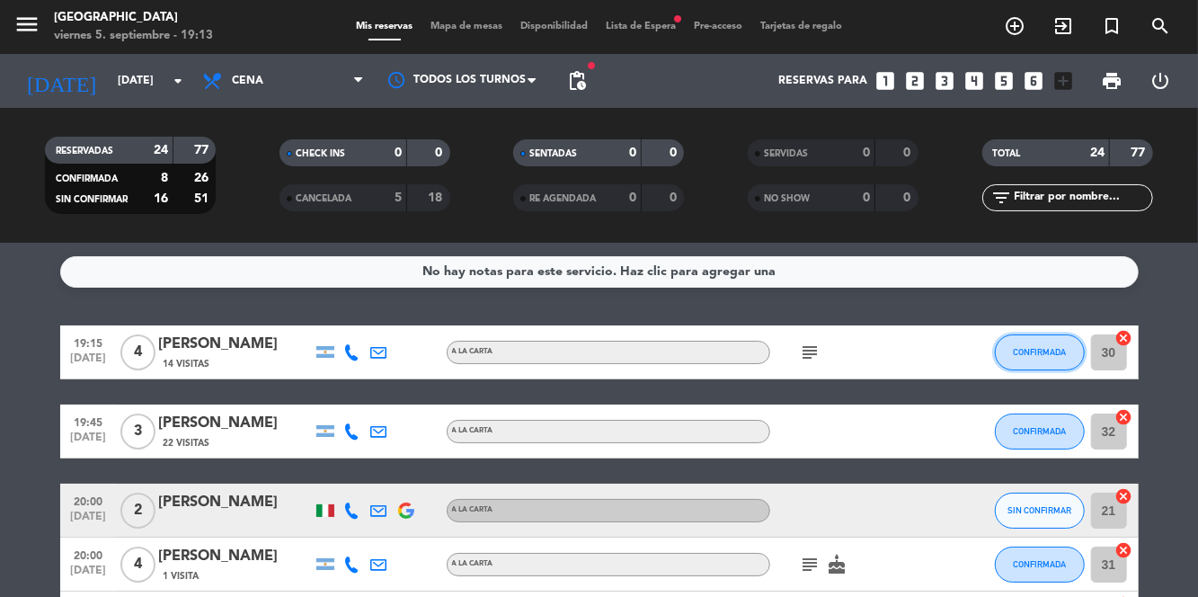
click at [1048, 334] on button "CONFIRMADA" at bounding box center [1040, 352] width 90 height 36
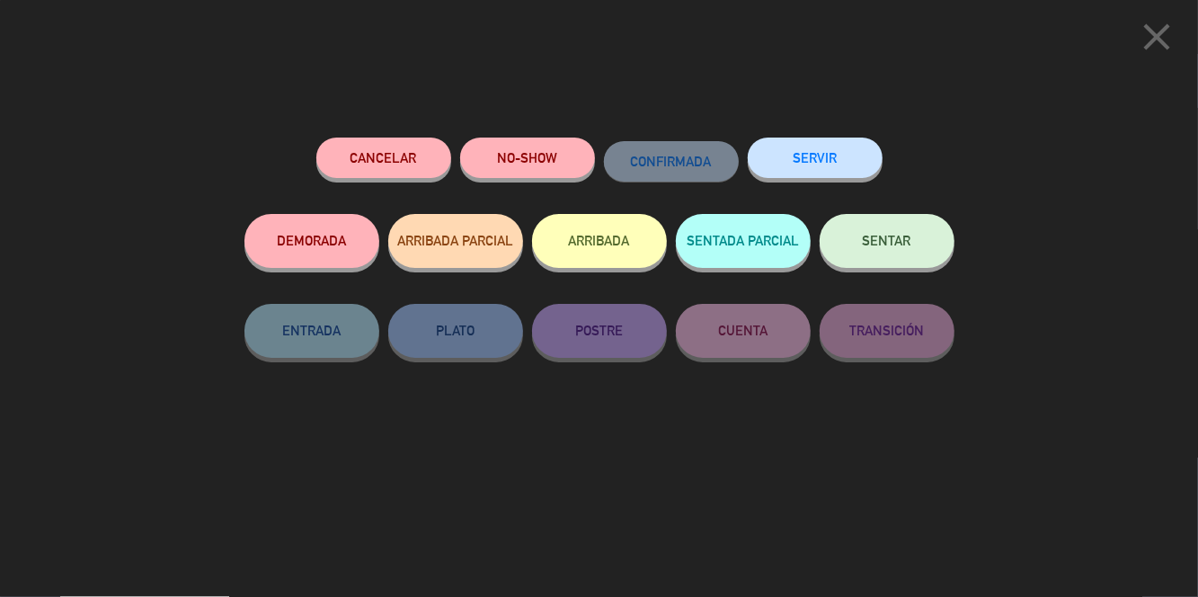
click at [906, 246] on span "SENTAR" at bounding box center [887, 240] width 49 height 15
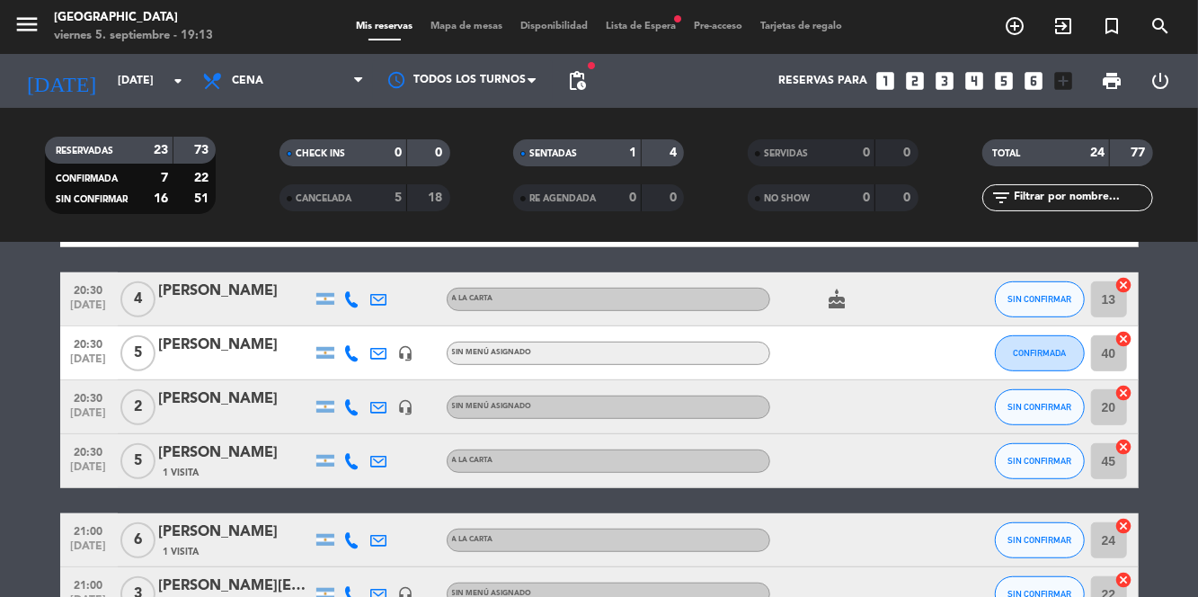
scroll to position [532, 0]
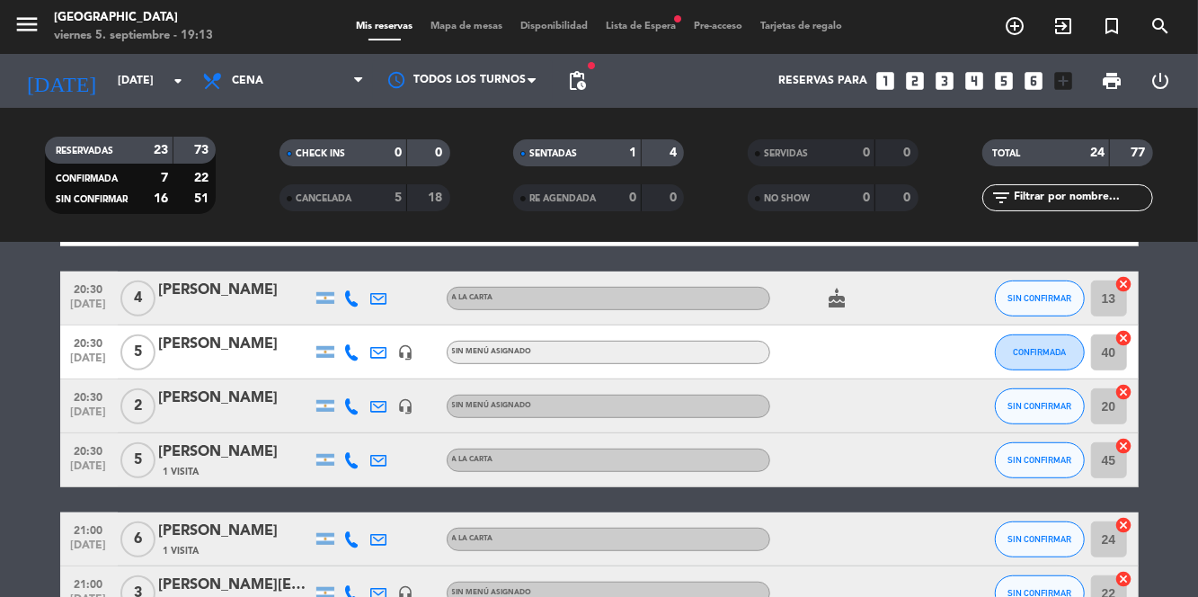
click at [349, 290] on icon at bounding box center [352, 298] width 16 height 16
click at [391, 261] on span at bounding box center [397, 268] width 14 height 14
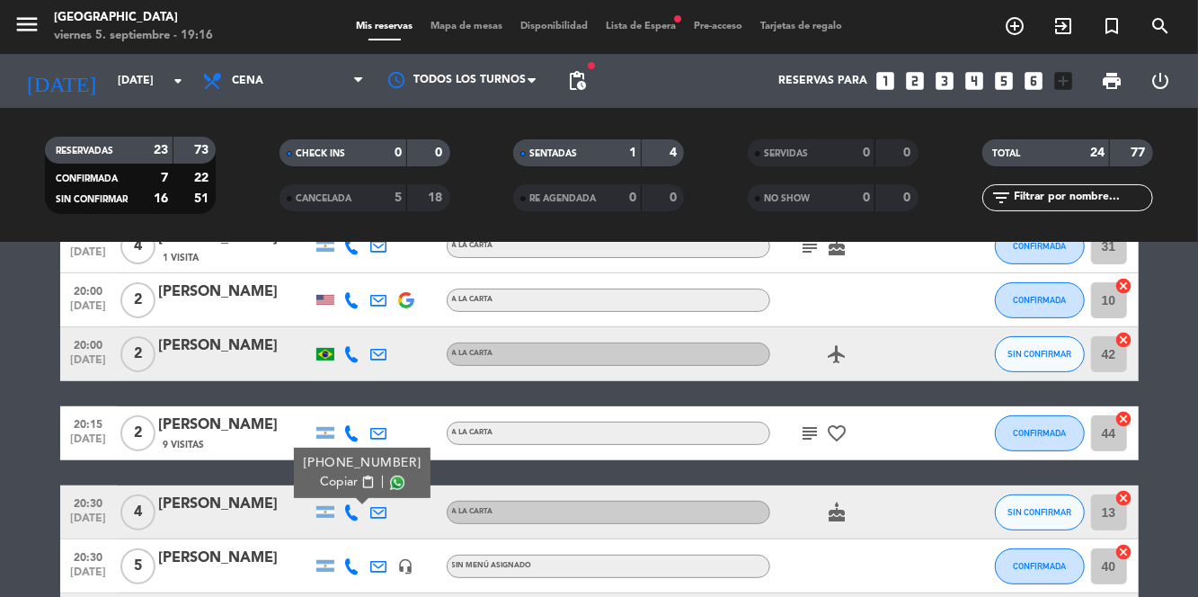
scroll to position [312, 0]
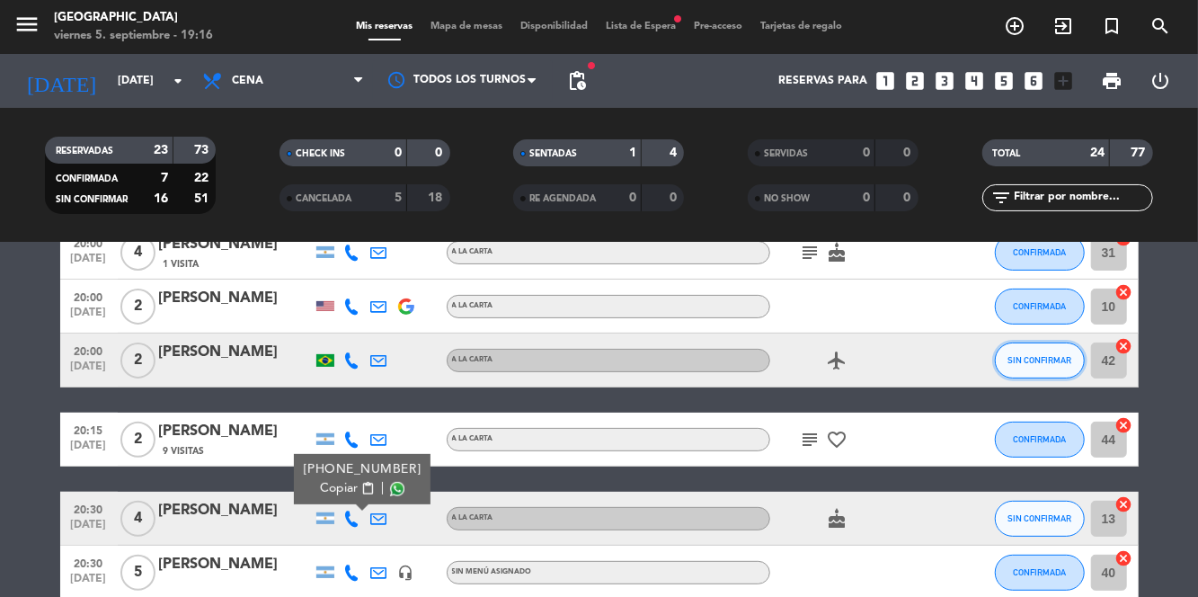
click at [1048, 355] on span "SIN CONFIRMAR" at bounding box center [1039, 360] width 64 height 10
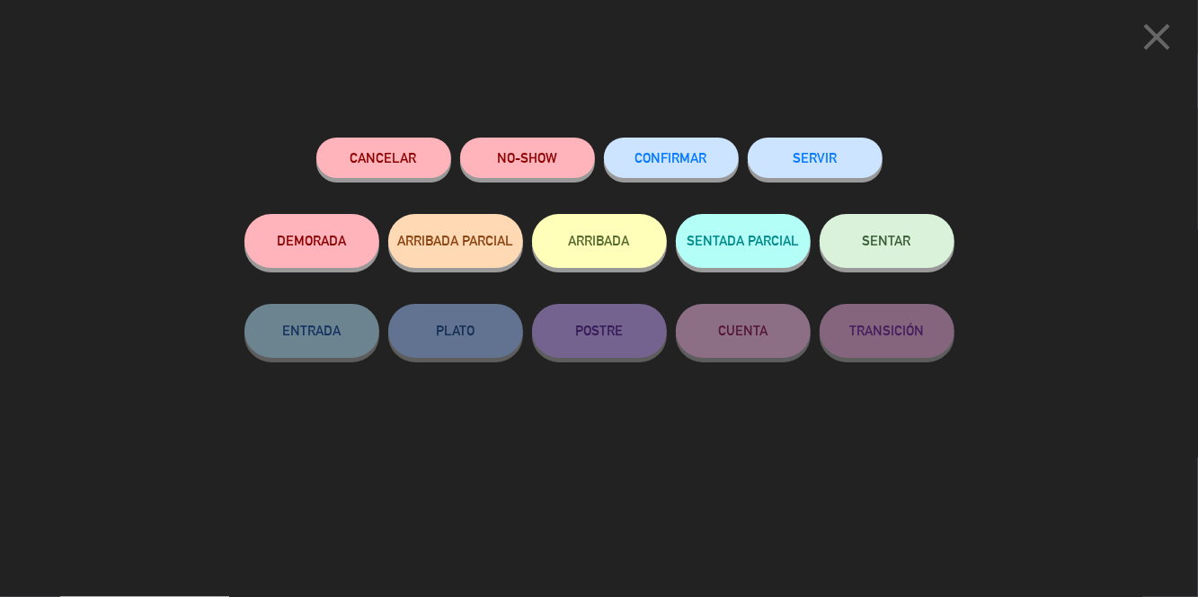
click at [708, 170] on button "CONFIRMAR" at bounding box center [671, 157] width 135 height 40
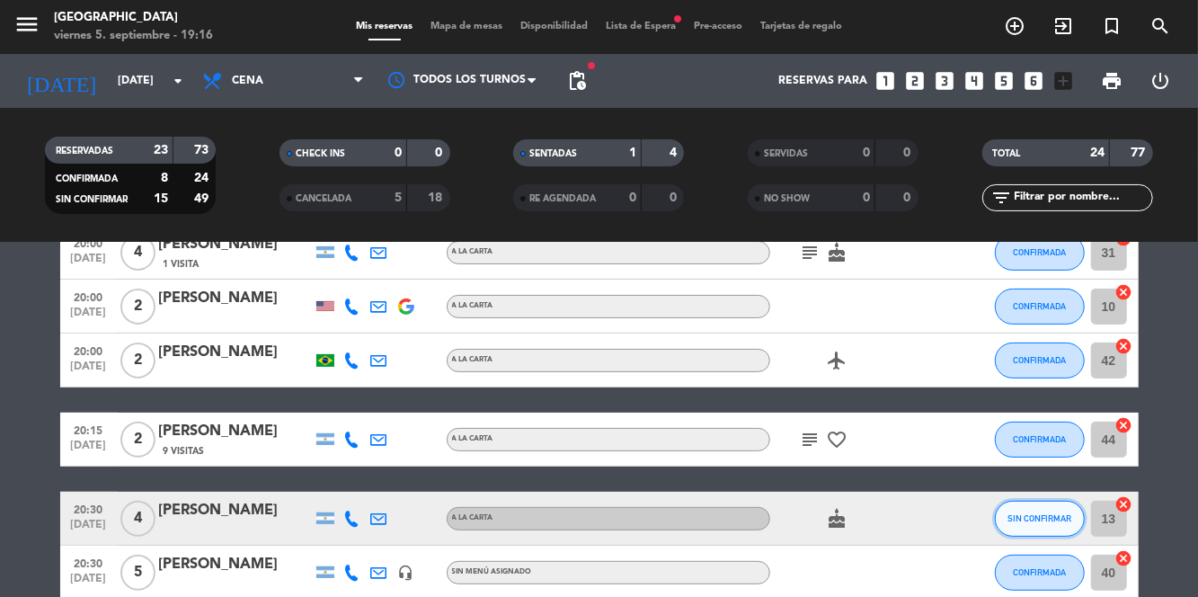
click at [1059, 513] on span "SIN CONFIRMAR" at bounding box center [1039, 518] width 64 height 10
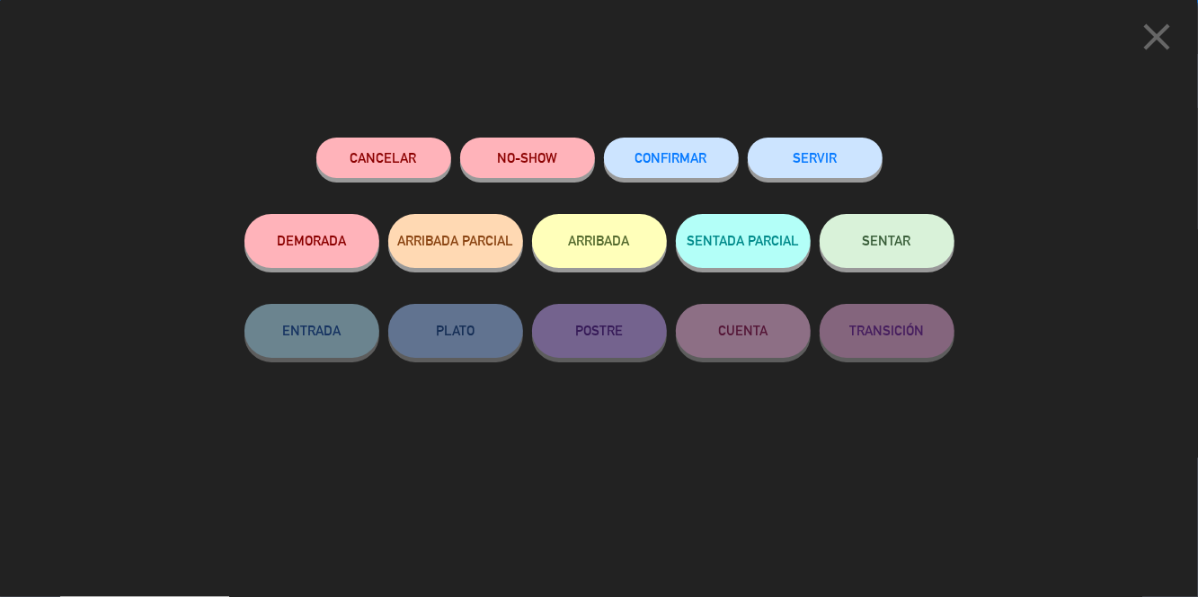
click at [681, 176] on button "CONFIRMAR" at bounding box center [671, 157] width 135 height 40
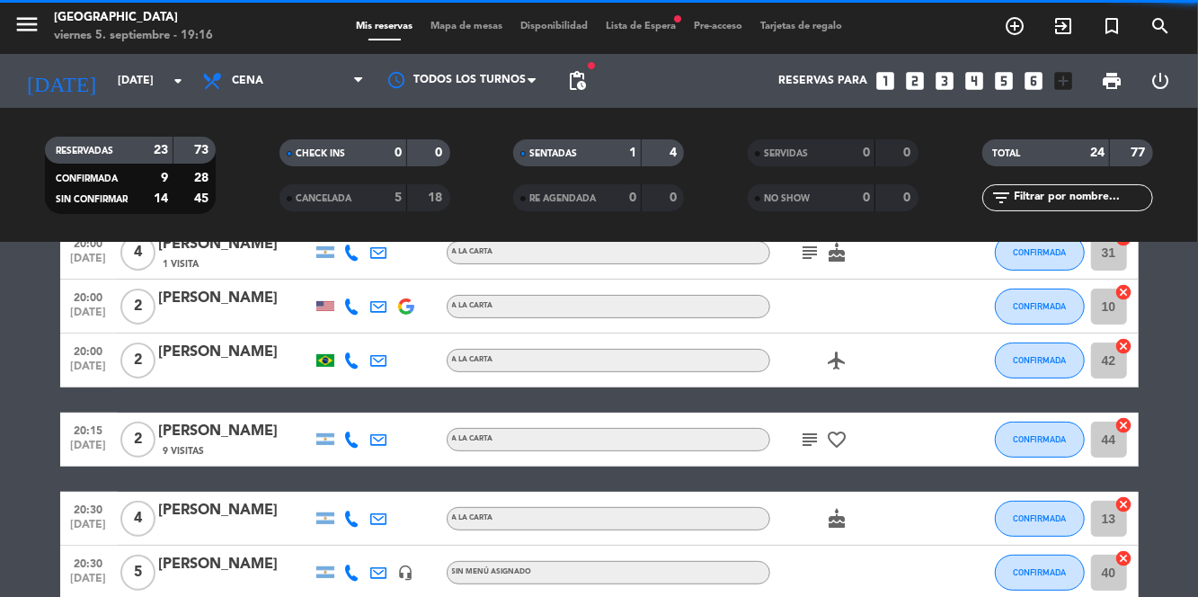
scroll to position [489, 0]
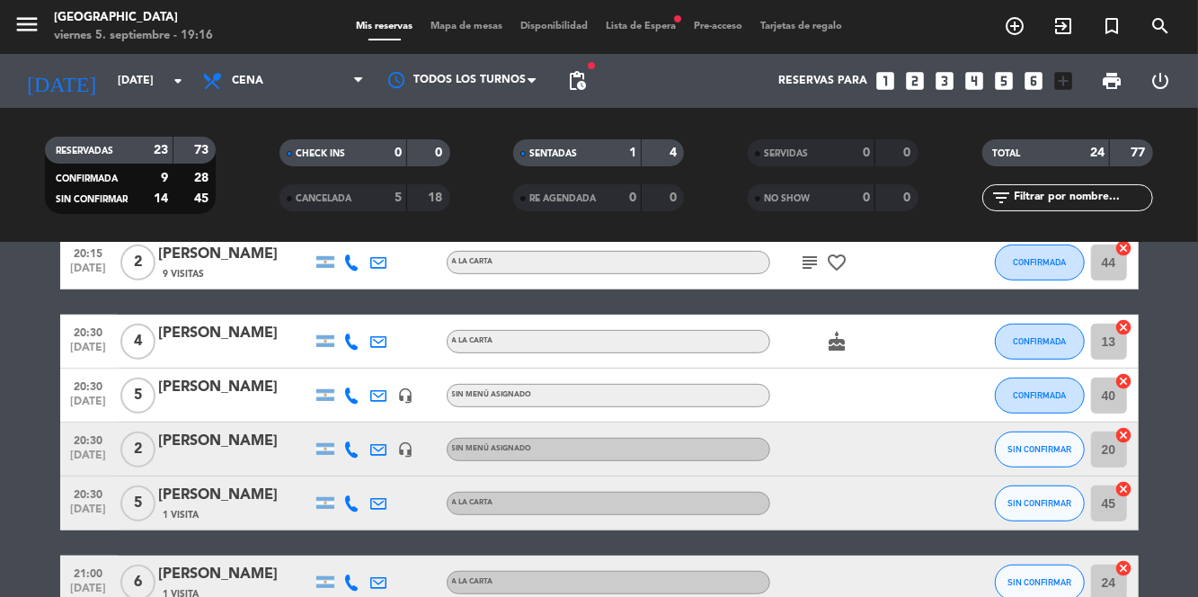
click at [372, 387] on icon at bounding box center [379, 395] width 16 height 16
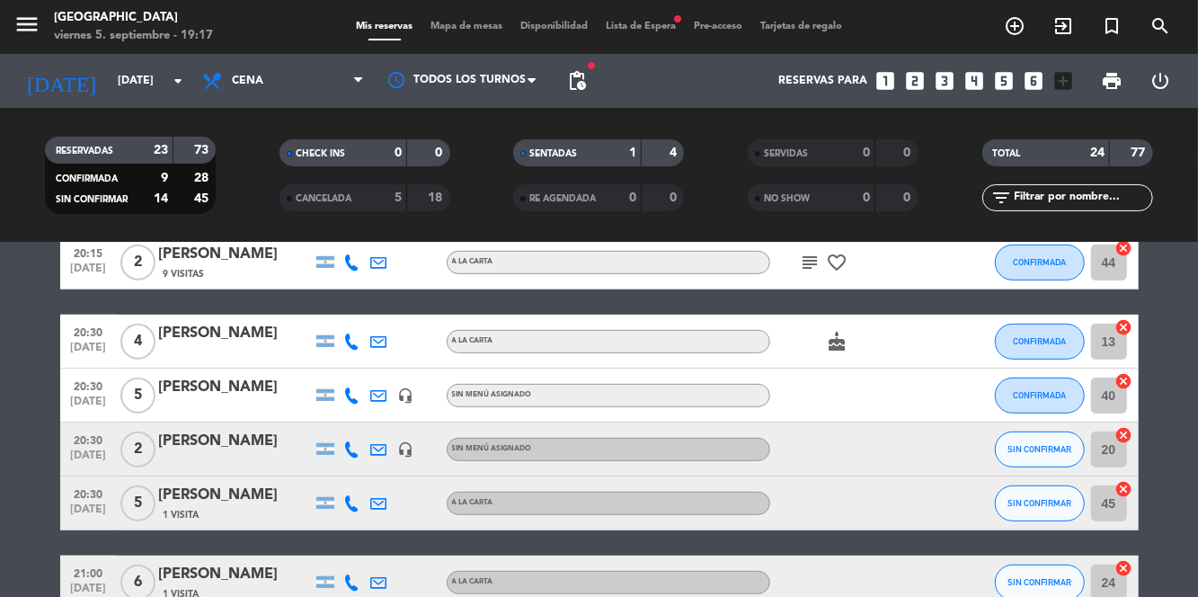
click at [354, 387] on icon at bounding box center [352, 395] width 16 height 16
click at [392, 359] on span at bounding box center [397, 366] width 14 height 14
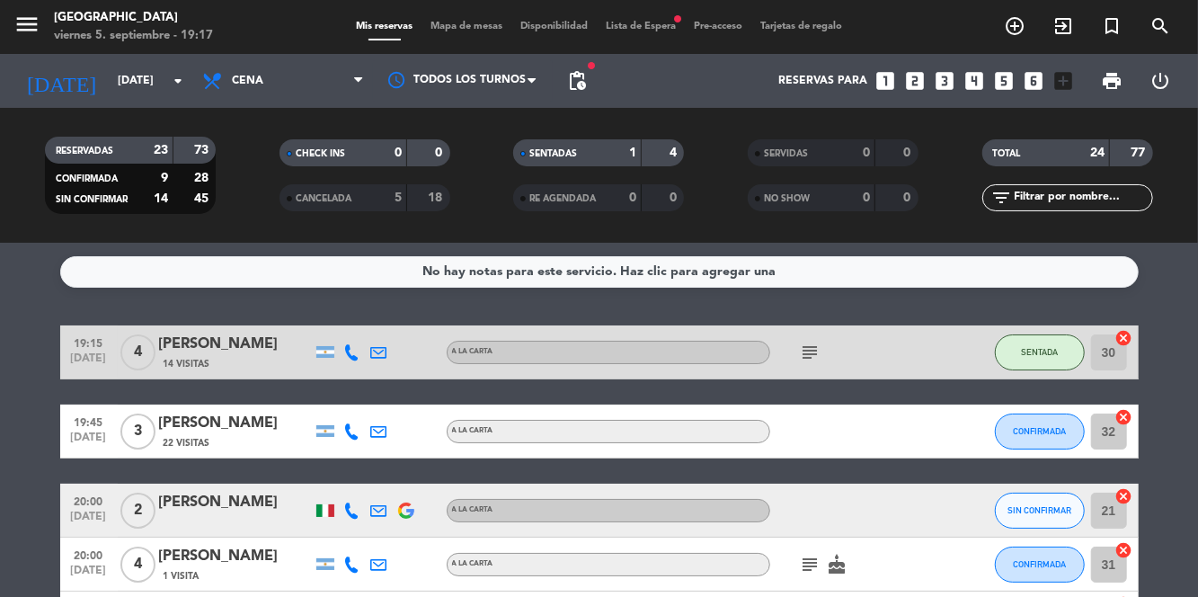
scroll to position [0, 0]
click at [485, 23] on span "Mapa de mesas" at bounding box center [466, 27] width 90 height 10
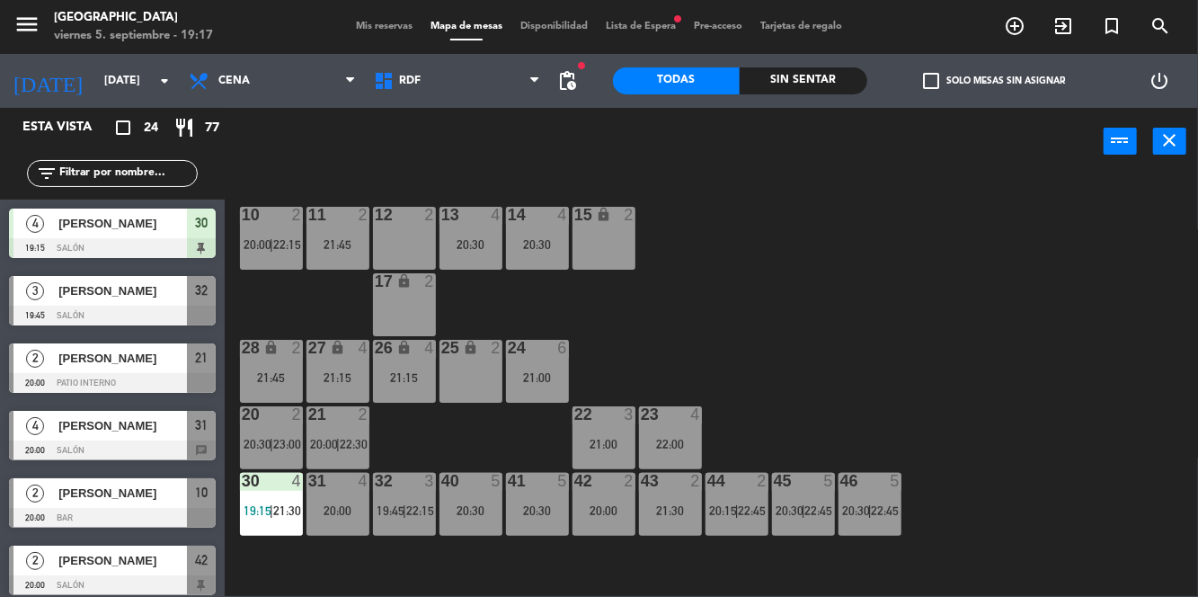
click at [383, 28] on span "Mis reservas" at bounding box center [384, 27] width 75 height 10
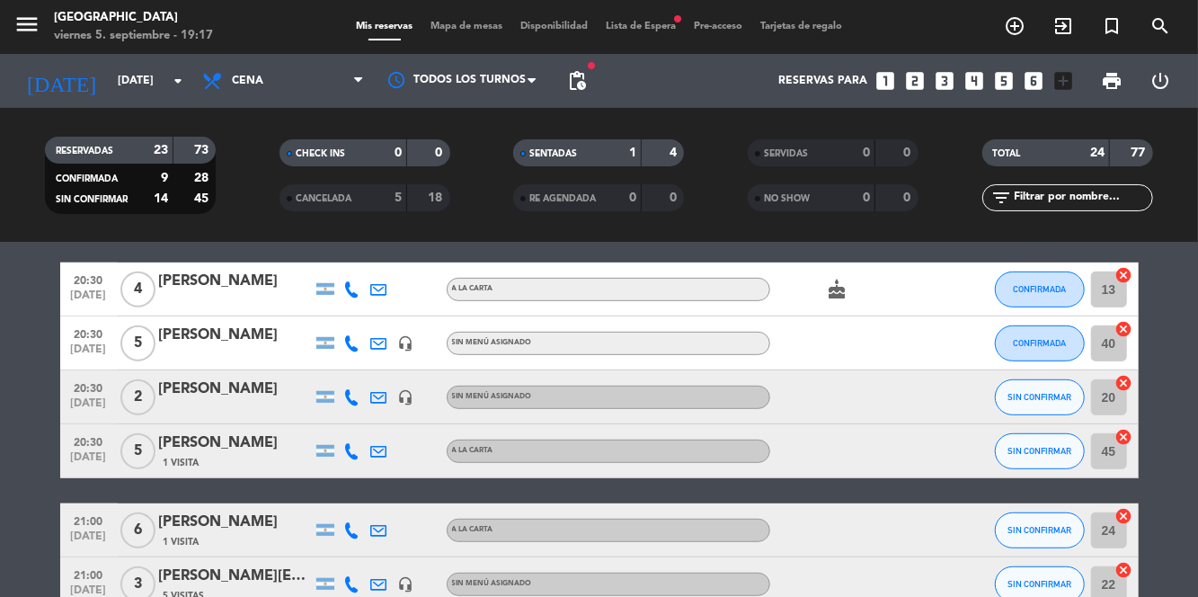
scroll to position [548, 0]
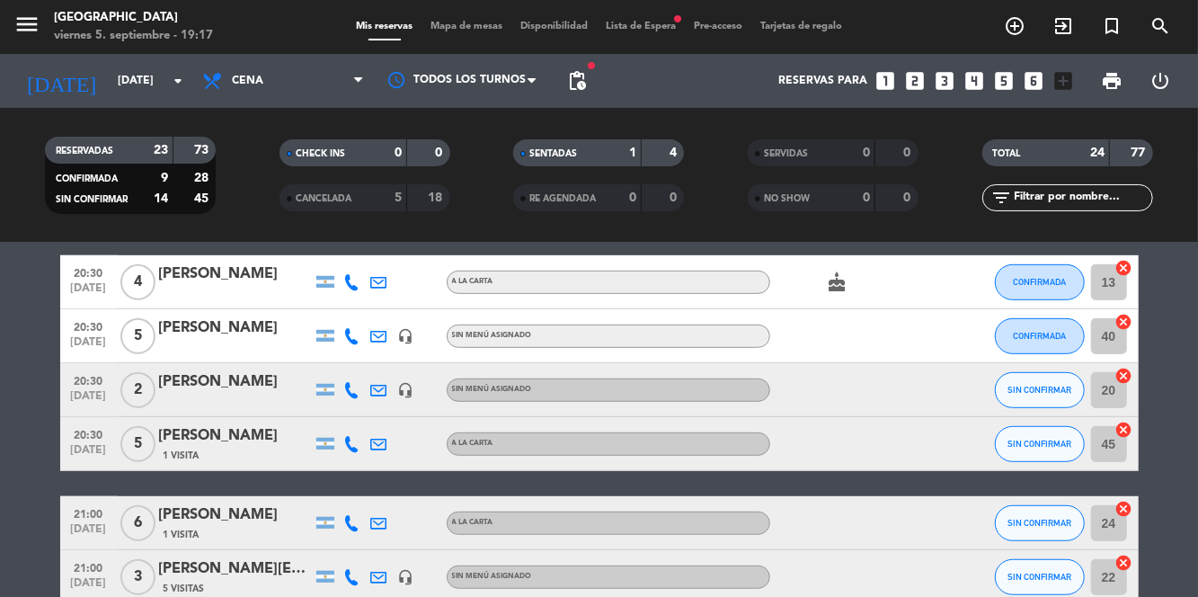
click at [351, 340] on icon at bounding box center [352, 336] width 16 height 16
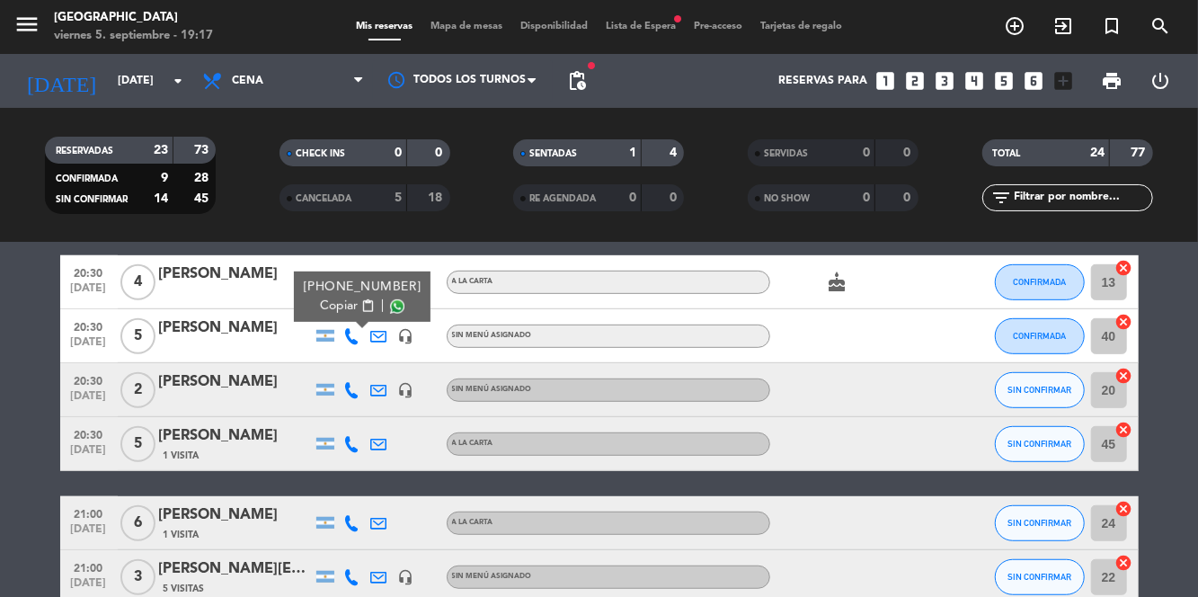
click at [390, 306] on span at bounding box center [397, 306] width 14 height 14
click at [465, 27] on span "Mapa de mesas" at bounding box center [466, 27] width 90 height 10
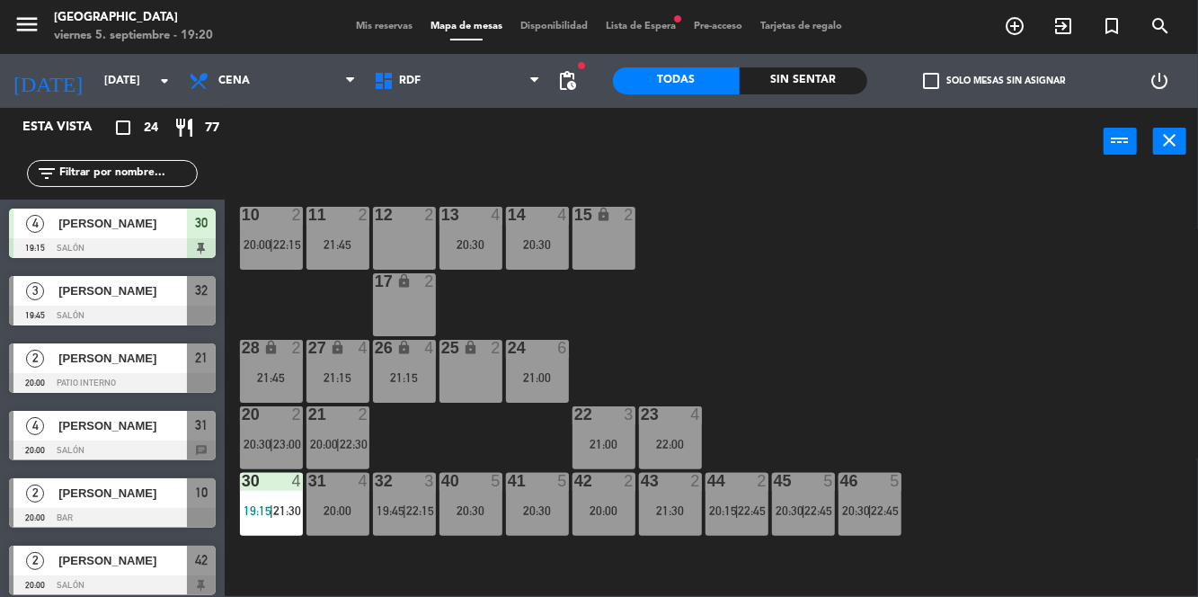
click at [658, 454] on div "23 4 22:00" at bounding box center [670, 437] width 63 height 63
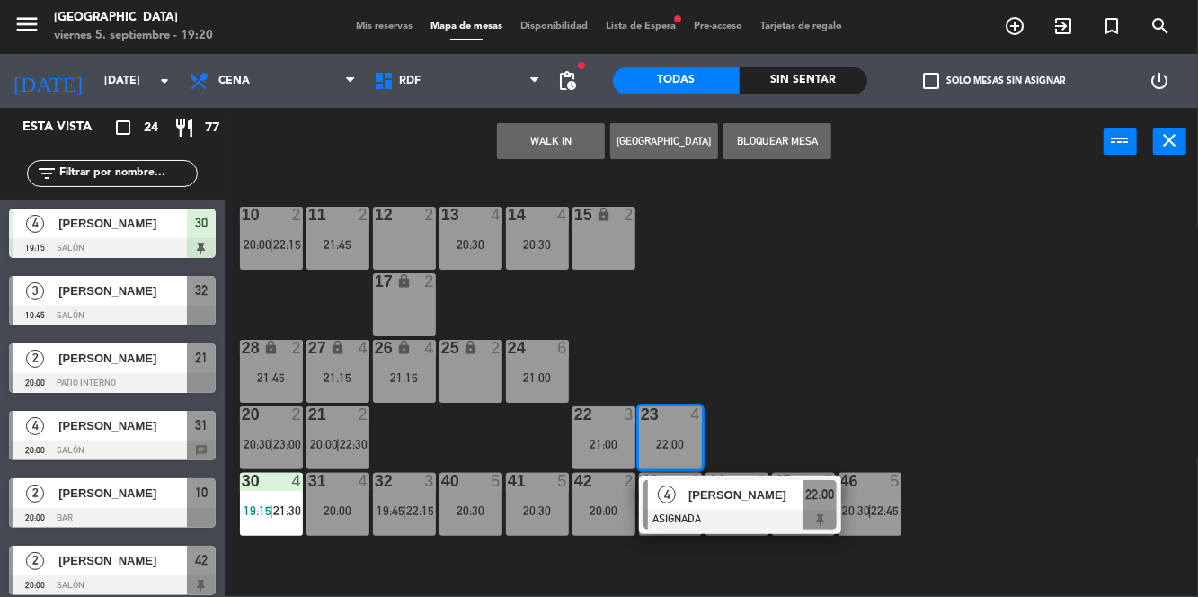
click at [913, 332] on div "10 2 20:00 | 22:15 11 2 21:45 12 2 13 4 20:30 14 4 20:30 15 lock 2 17 lock 2 24…" at bounding box center [717, 384] width 962 height 421
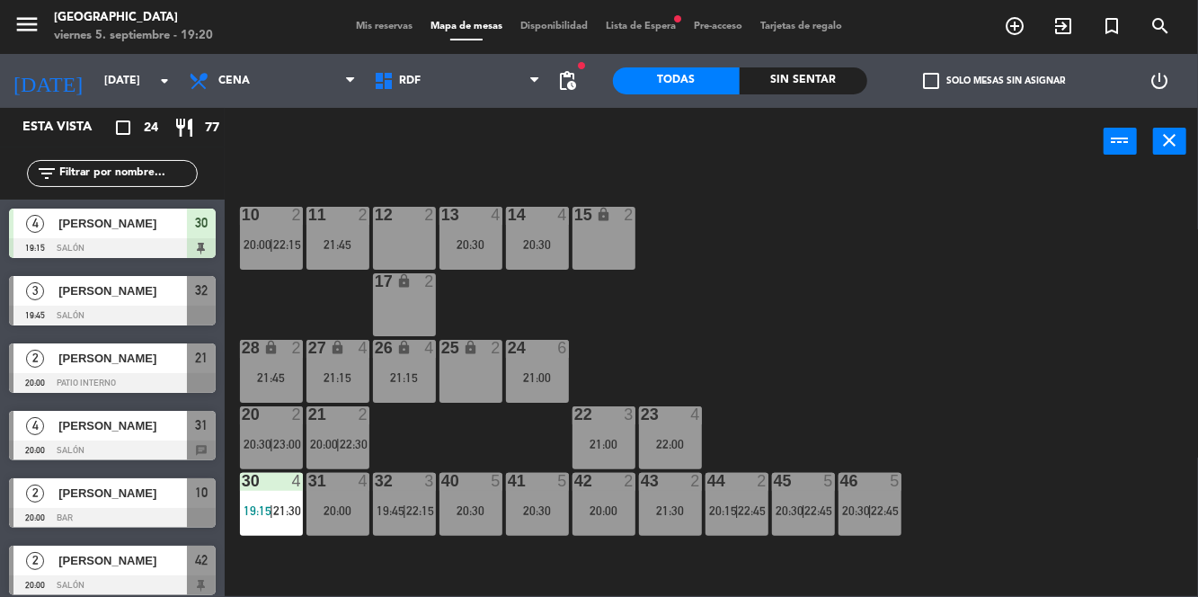
click at [680, 431] on div "23 4 22:00" at bounding box center [670, 437] width 63 height 63
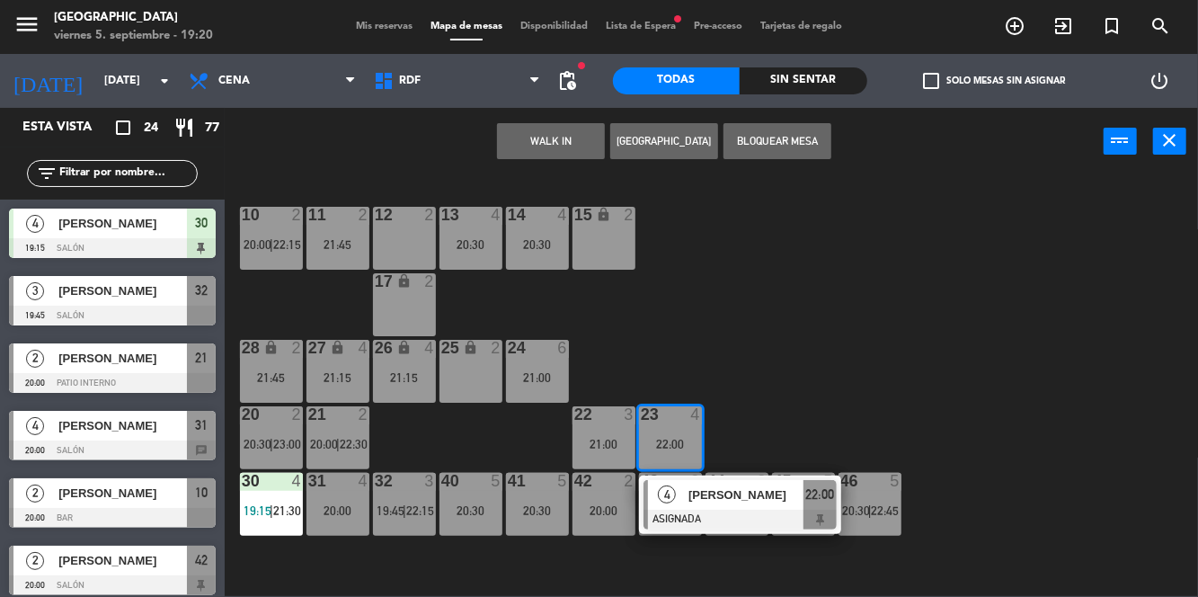
click at [607, 438] on div "21:00" at bounding box center [603, 444] width 63 height 13
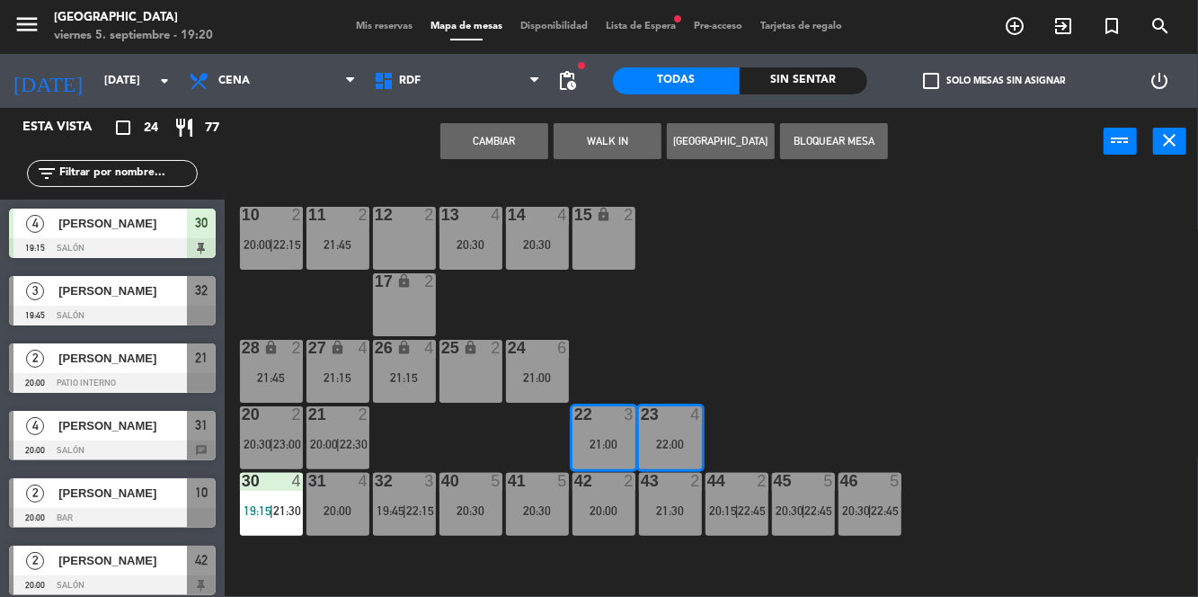
click at [518, 151] on button "Cambiar" at bounding box center [494, 141] width 108 height 36
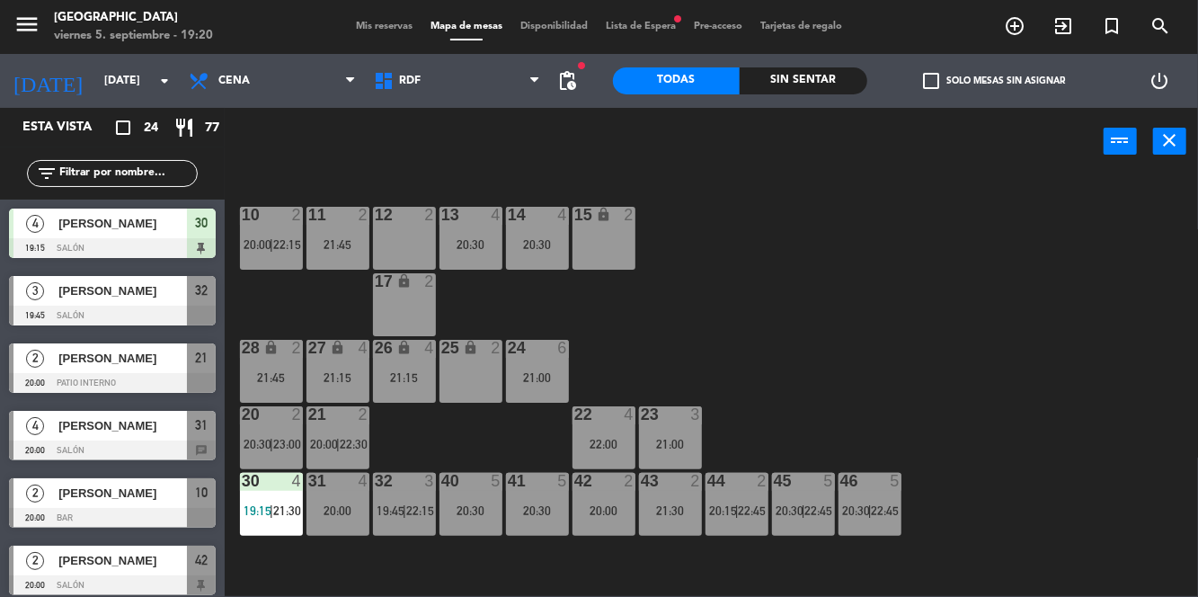
click at [617, 431] on div "22 4 22:00" at bounding box center [603, 437] width 63 height 63
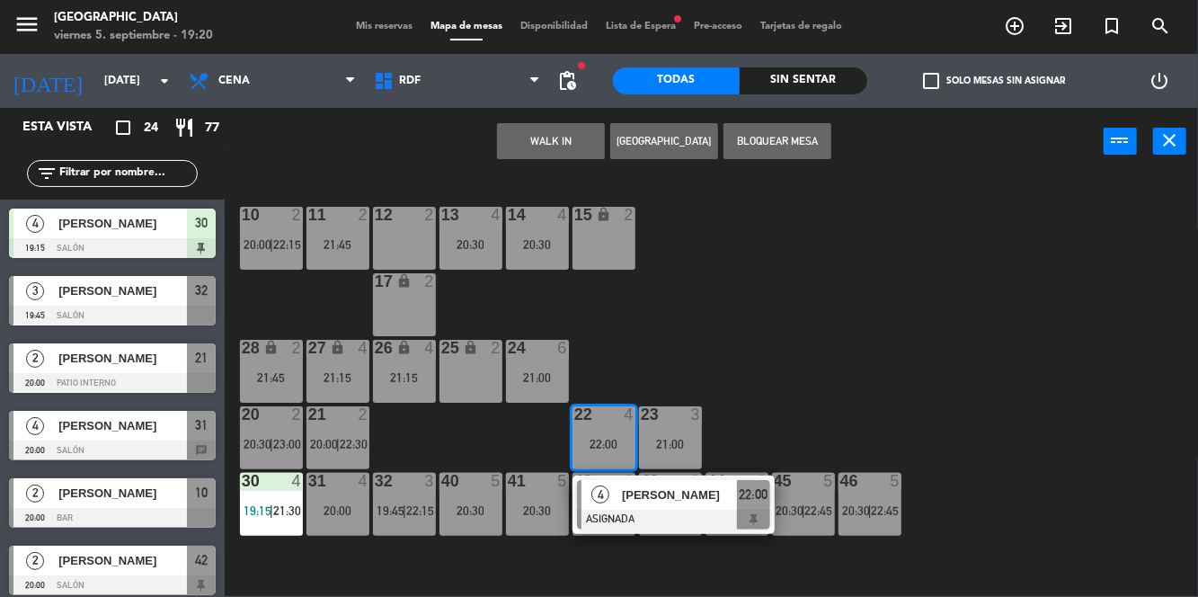
click at [665, 136] on button "[GEOGRAPHIC_DATA]" at bounding box center [664, 141] width 108 height 36
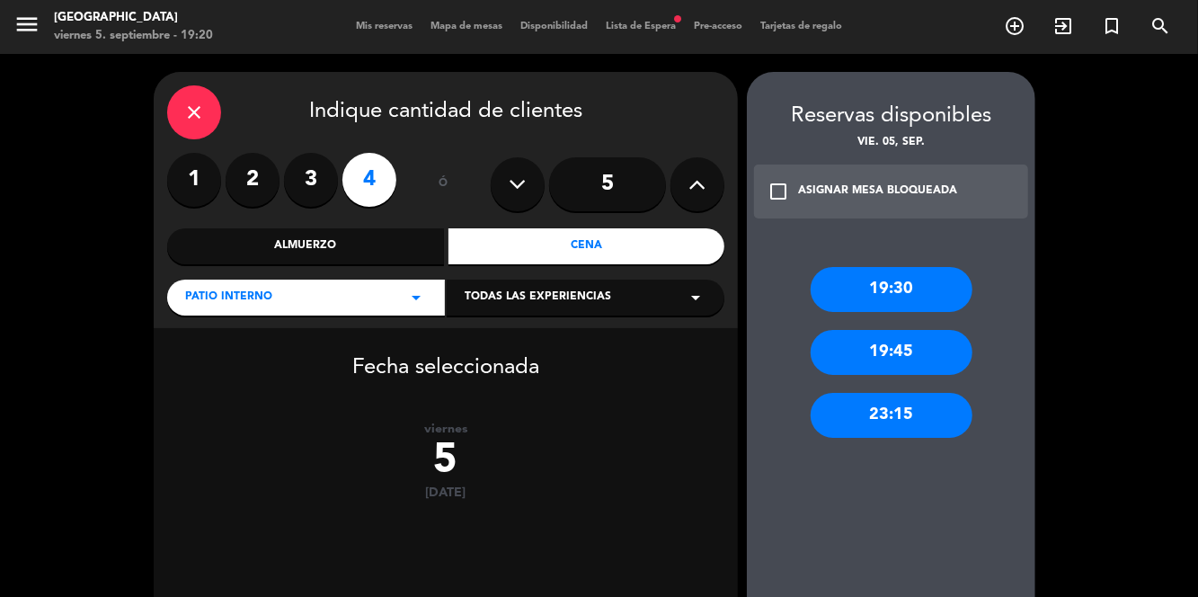
click at [324, 189] on label "3" at bounding box center [311, 180] width 54 height 54
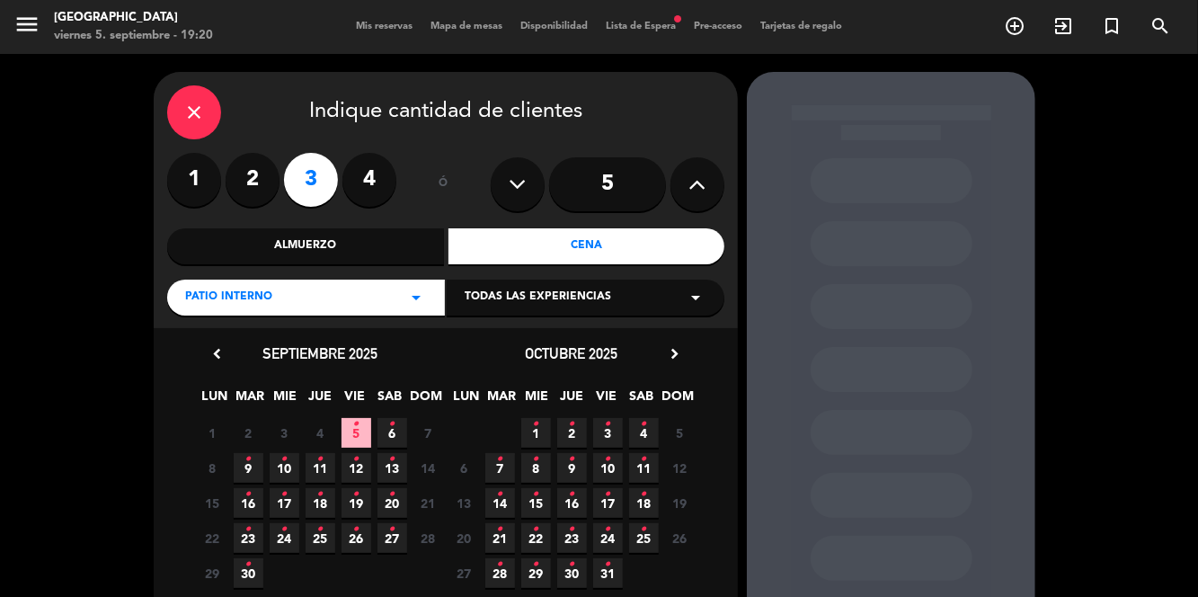
click at [349, 435] on span "5 •" at bounding box center [356, 433] width 30 height 30
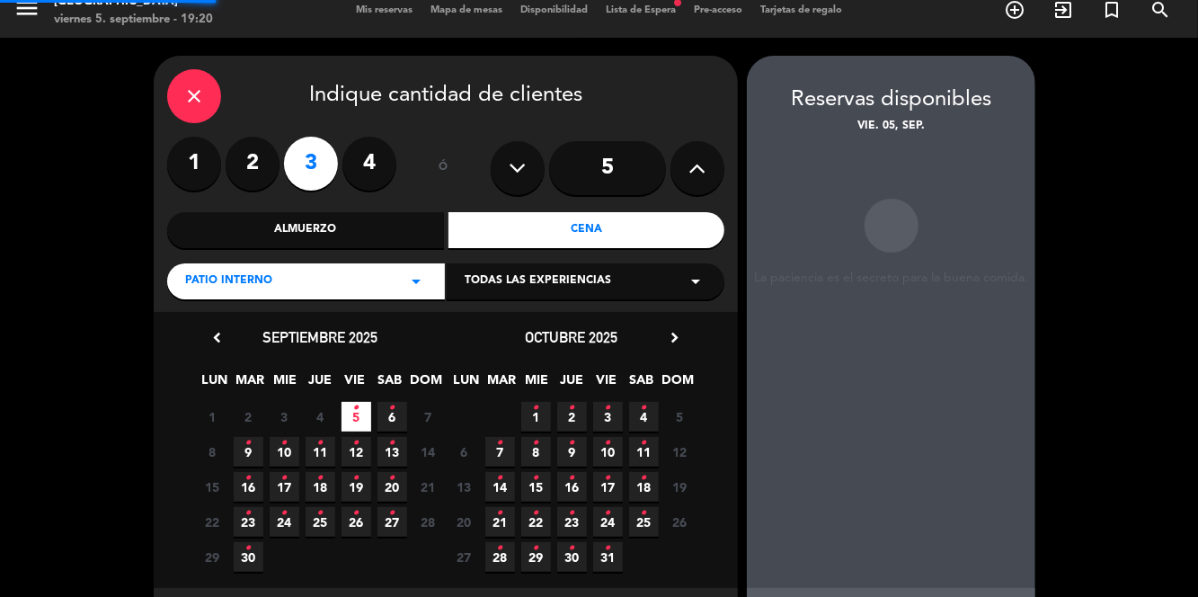
scroll to position [31, 0]
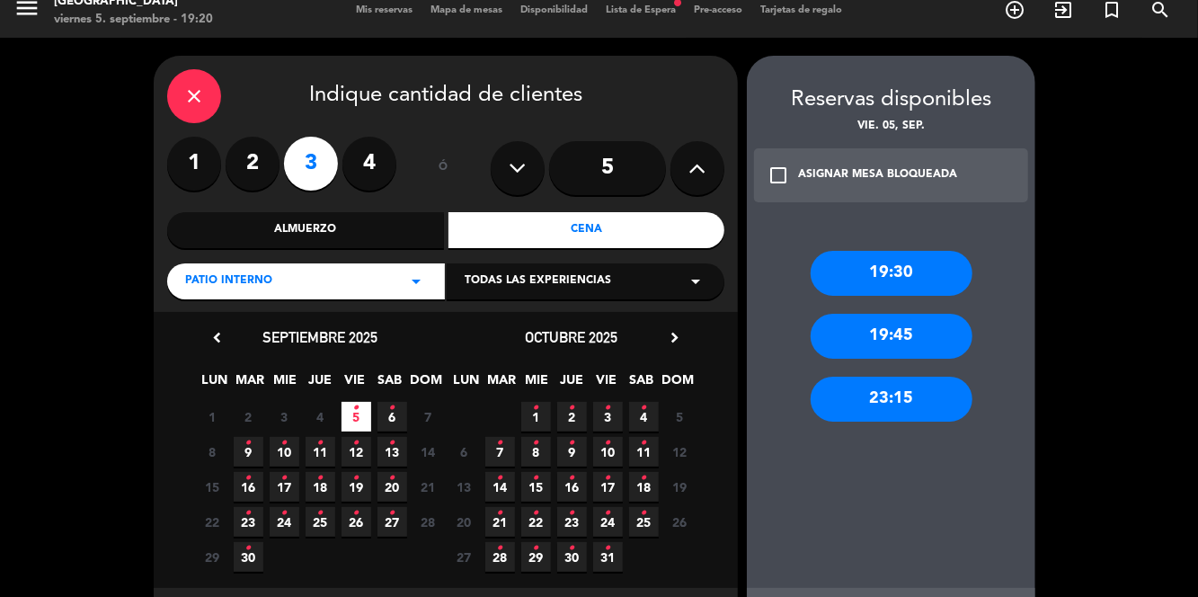
click at [944, 314] on div "19:45" at bounding box center [892, 336] width 162 height 45
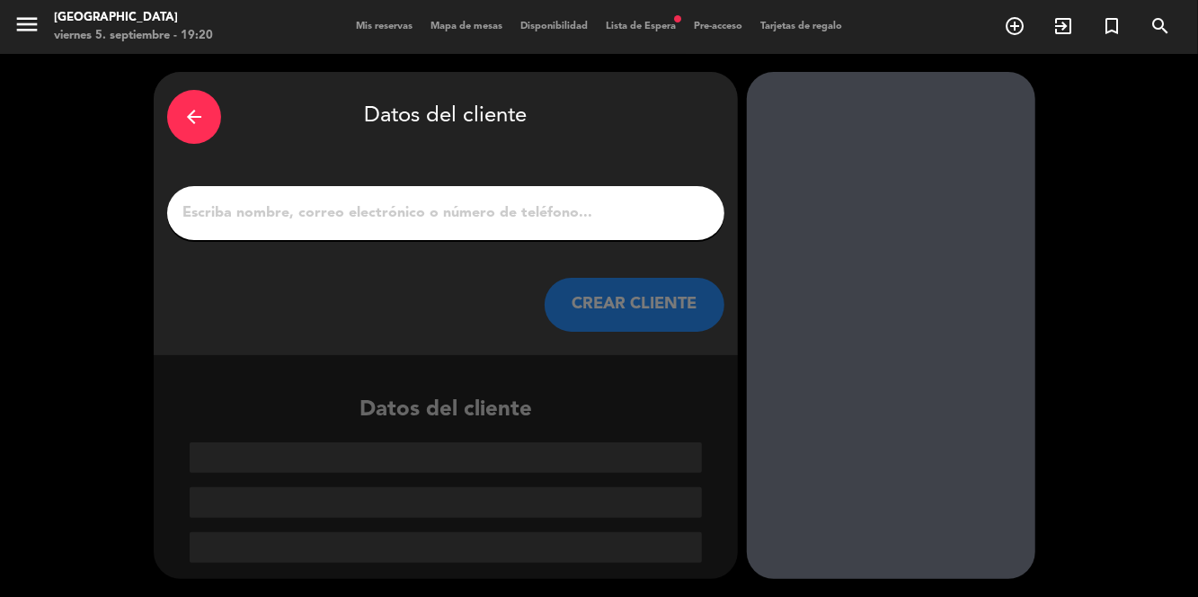
scroll to position [0, 0]
click at [631, 200] on input "1" at bounding box center [446, 212] width 530 height 25
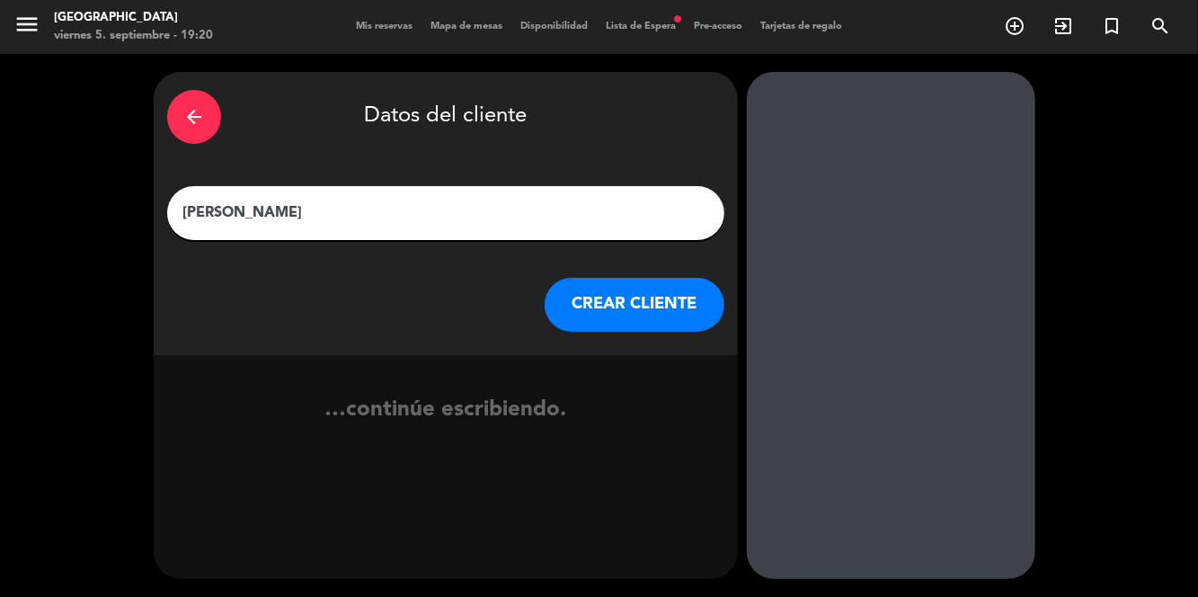
type input "[PERSON_NAME]"
click at [879, 116] on div at bounding box center [891, 325] width 288 height 507
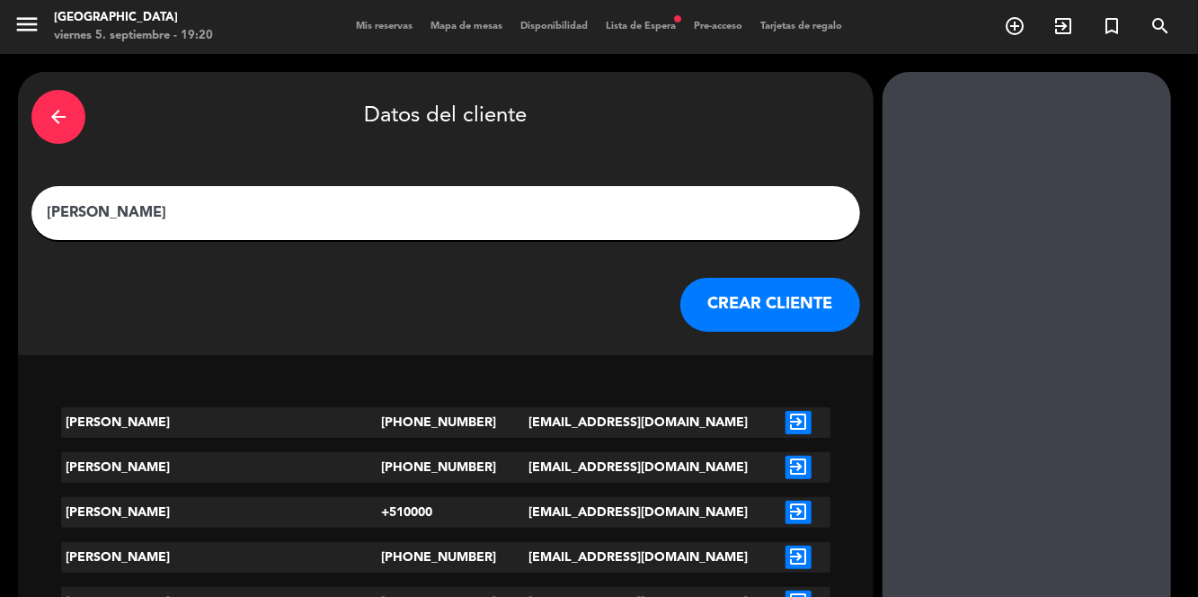
click at [680, 278] on button "CREAR CLIENTE" at bounding box center [770, 305] width 180 height 54
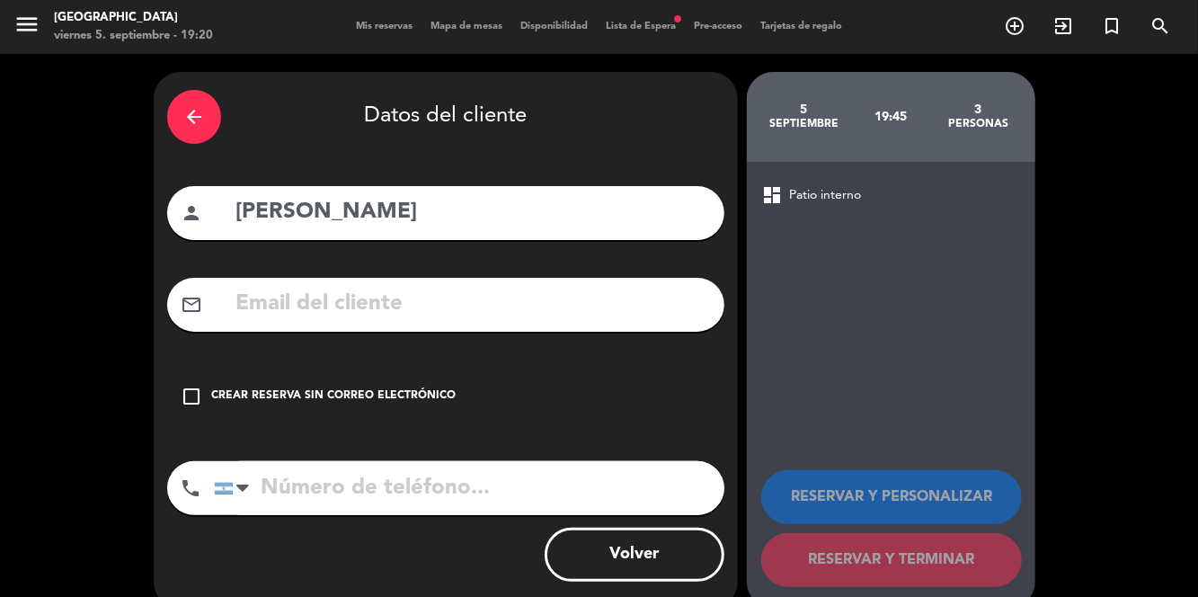
click at [184, 386] on icon "check_box_outline_blank" at bounding box center [192, 397] width 22 height 22
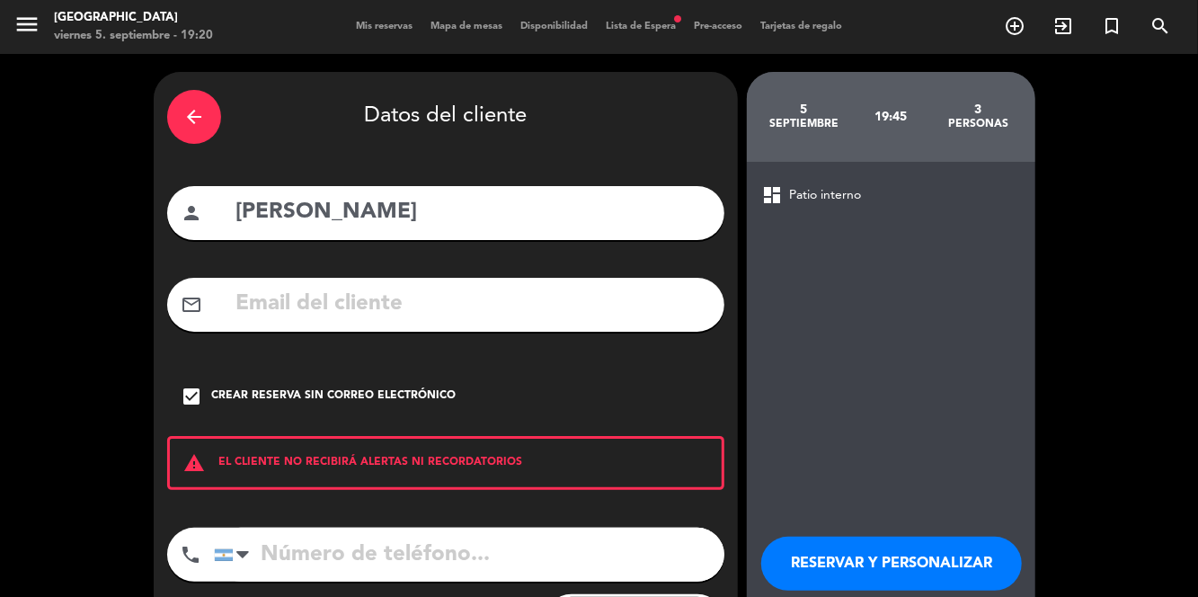
click at [328, 533] on input "tel" at bounding box center [469, 554] width 510 height 54
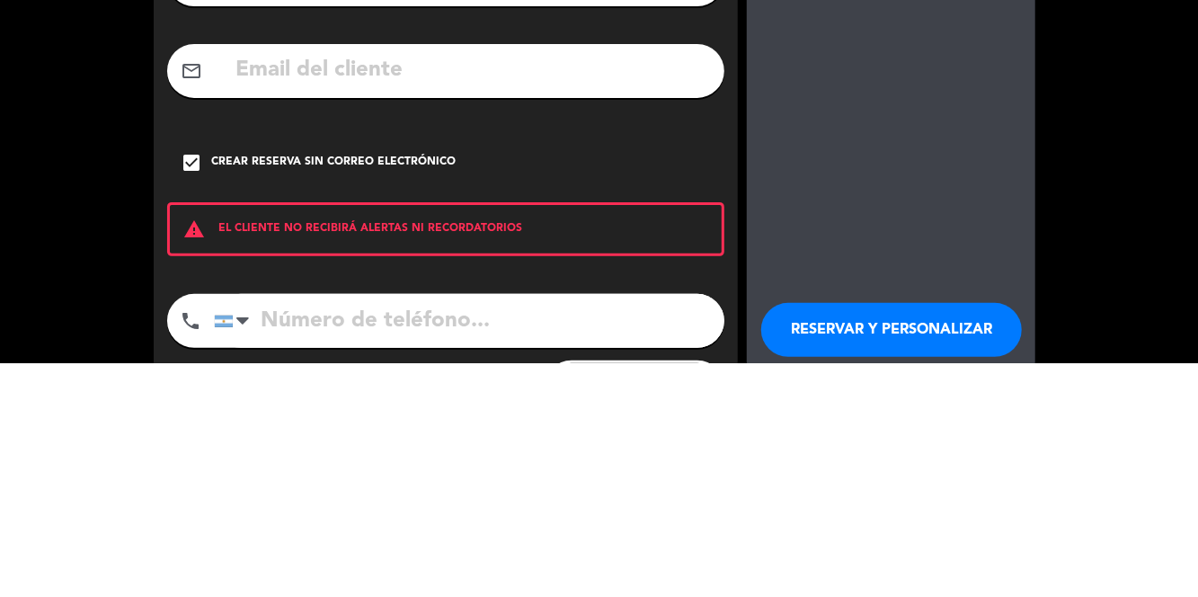
scroll to position [86, 0]
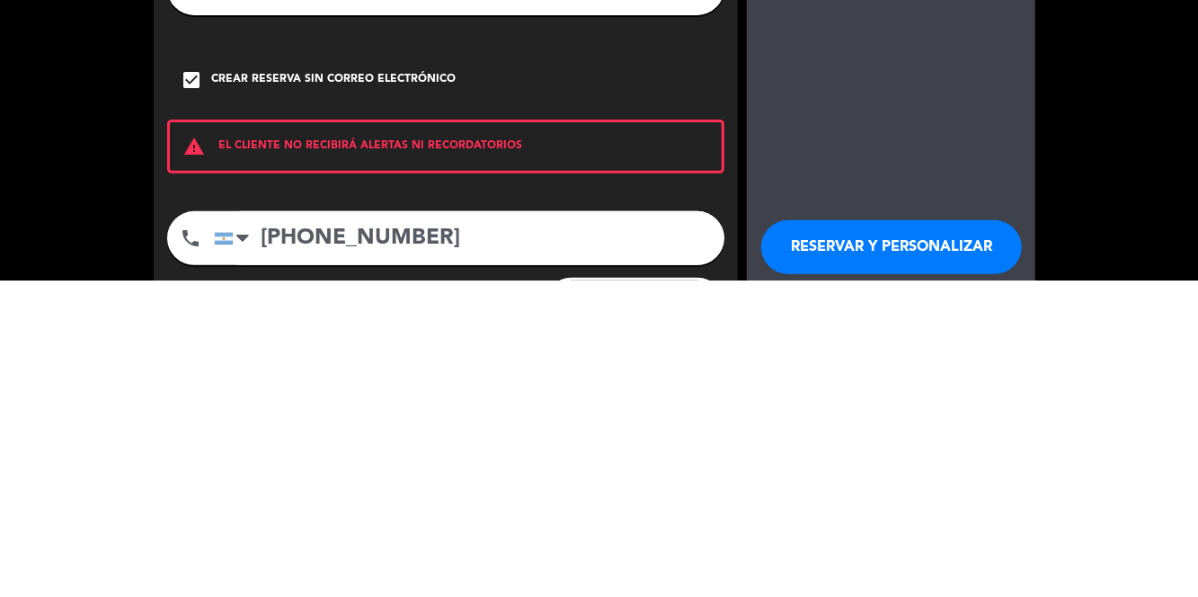
type input "[PHONE_NUMBER]"
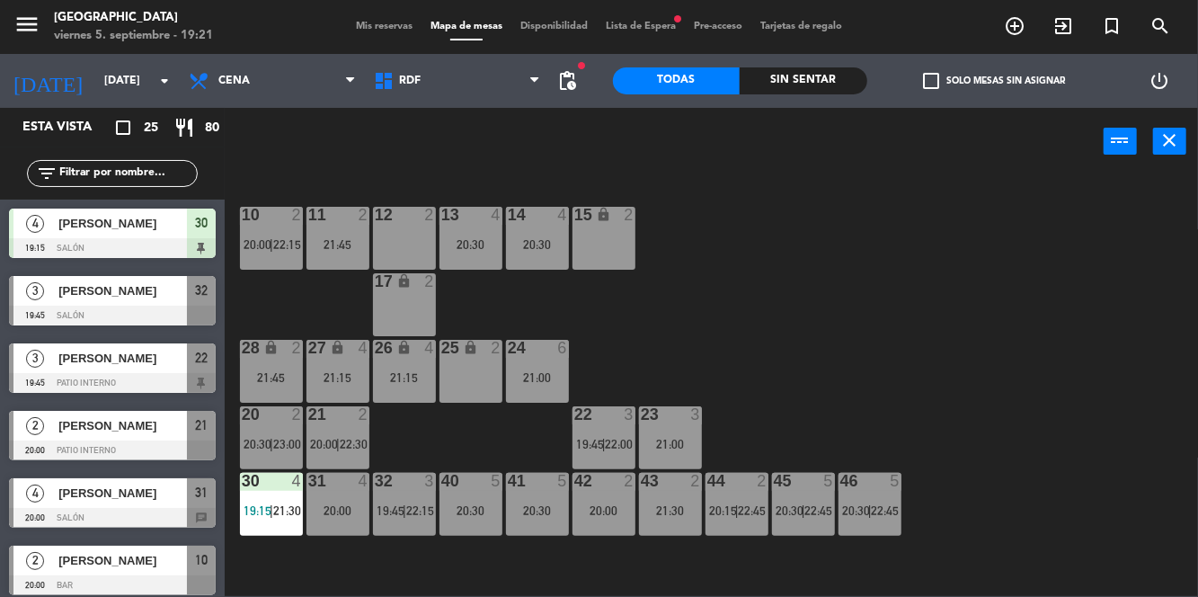
click at [387, 25] on span "Mis reservas" at bounding box center [384, 27] width 75 height 10
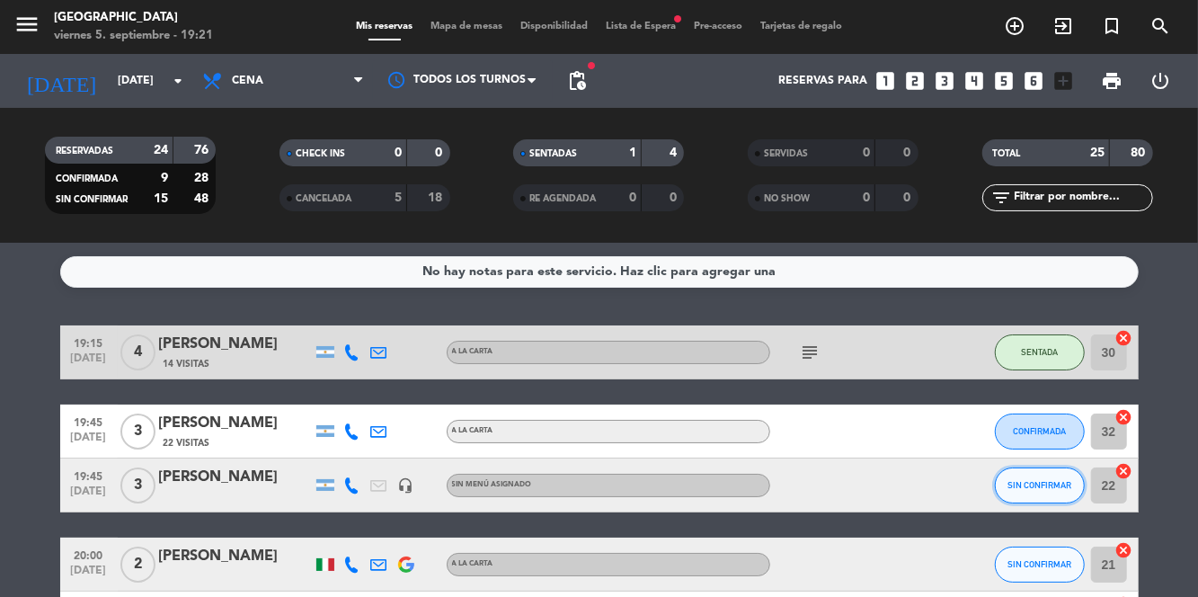
click at [1055, 480] on span "SIN CONFIRMAR" at bounding box center [1039, 485] width 64 height 10
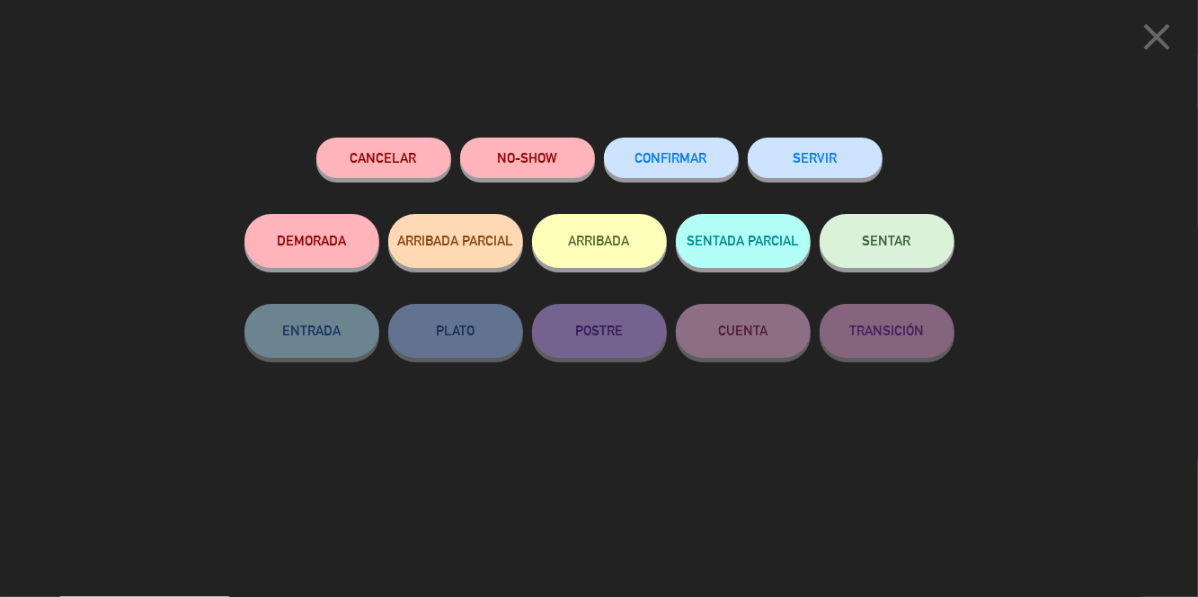
click at [679, 147] on button "CONFIRMAR" at bounding box center [671, 157] width 135 height 40
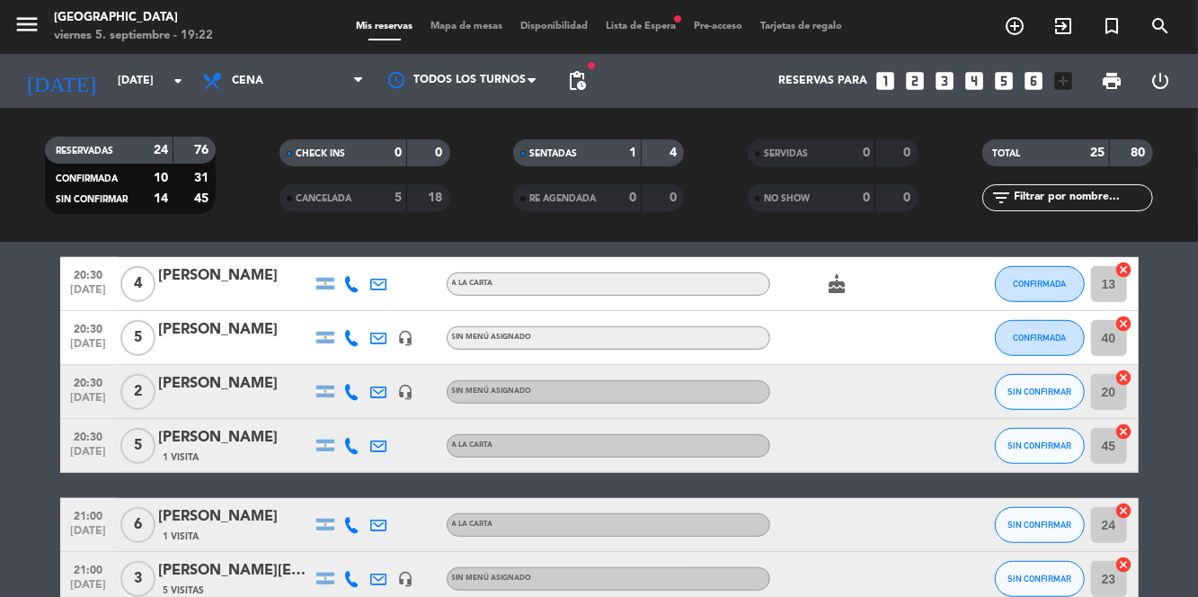
scroll to position [600, 0]
click at [1037, 386] on span "SIN CONFIRMAR" at bounding box center [1039, 391] width 64 height 10
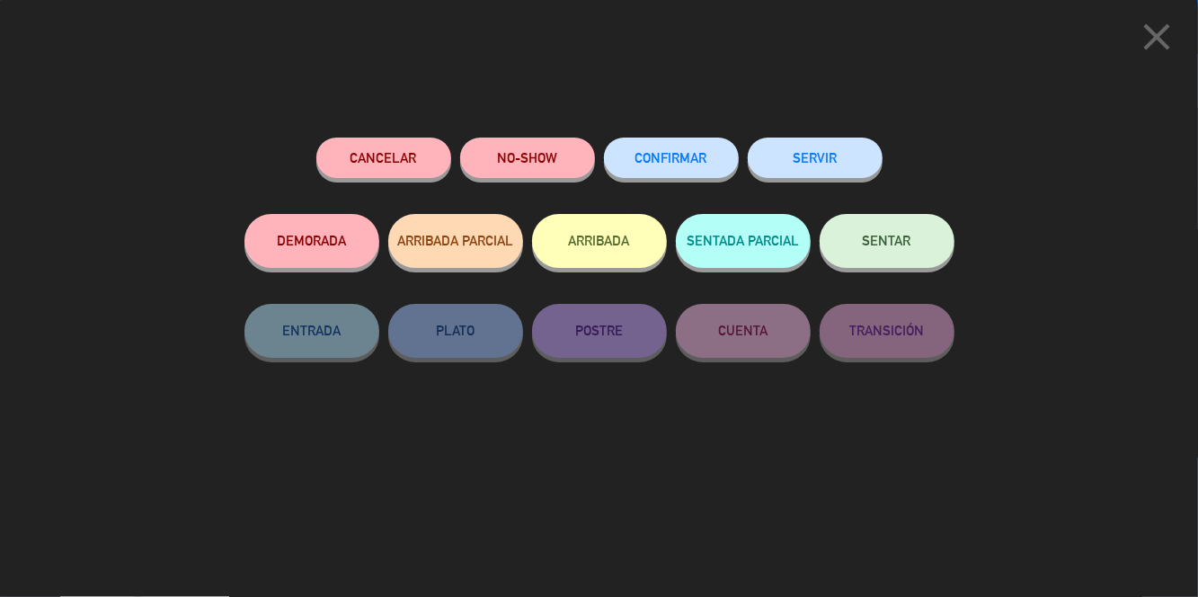
click at [685, 155] on span "CONFIRMAR" at bounding box center [671, 157] width 72 height 15
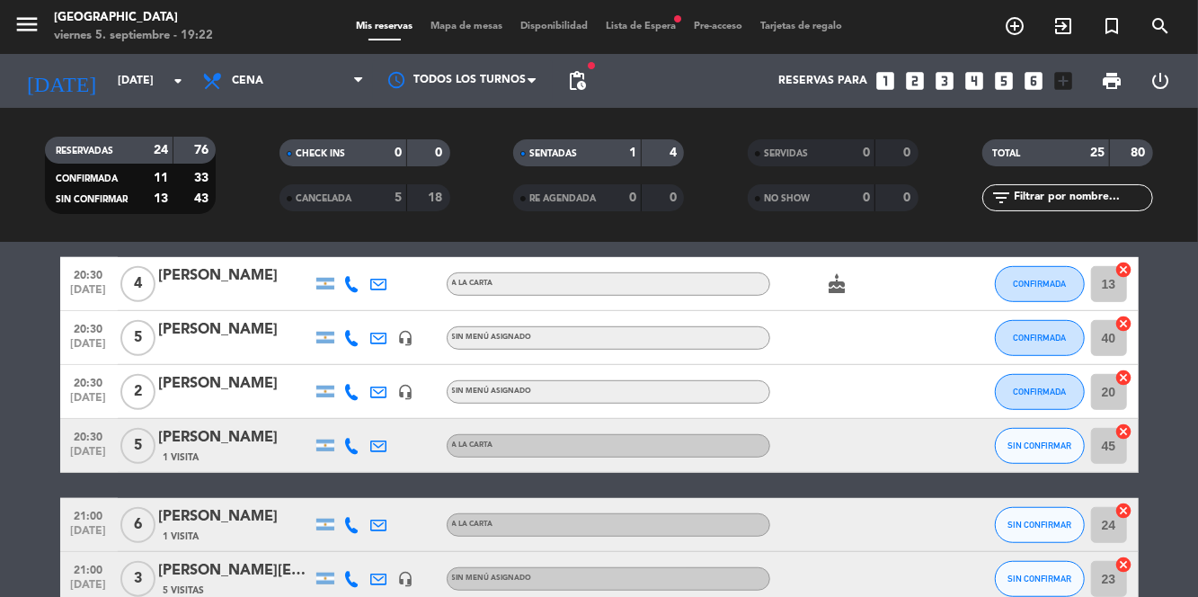
click at [349, 438] on icon at bounding box center [352, 446] width 16 height 16
click at [390, 409] on span at bounding box center [397, 416] width 14 height 14
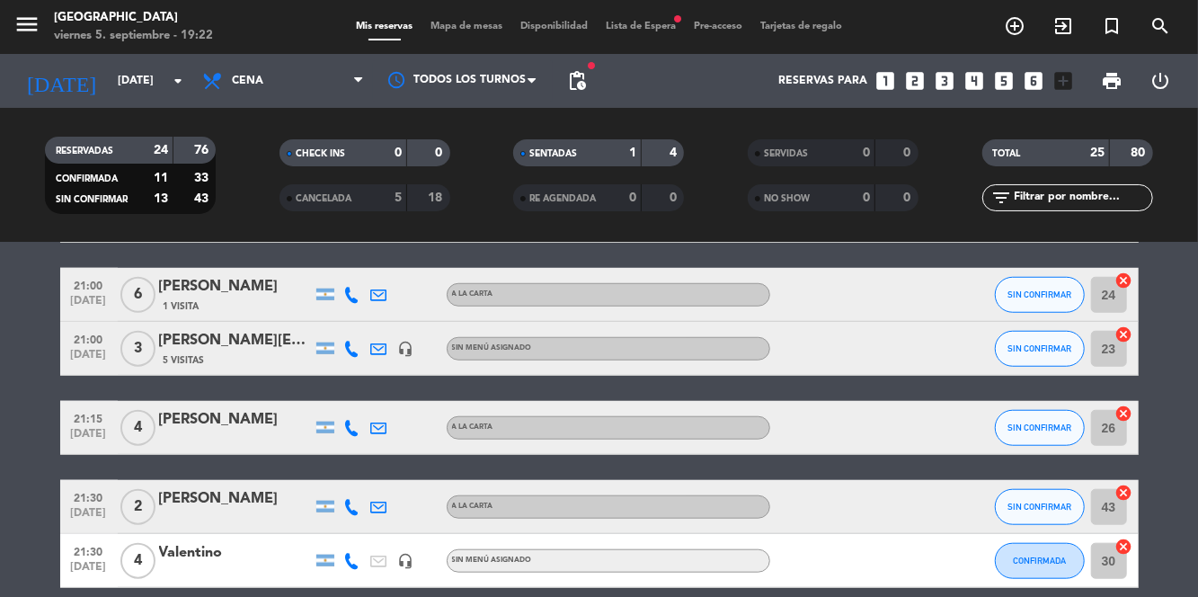
scroll to position [831, 0]
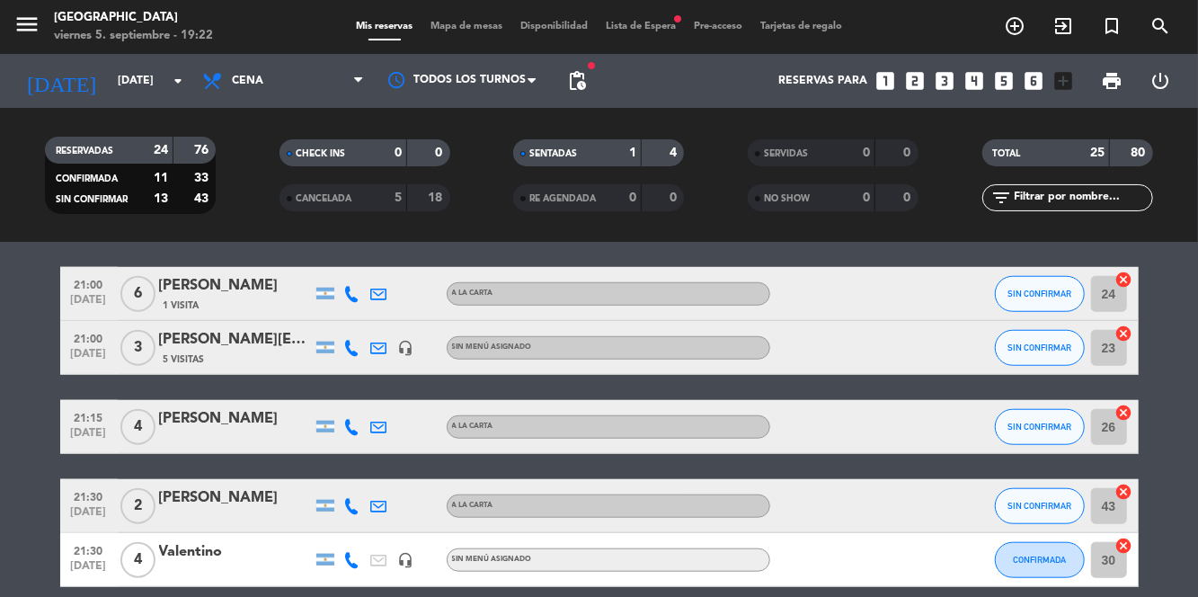
click at [350, 286] on icon at bounding box center [352, 294] width 16 height 16
click at [392, 257] on span at bounding box center [393, 264] width 14 height 14
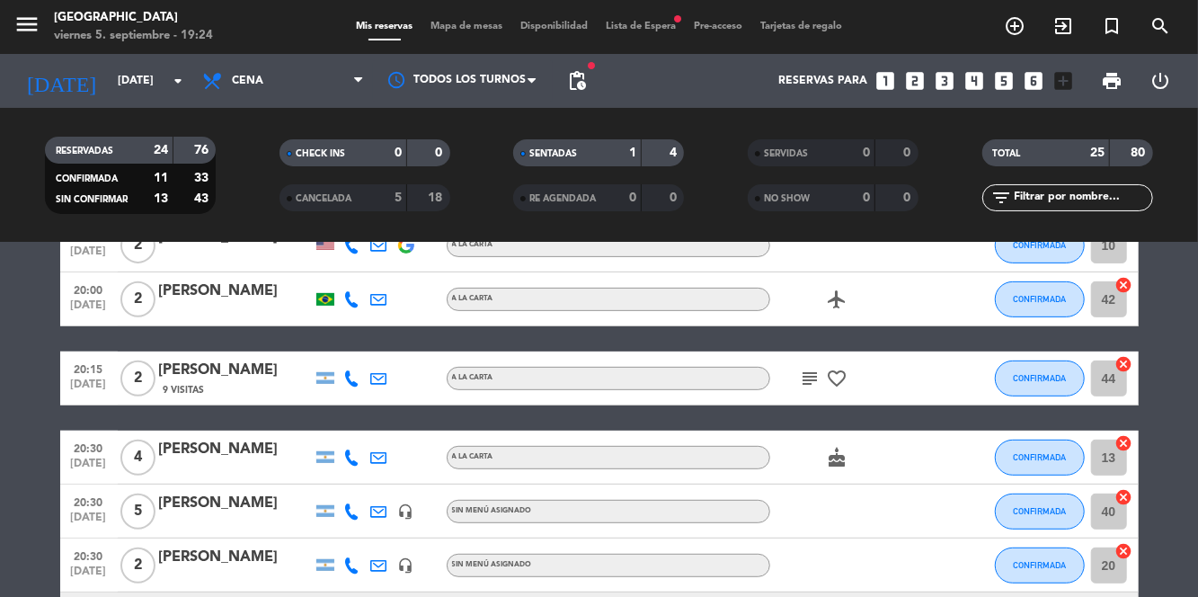
scroll to position [156, 0]
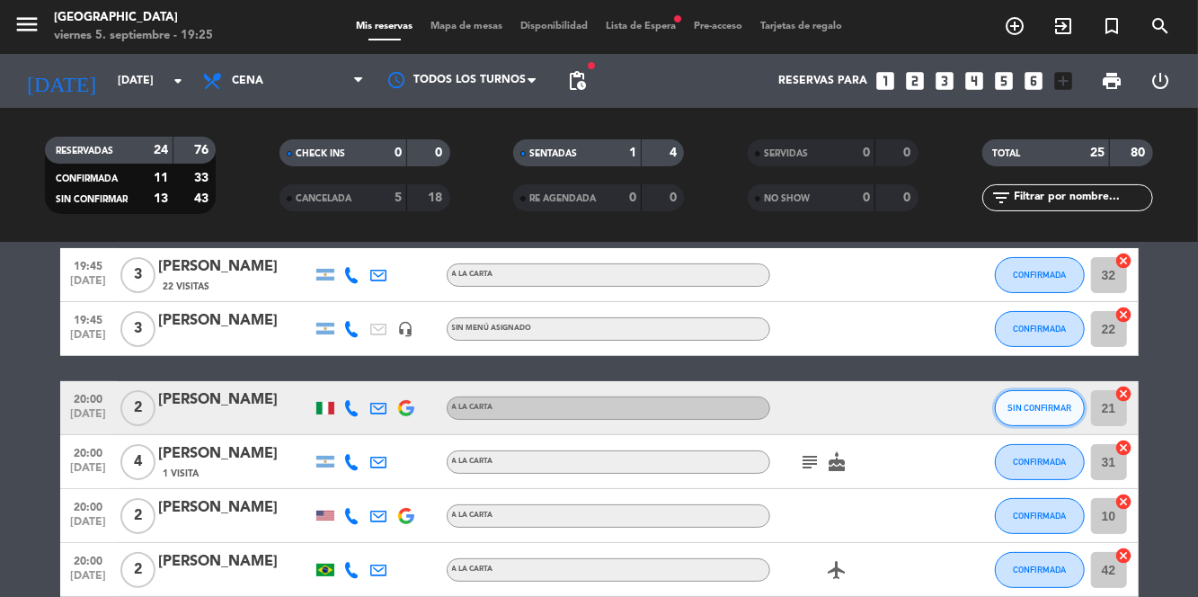
click at [1035, 390] on button "SIN CONFIRMAR" at bounding box center [1040, 408] width 90 height 36
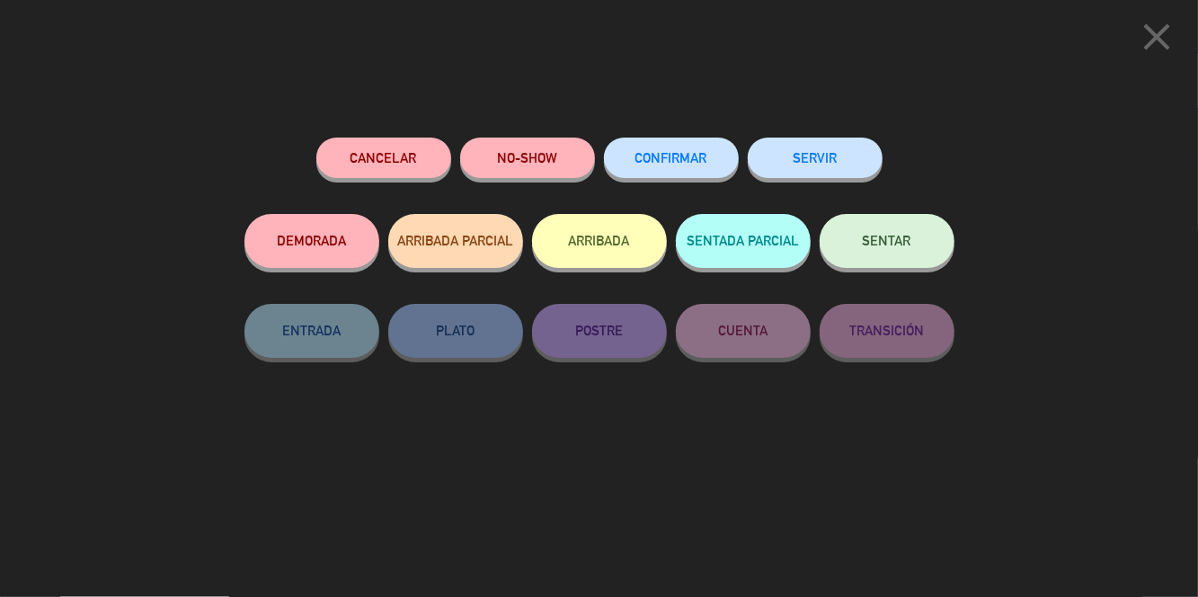
click at [419, 165] on button "Cancelar" at bounding box center [383, 157] width 135 height 40
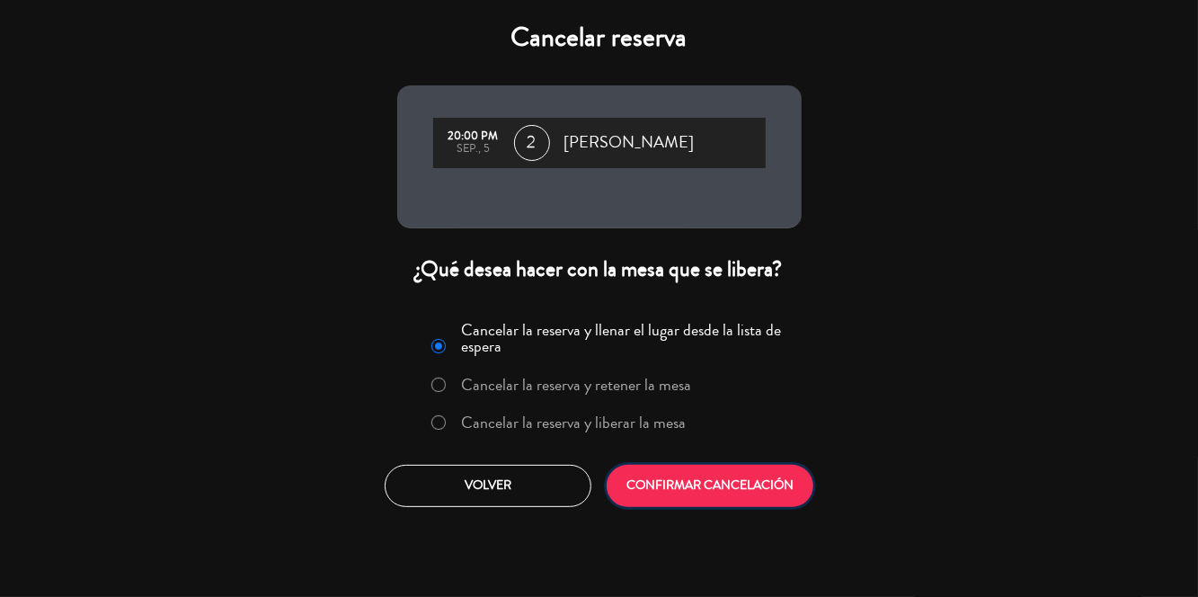
click at [721, 474] on button "CONFIRMAR CANCELACIÓN" at bounding box center [710, 486] width 207 height 42
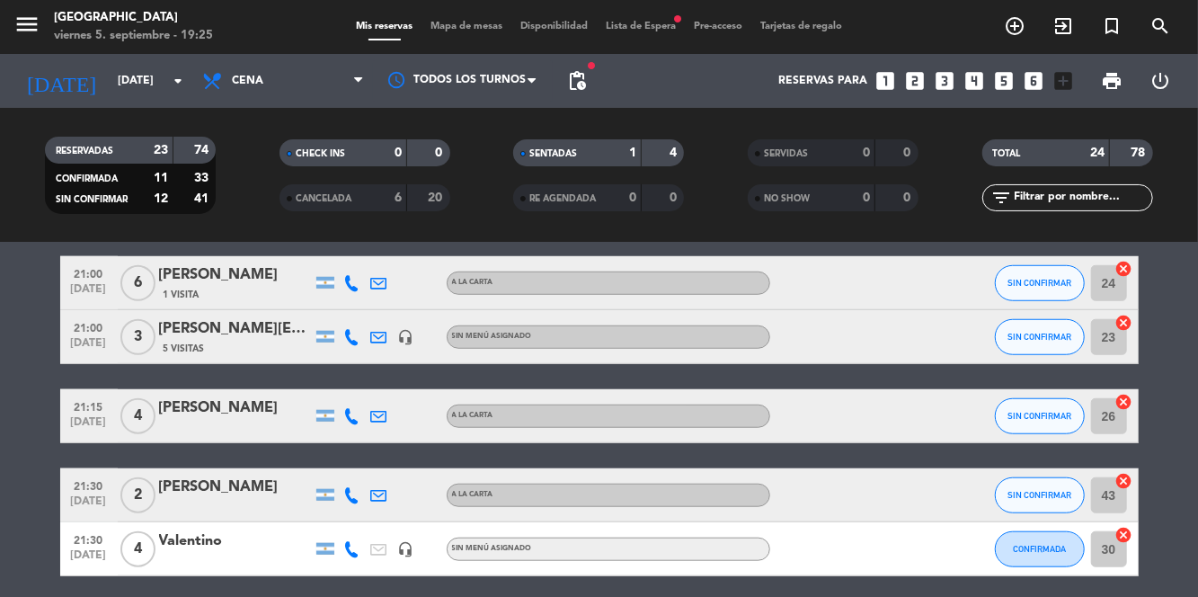
scroll to position [790, 0]
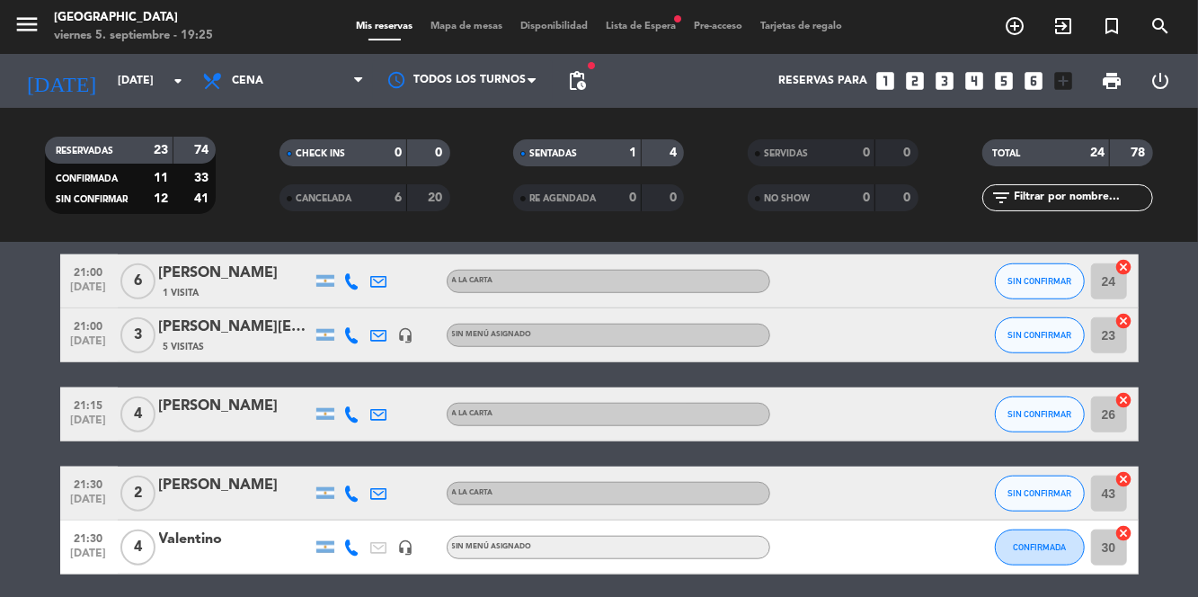
click at [350, 327] on icon at bounding box center [352, 335] width 16 height 16
click at [390, 298] on span at bounding box center [397, 305] width 14 height 14
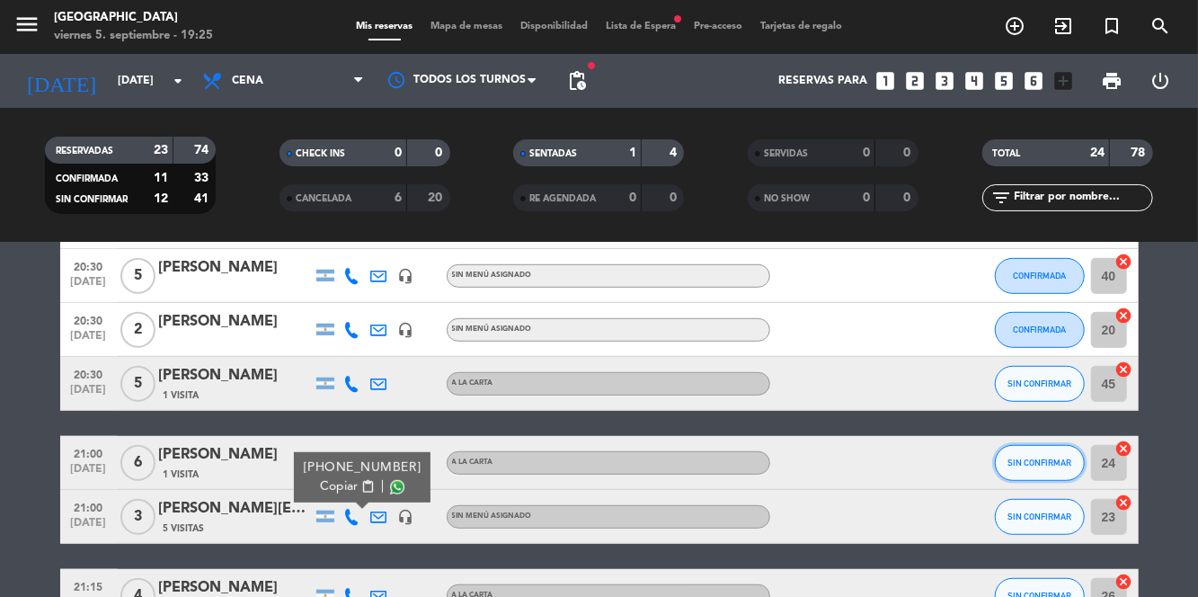
click at [1034, 445] on button "SIN CONFIRMAR" at bounding box center [1040, 463] width 90 height 36
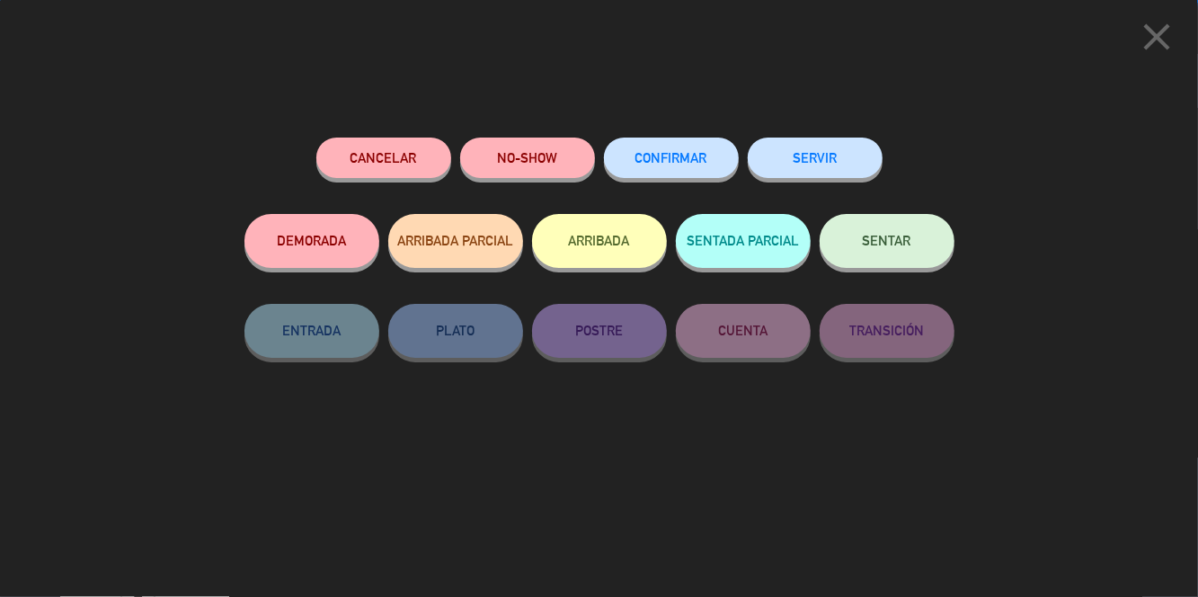
click at [676, 156] on span "CONFIRMAR" at bounding box center [671, 157] width 72 height 15
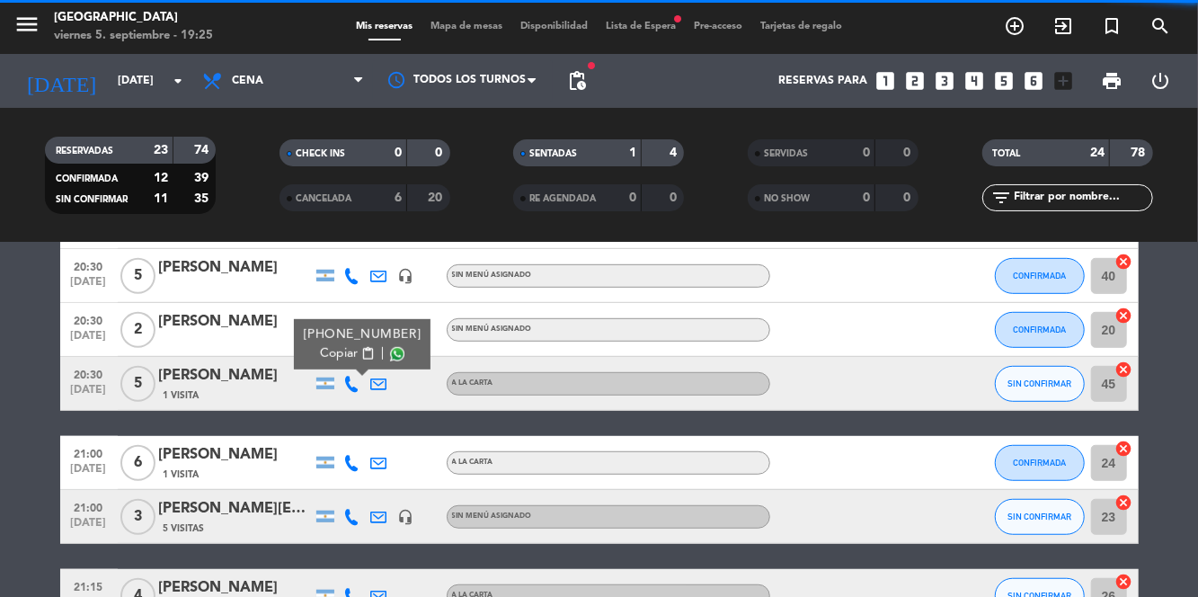
click at [394, 347] on span at bounding box center [397, 354] width 14 height 14
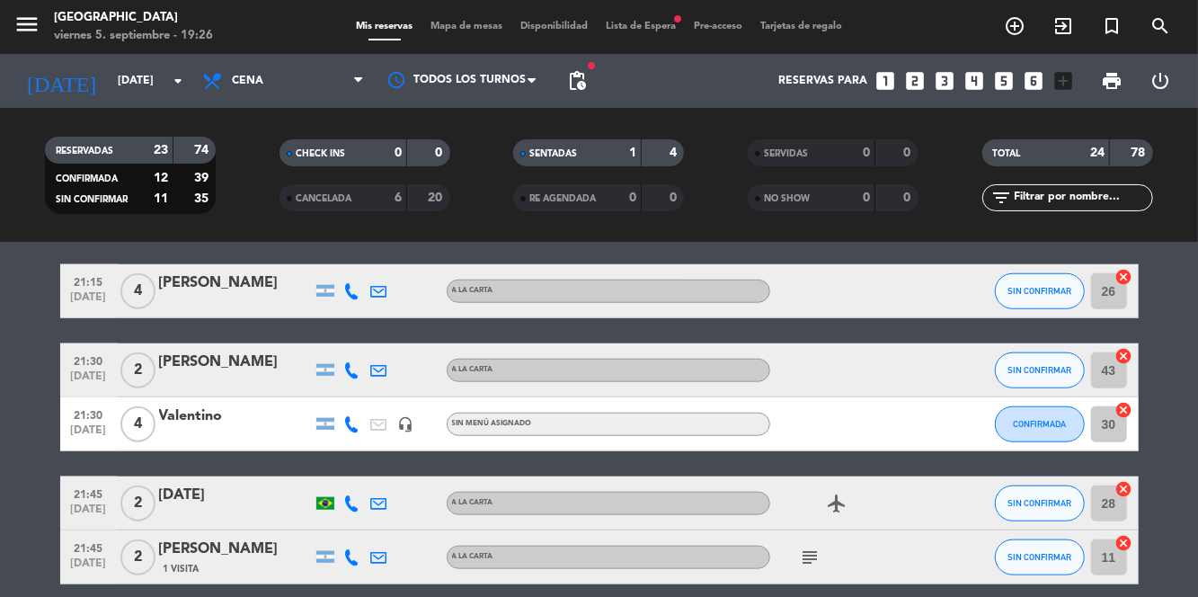
scroll to position [912, 0]
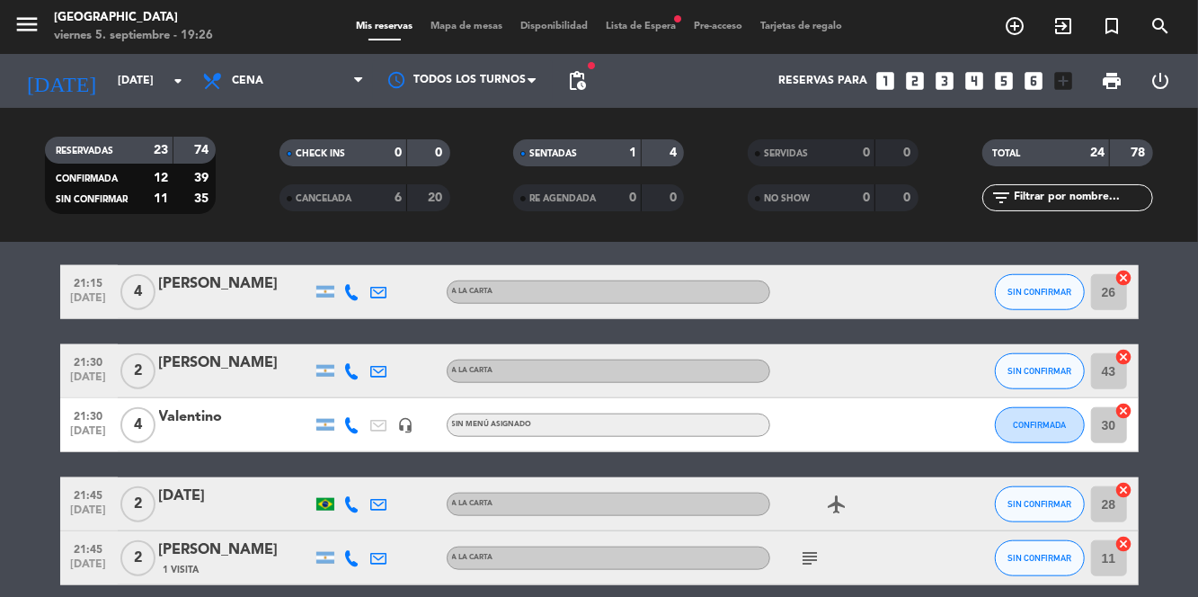
click at [351, 284] on icon at bounding box center [352, 292] width 16 height 16
click at [392, 255] on span at bounding box center [397, 262] width 14 height 14
click at [354, 363] on icon at bounding box center [352, 371] width 16 height 16
click at [393, 334] on span at bounding box center [397, 341] width 14 height 14
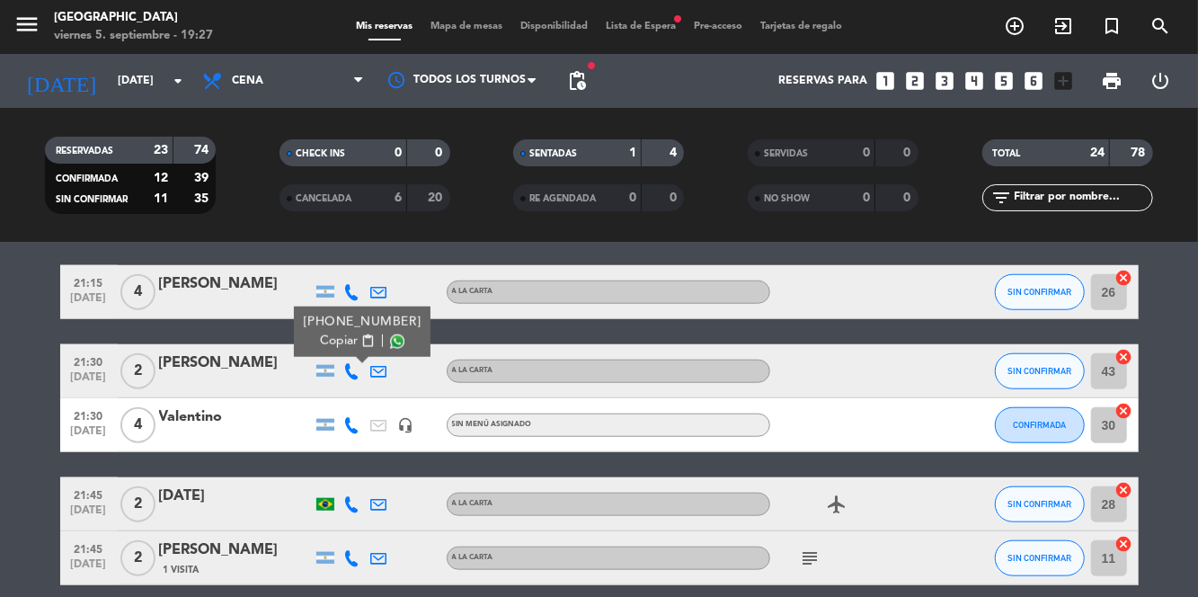
click at [477, 22] on span "Mapa de mesas" at bounding box center [466, 27] width 90 height 10
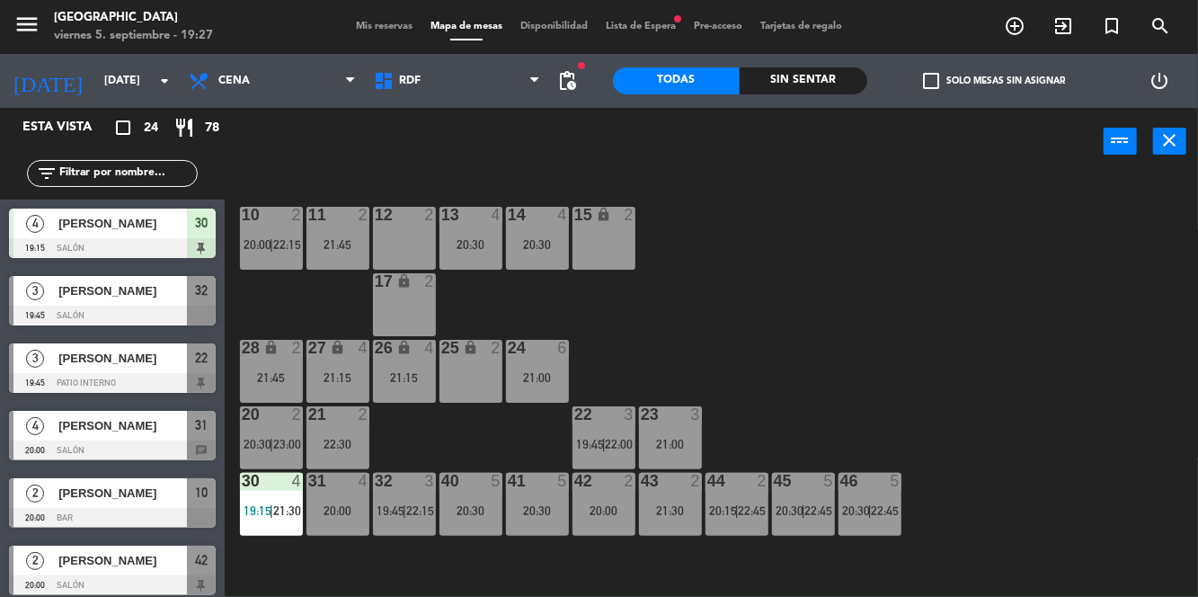
click at [396, 252] on div "12 2" at bounding box center [404, 238] width 63 height 63
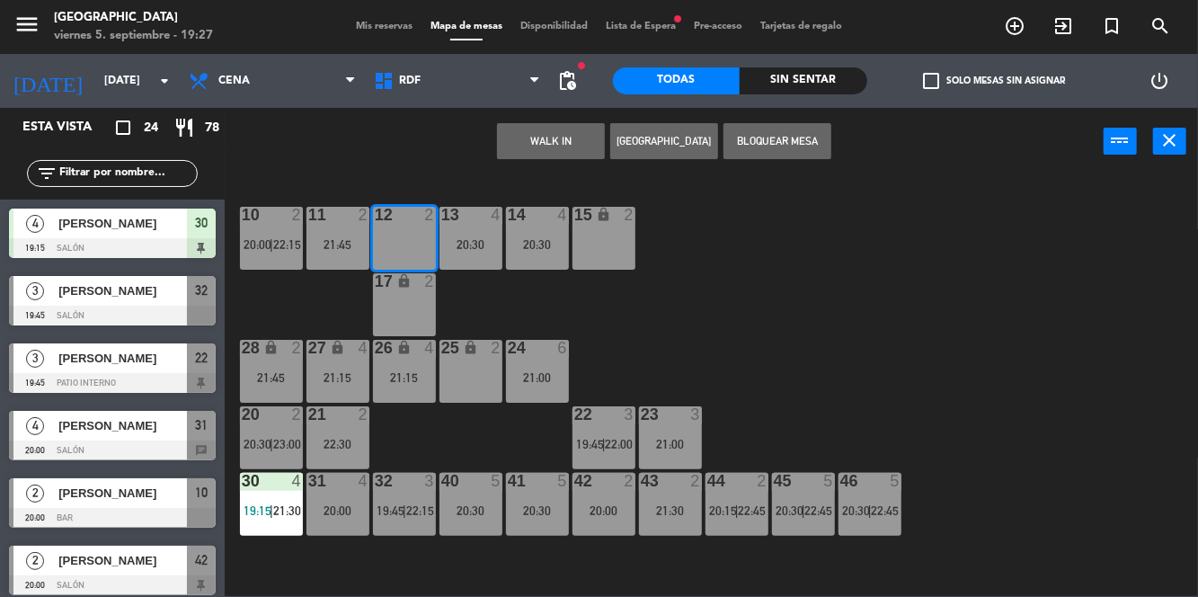
click at [678, 148] on button "[GEOGRAPHIC_DATA]" at bounding box center [664, 141] width 108 height 36
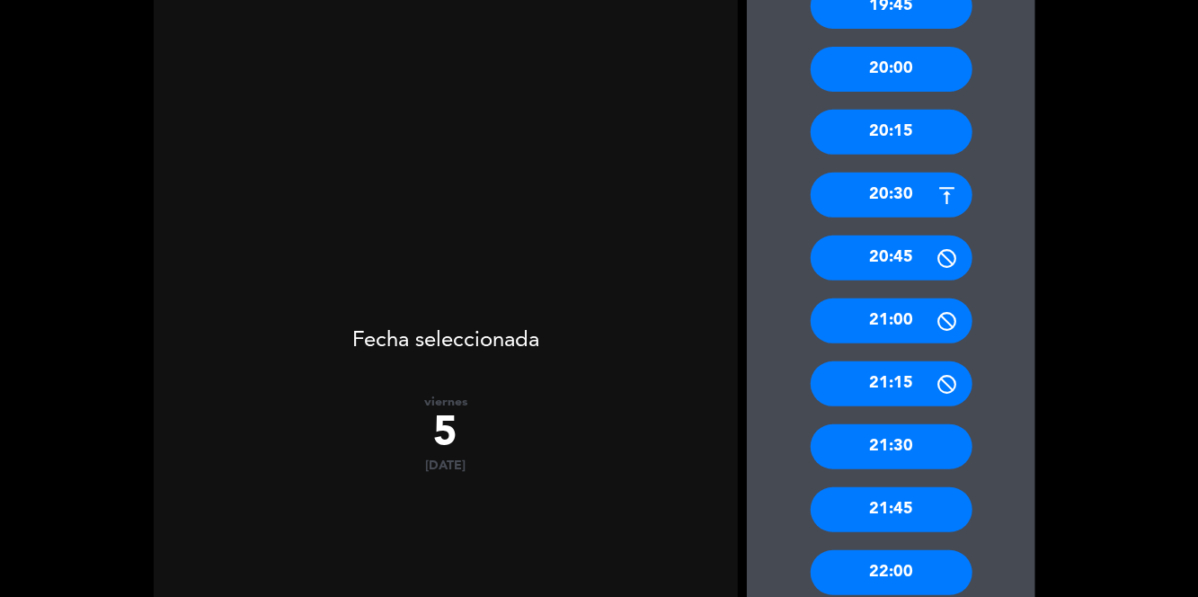
scroll to position [411, 0]
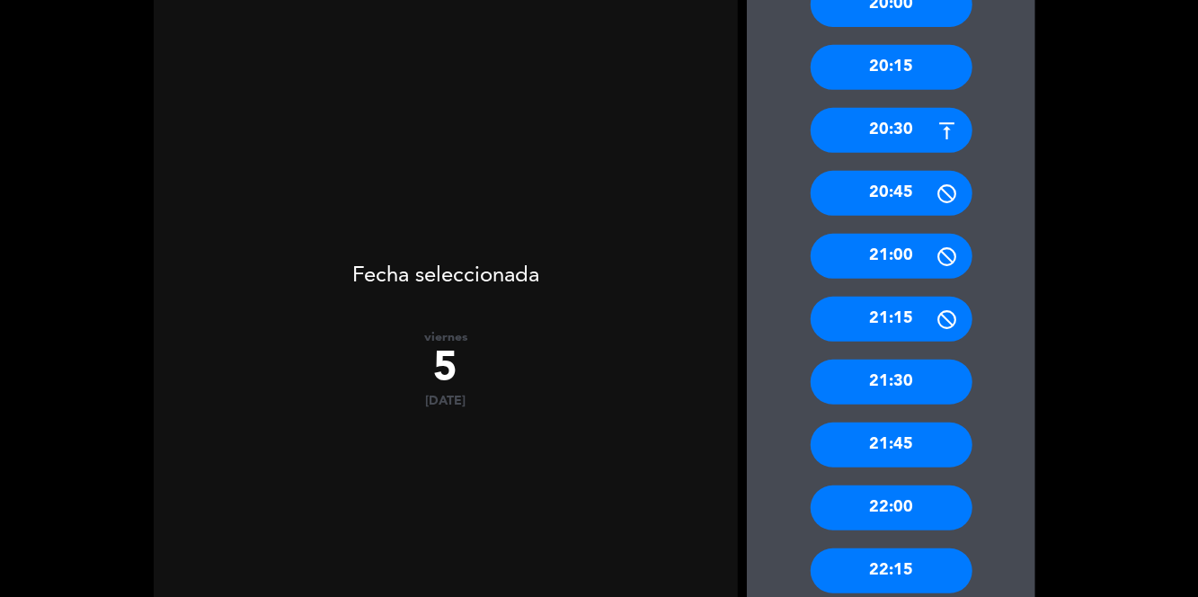
click at [947, 383] on div "21:30" at bounding box center [892, 381] width 162 height 45
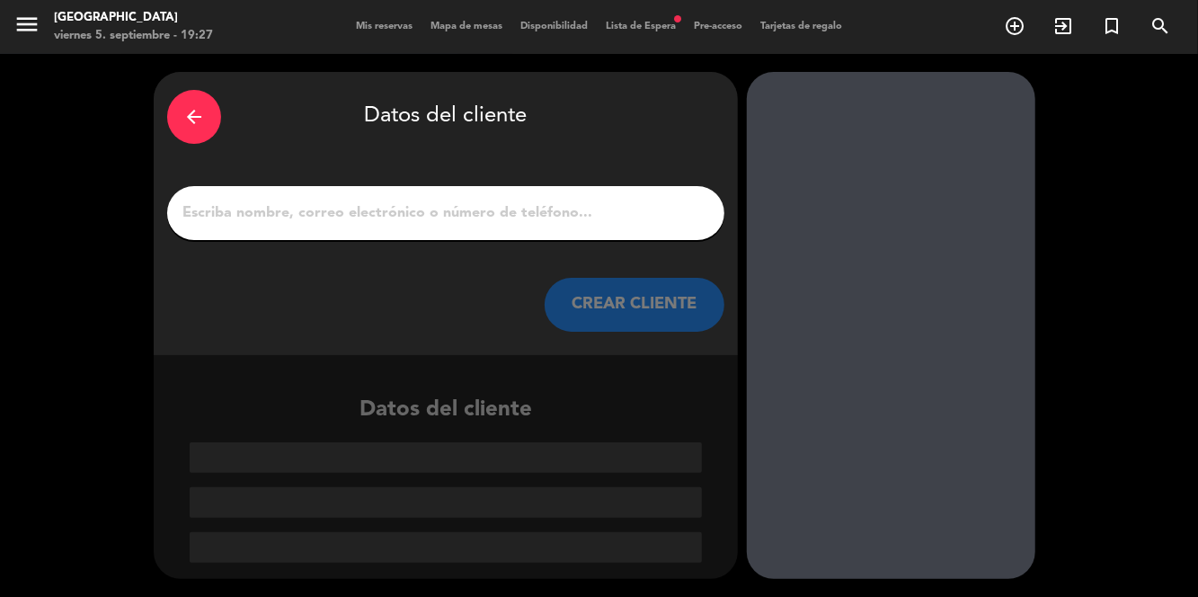
click at [662, 223] on input "1" at bounding box center [446, 212] width 530 height 25
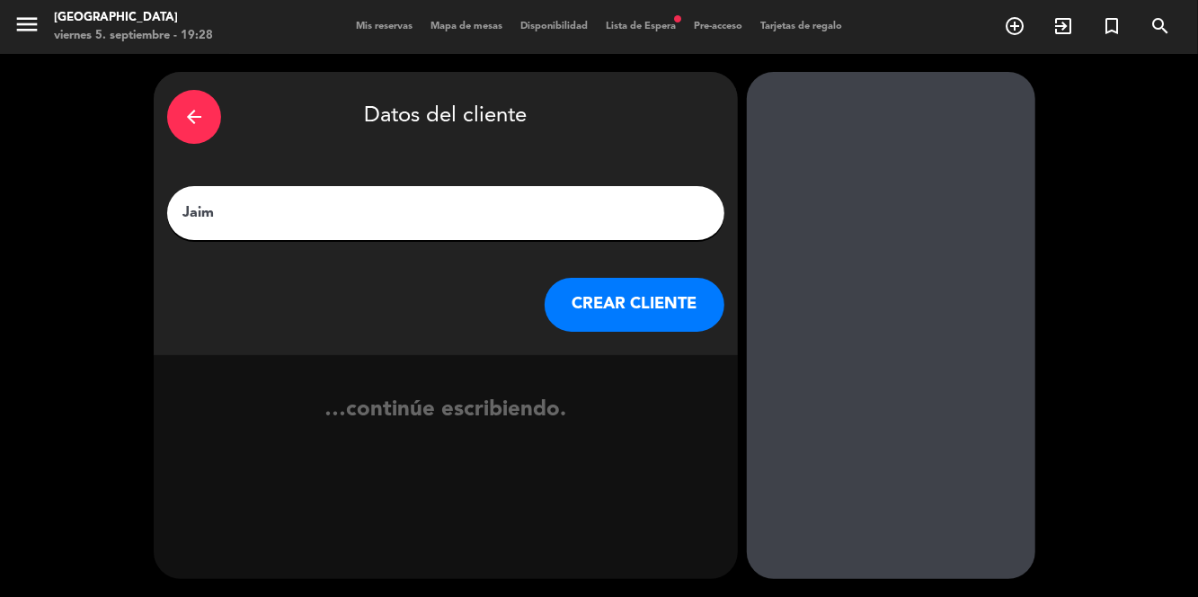
type input "[PERSON_NAME]"
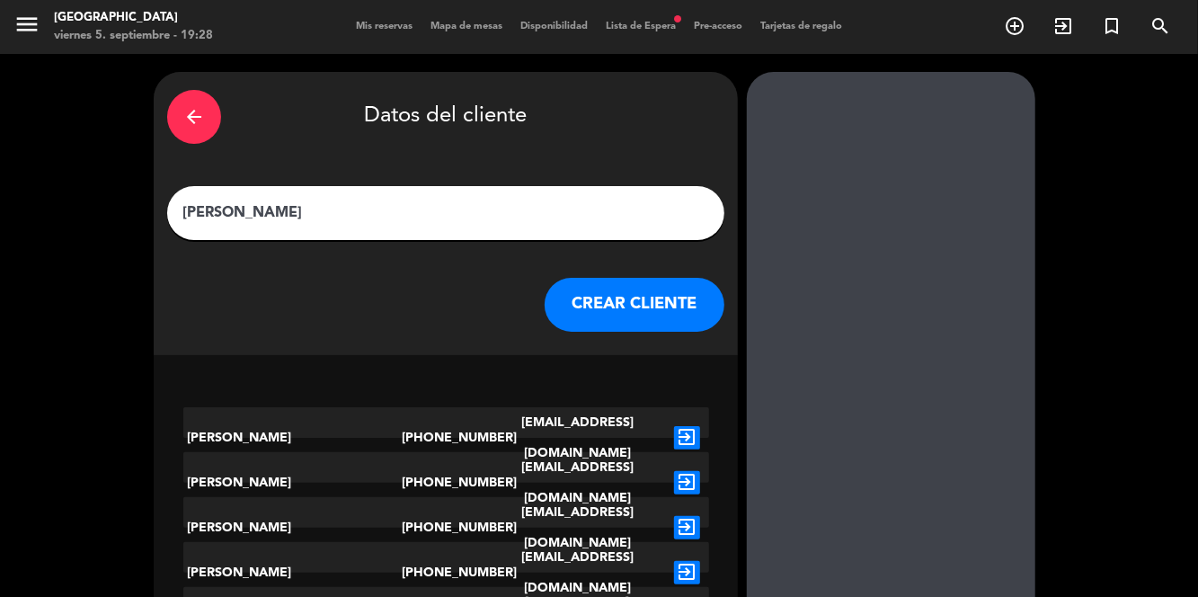
click at [668, 297] on button "CREAR CLIENTE" at bounding box center [635, 305] width 180 height 54
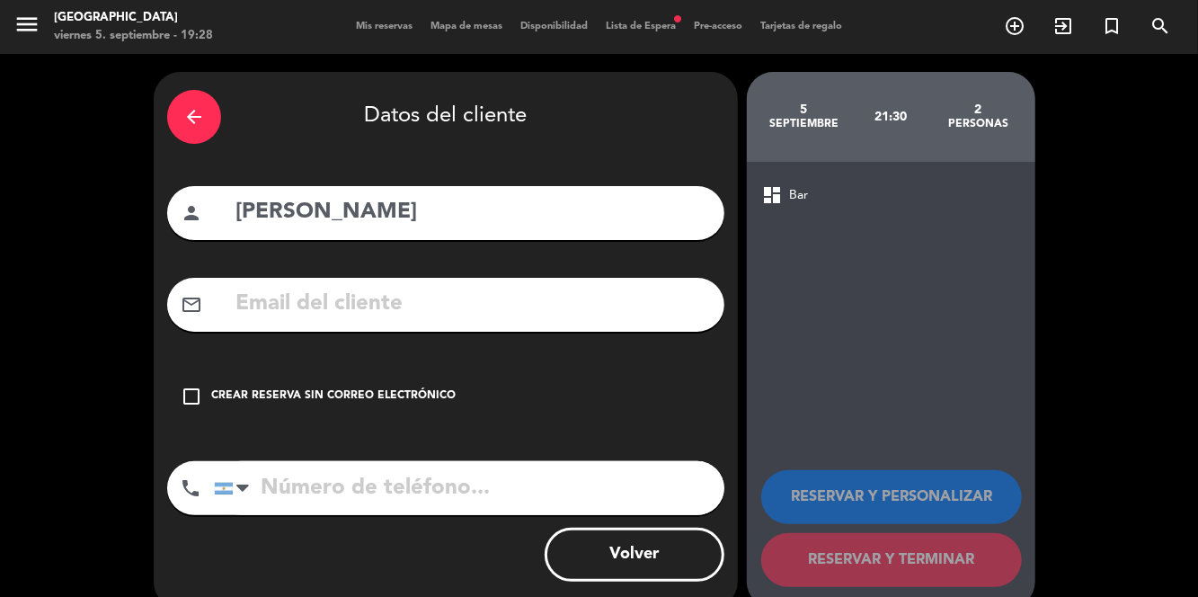
click at [171, 406] on div "check_box_outline_blank Crear reserva sin correo electrónico" at bounding box center [445, 396] width 557 height 54
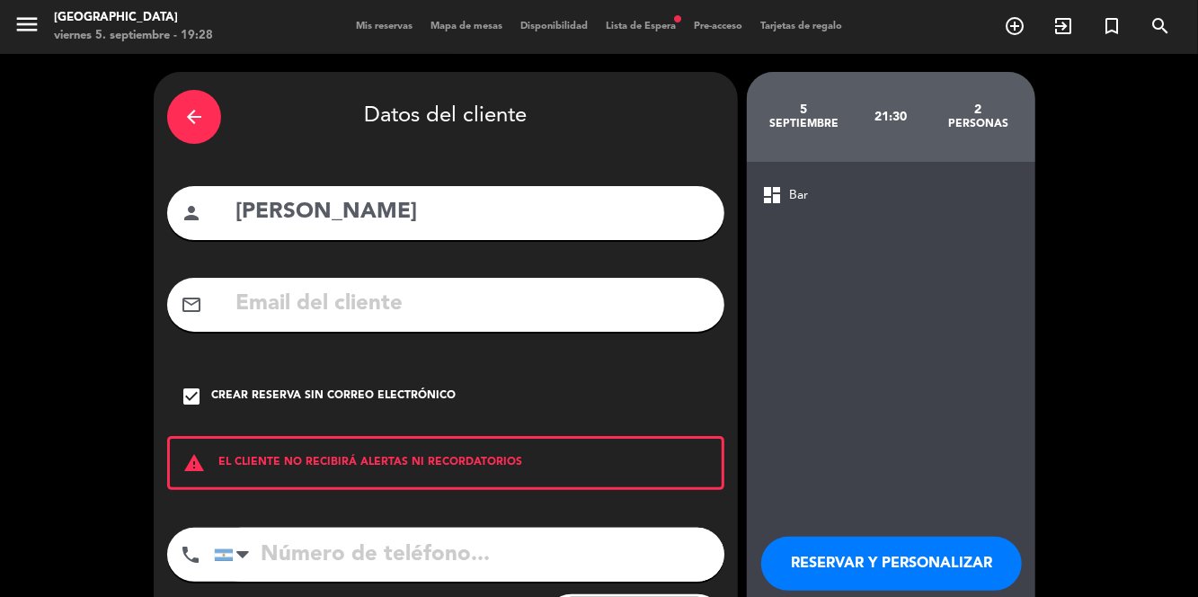
scroll to position [10, 0]
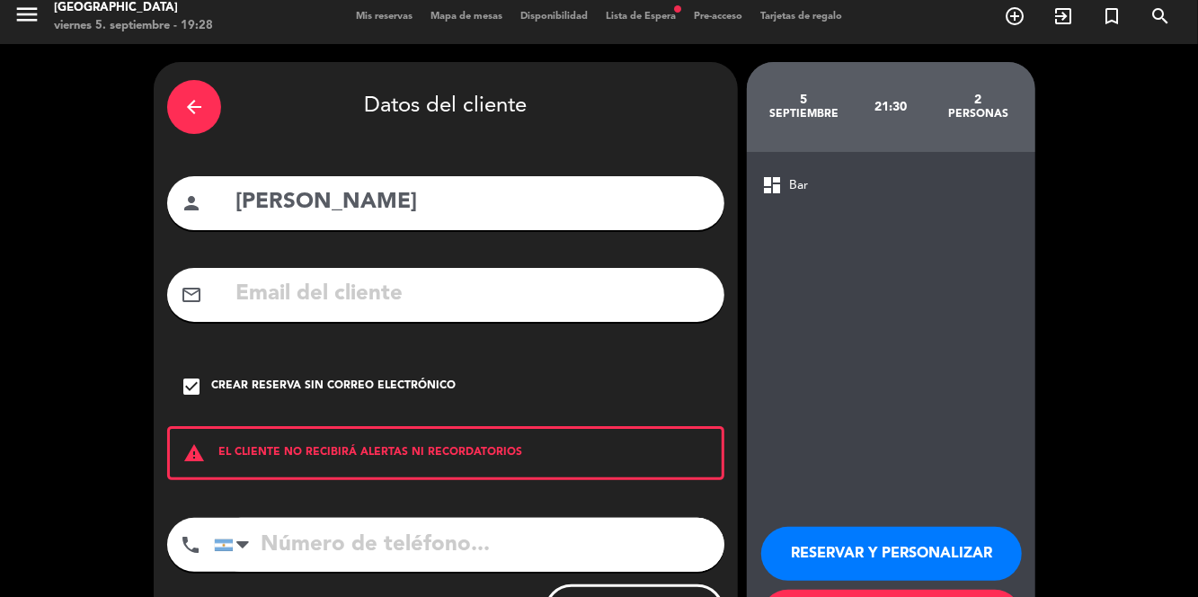
click at [421, 548] on input "tel" at bounding box center [469, 545] width 510 height 54
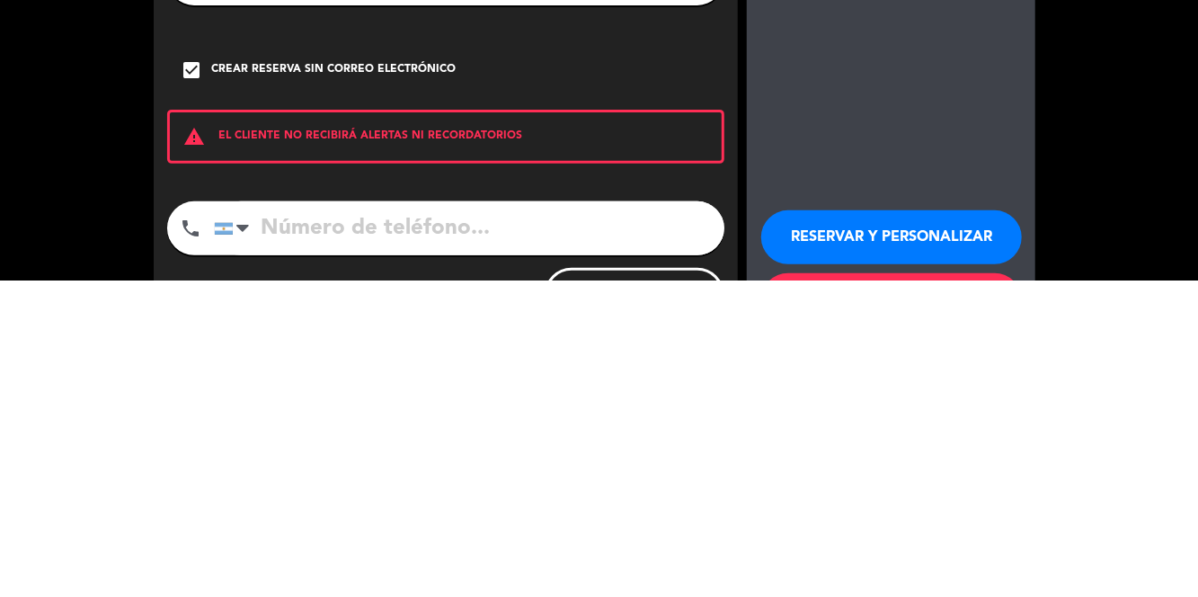
scroll to position [86, 0]
type input "[PHONE_NUMBER]"
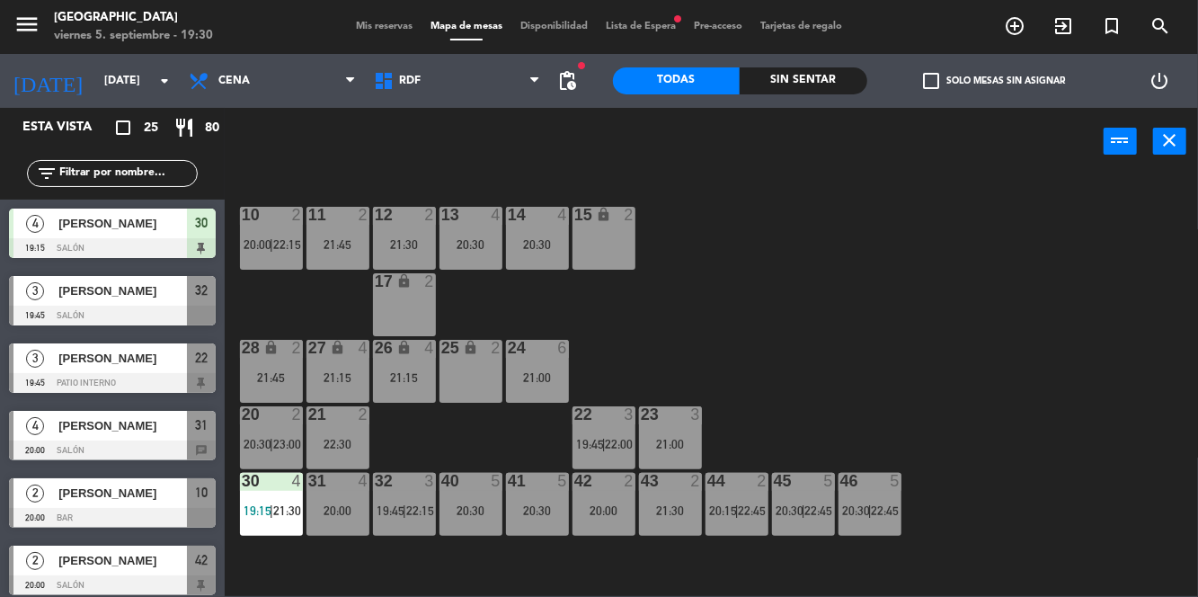
click at [325, 371] on div "21:15" at bounding box center [337, 377] width 63 height 13
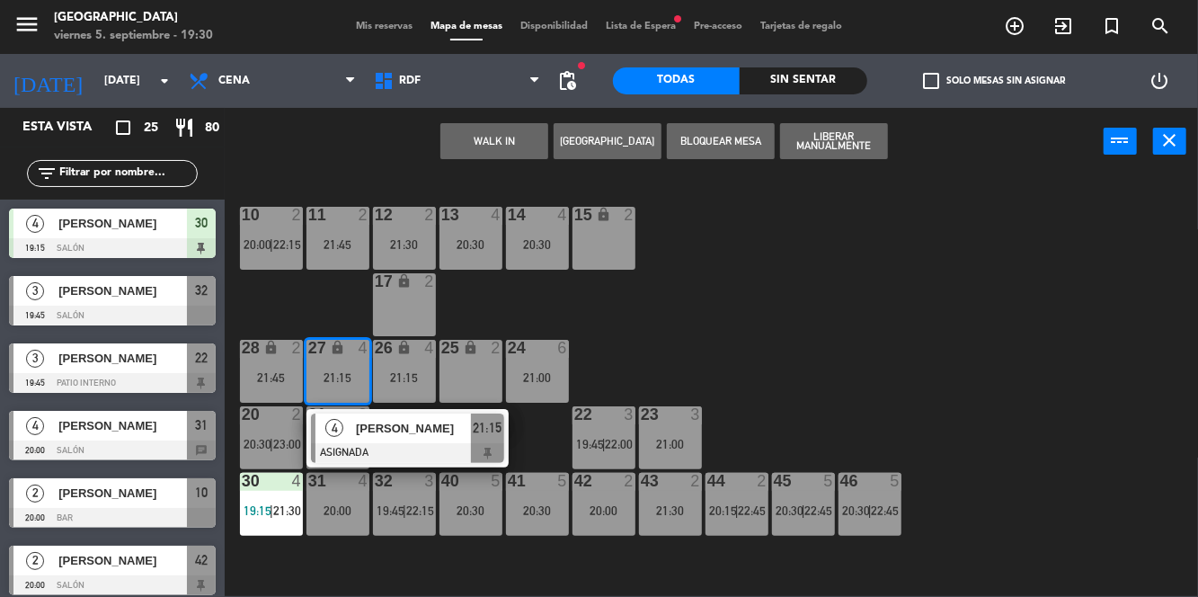
click at [403, 374] on div "21:15" at bounding box center [404, 377] width 63 height 13
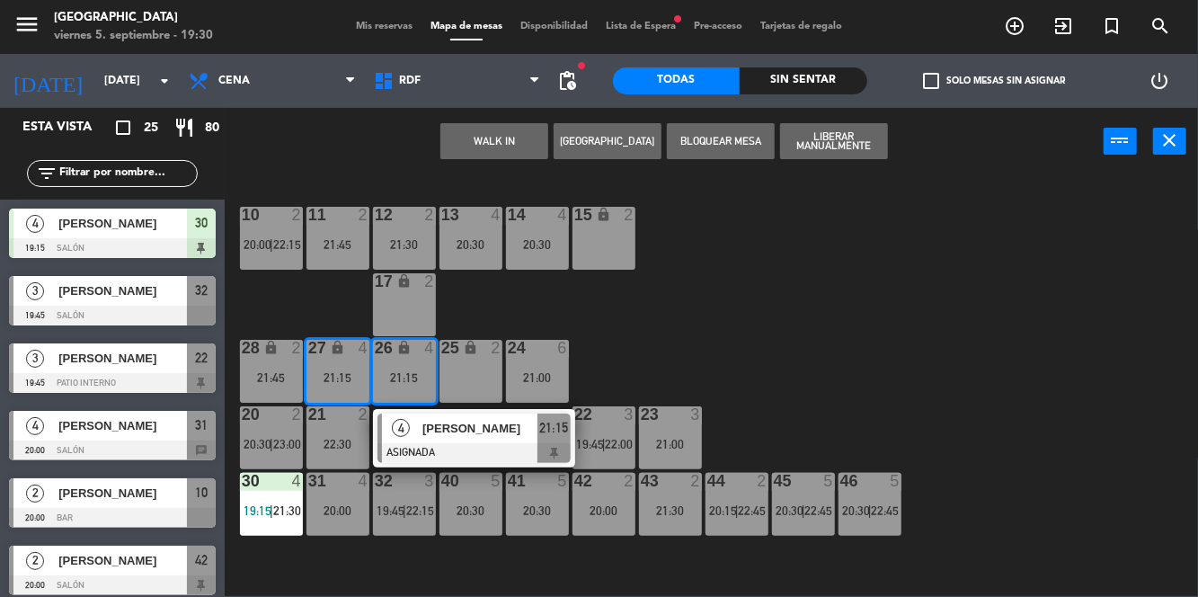
click at [473, 155] on button "WALK IN" at bounding box center [494, 141] width 108 height 36
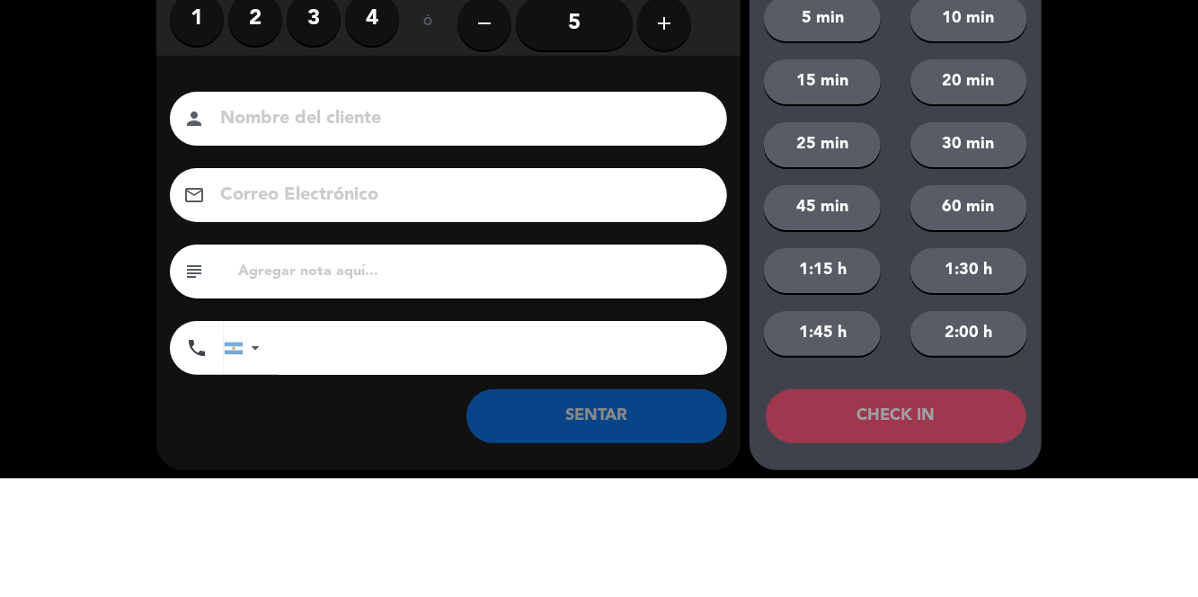
click at [374, 147] on label "4" at bounding box center [372, 138] width 54 height 54
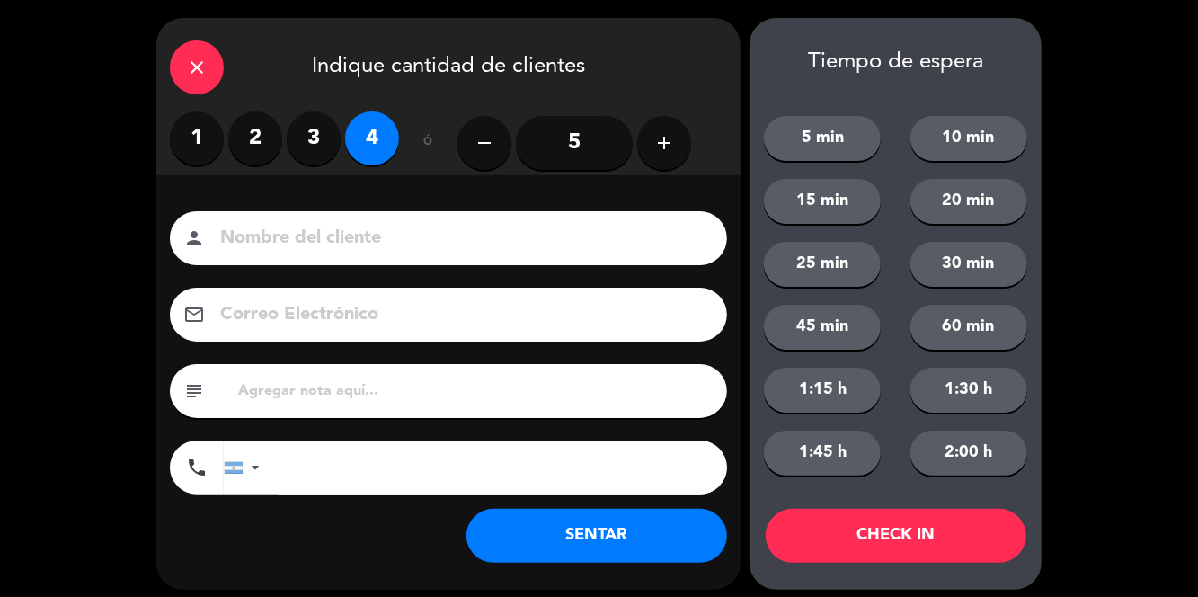
click at [645, 561] on button "SENTAR" at bounding box center [596, 536] width 261 height 54
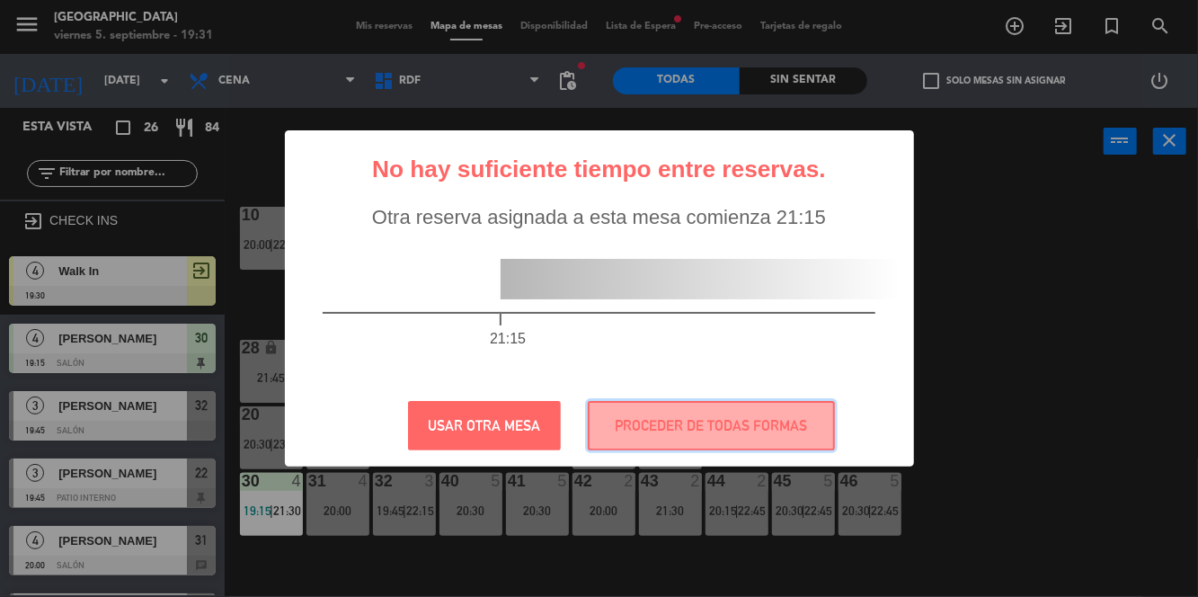
click at [703, 407] on button "PROCEDER DE TODAS FORMAS" at bounding box center [711, 425] width 247 height 49
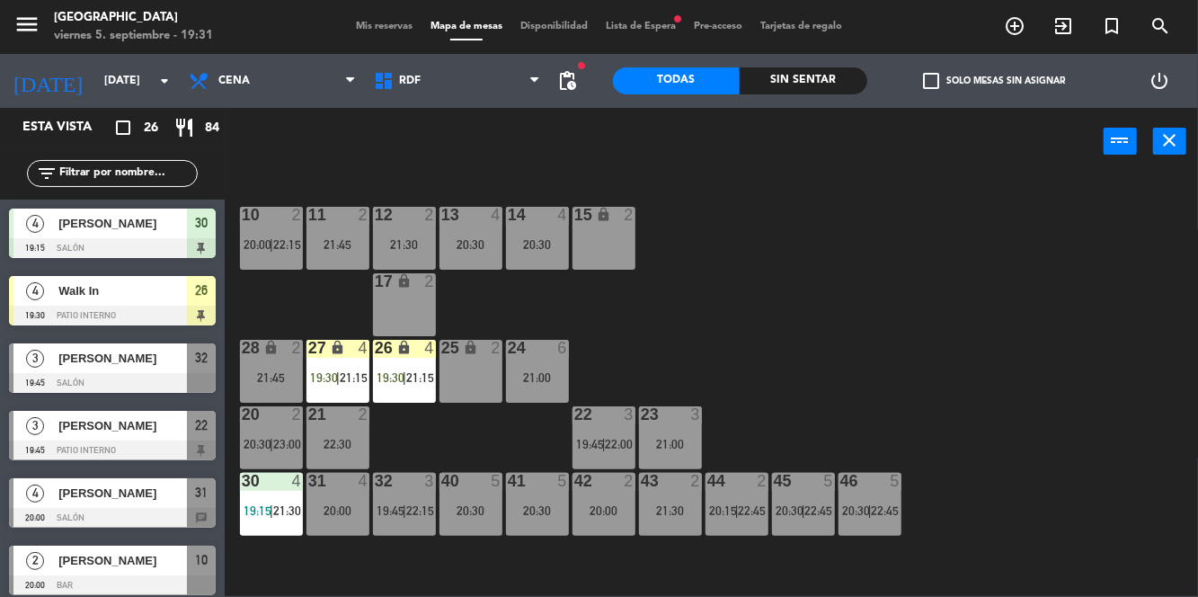
click at [324, 367] on div "27 lock 4 19:30 | 21:15" at bounding box center [337, 371] width 63 height 63
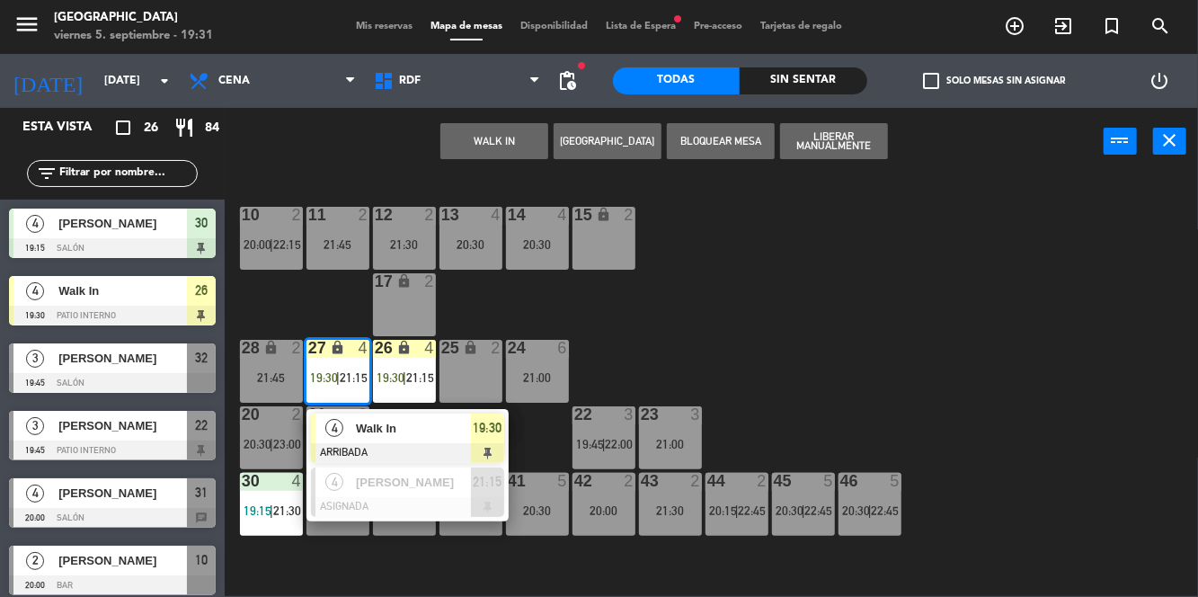
click at [480, 429] on span "19:30" at bounding box center [487, 428] width 29 height 22
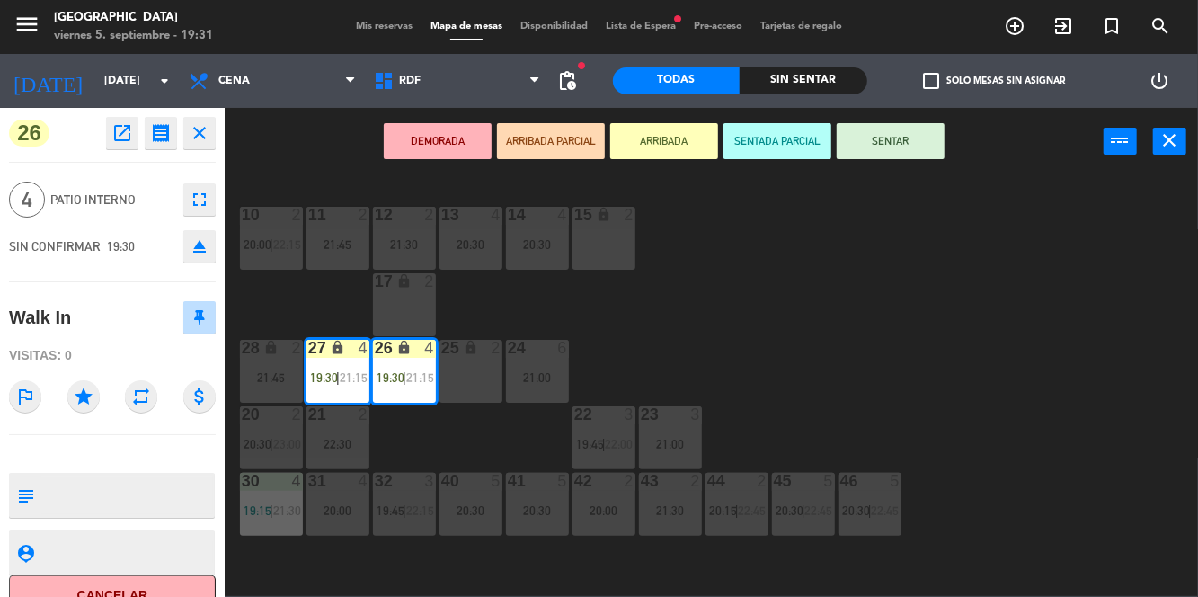
click at [926, 146] on button "SENTAR" at bounding box center [891, 141] width 108 height 36
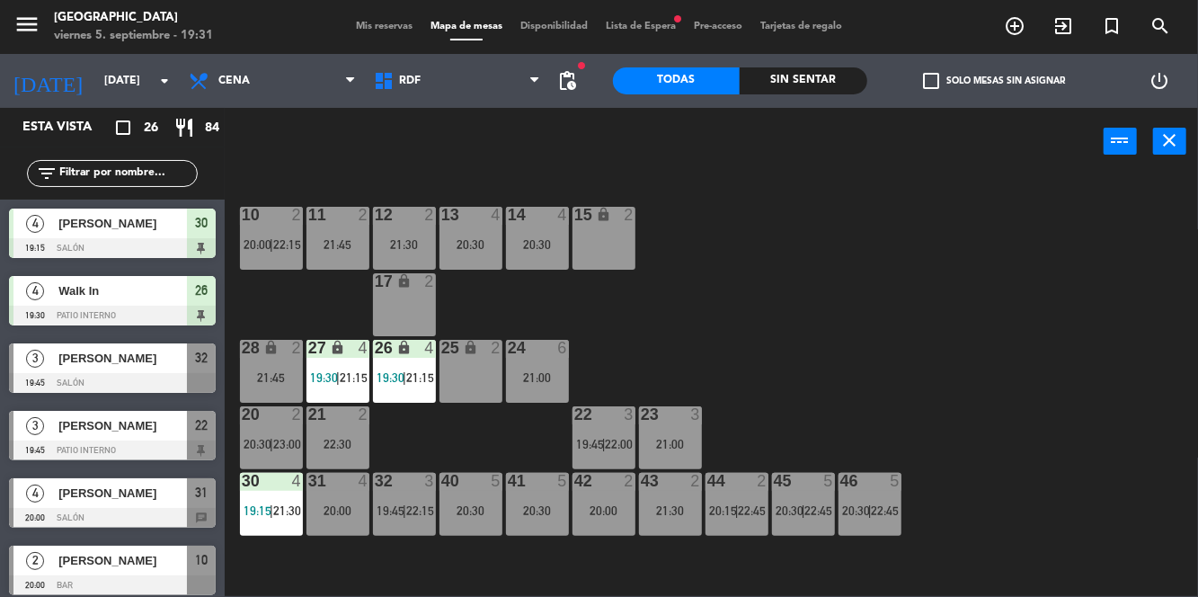
click at [374, 27] on span "Mis reservas" at bounding box center [384, 27] width 75 height 10
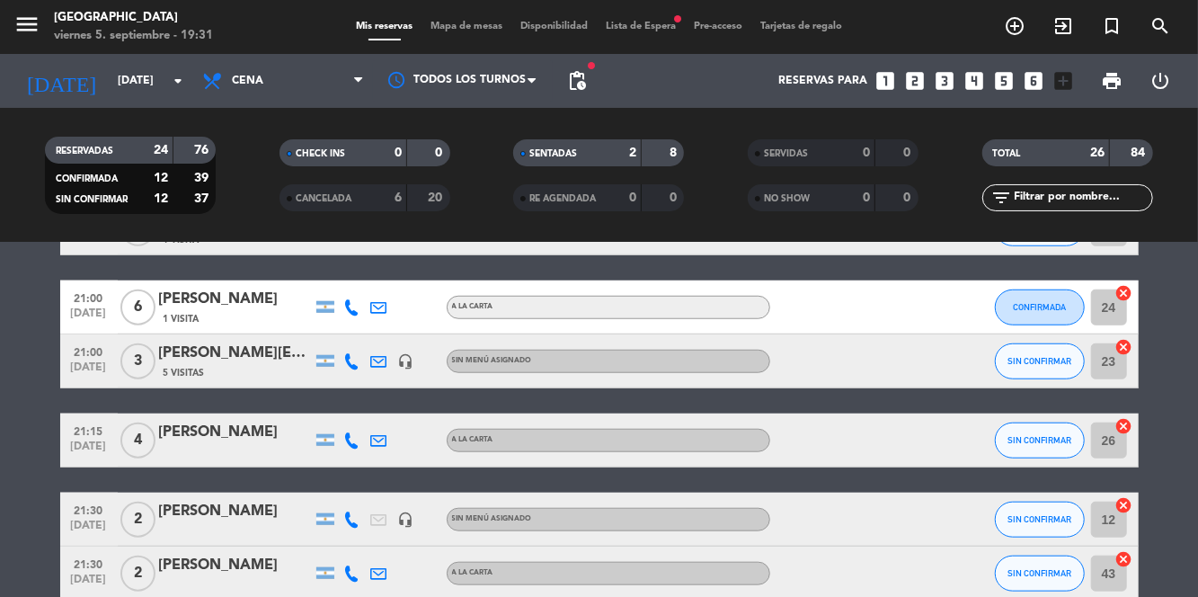
scroll to position [827, 0]
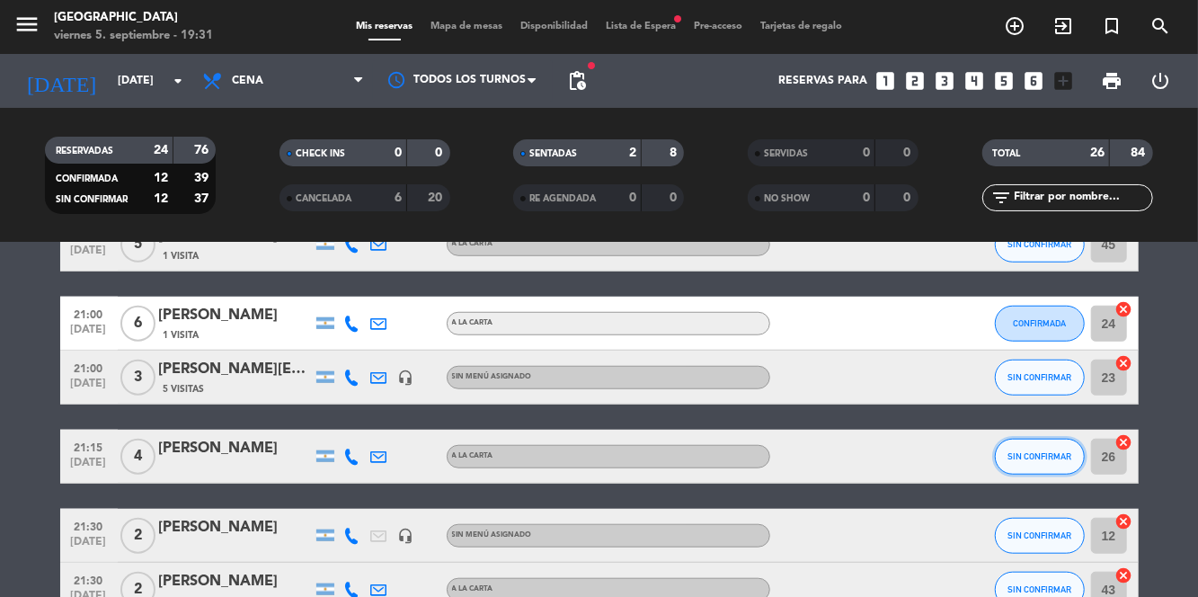
click at [1054, 439] on button "SIN CONFIRMAR" at bounding box center [1040, 457] width 90 height 36
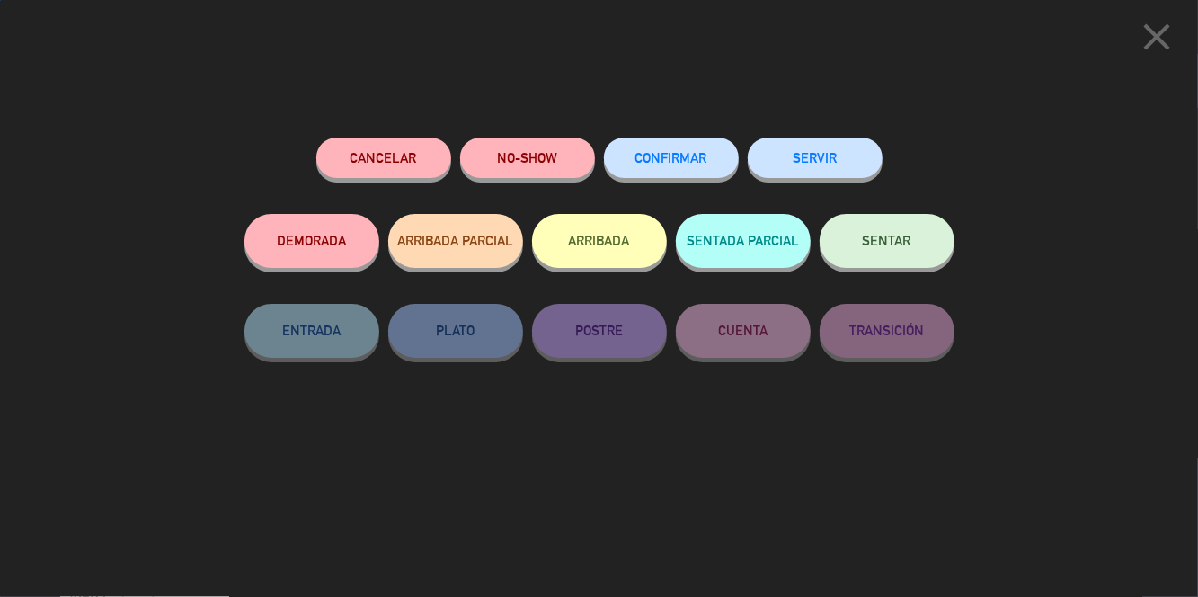
click at [684, 173] on button "CONFIRMAR" at bounding box center [671, 157] width 135 height 40
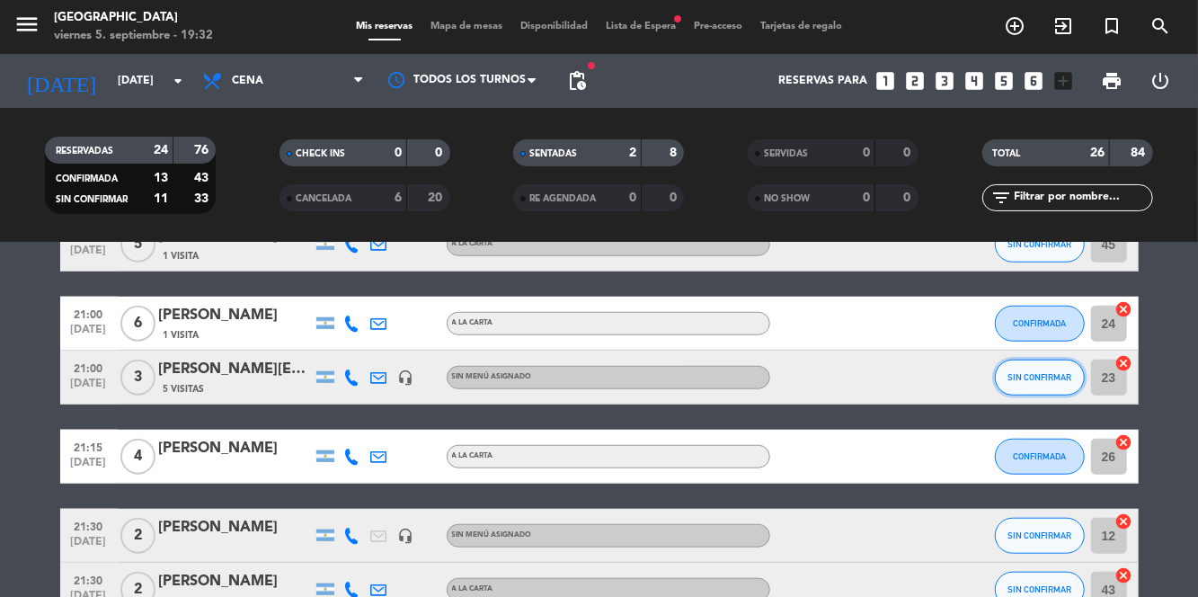
click at [1052, 359] on button "SIN CONFIRMAR" at bounding box center [1040, 377] width 90 height 36
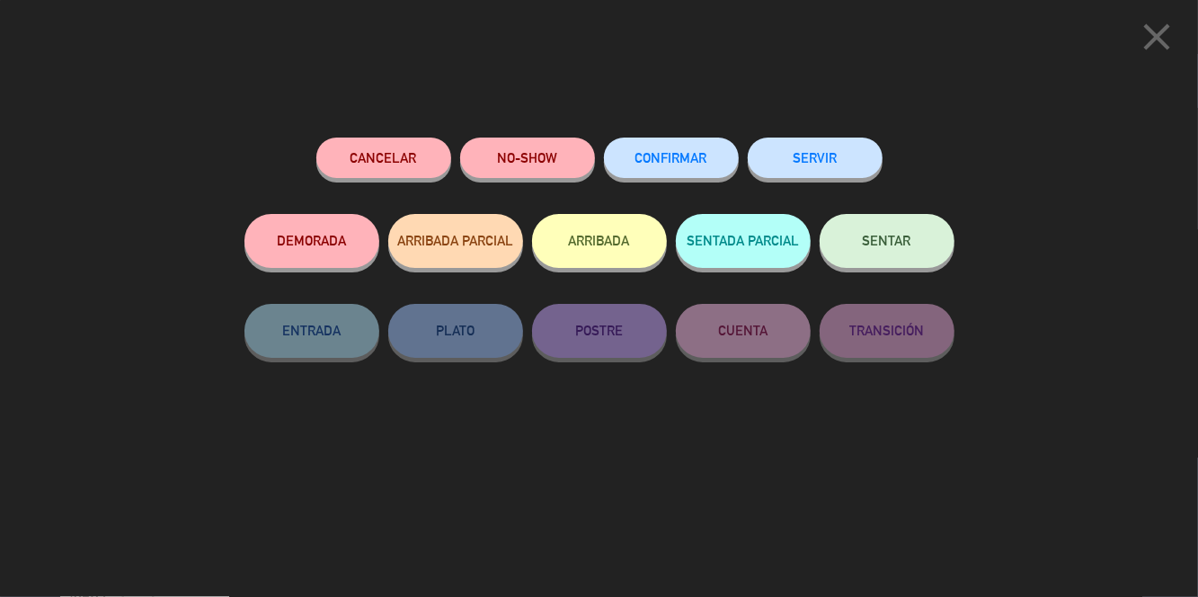
click at [660, 165] on span "CONFIRMAR" at bounding box center [671, 157] width 72 height 15
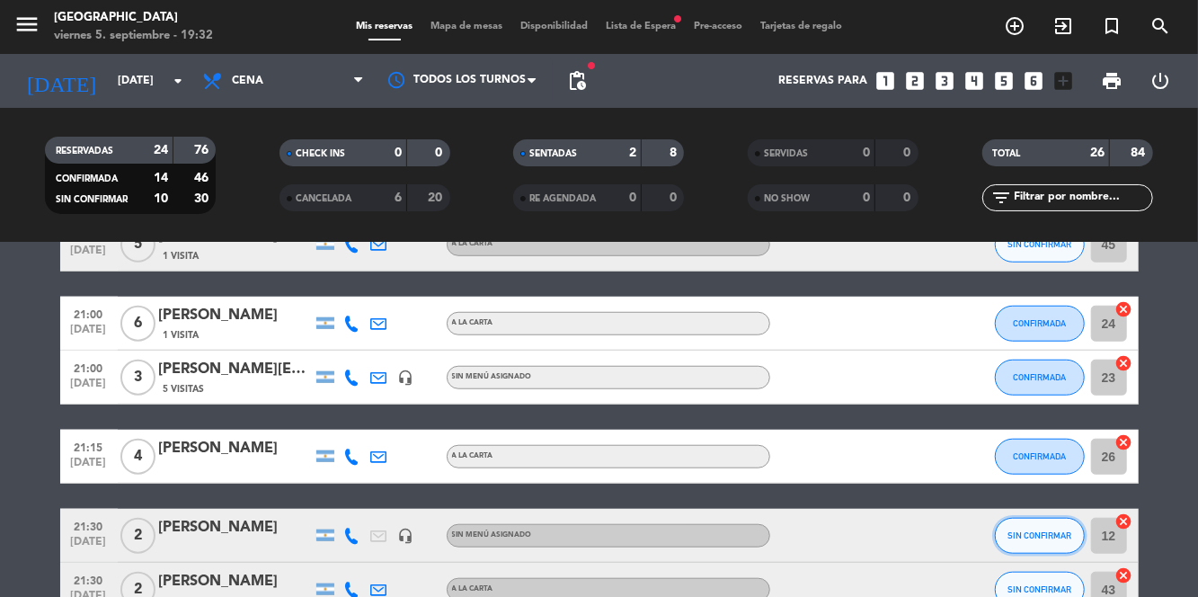
click at [1050, 530] on span "SIN CONFIRMAR" at bounding box center [1039, 535] width 64 height 10
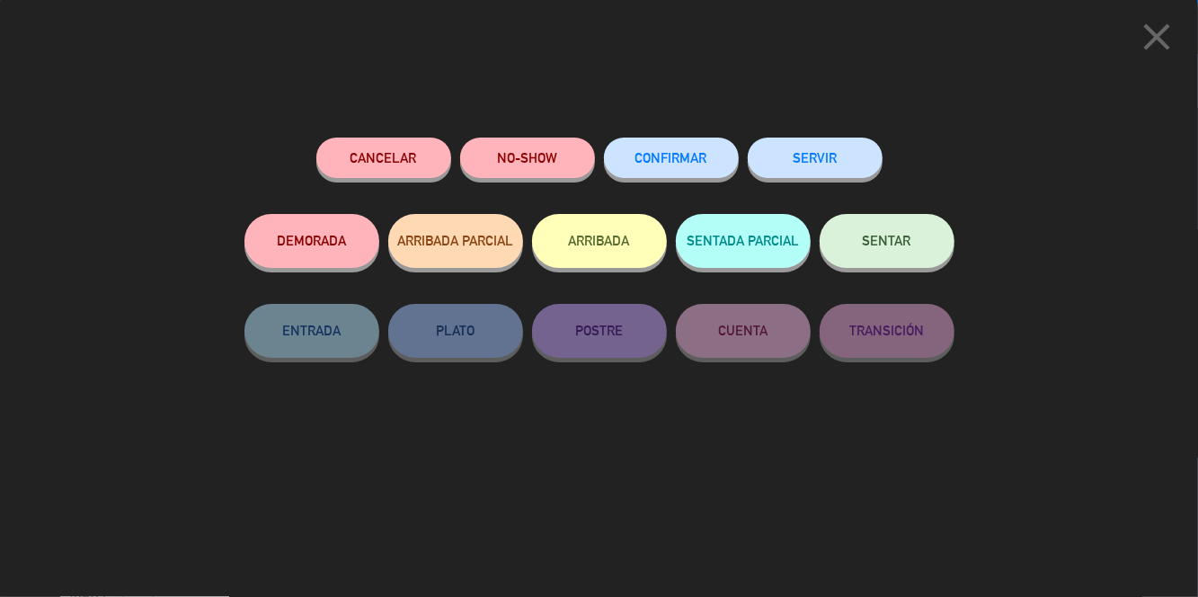
click at [701, 170] on button "CONFIRMAR" at bounding box center [671, 157] width 135 height 40
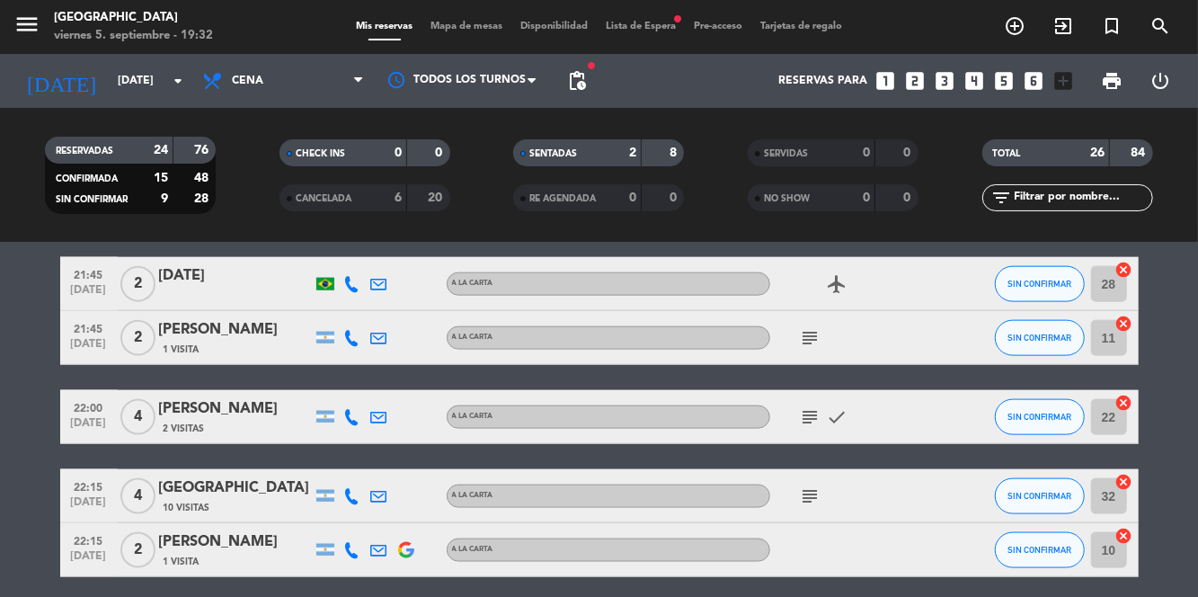
scroll to position [1271, 0]
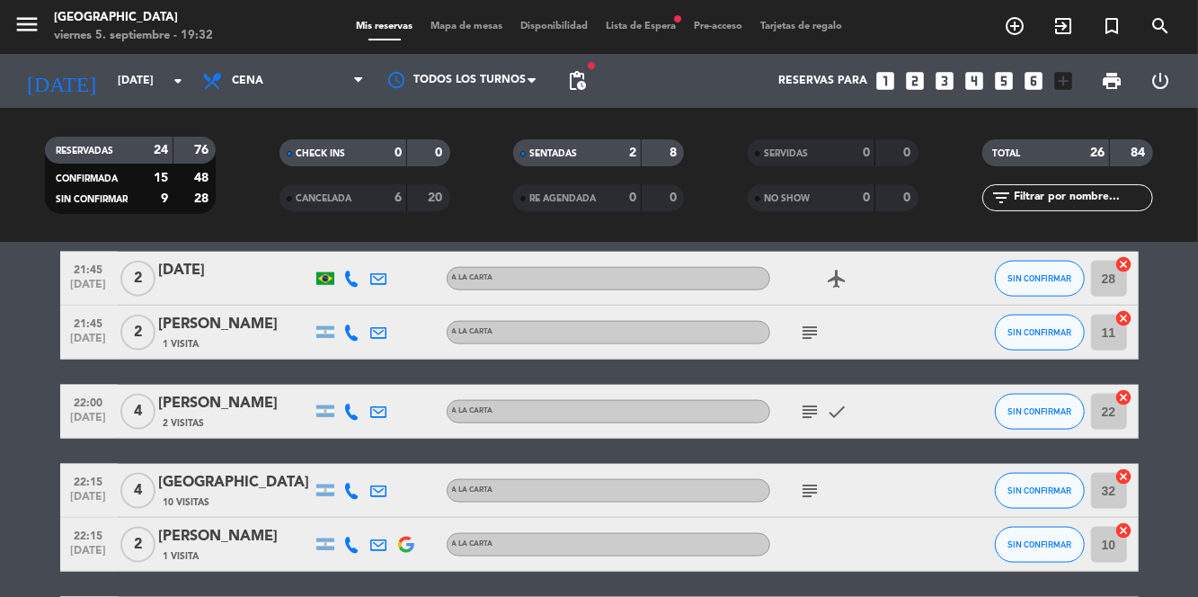
click at [349, 270] on icon at bounding box center [352, 278] width 16 height 16
click at [386, 242] on span at bounding box center [393, 249] width 14 height 14
click at [350, 324] on icon at bounding box center [352, 332] width 16 height 16
click at [394, 296] on span at bounding box center [397, 303] width 14 height 14
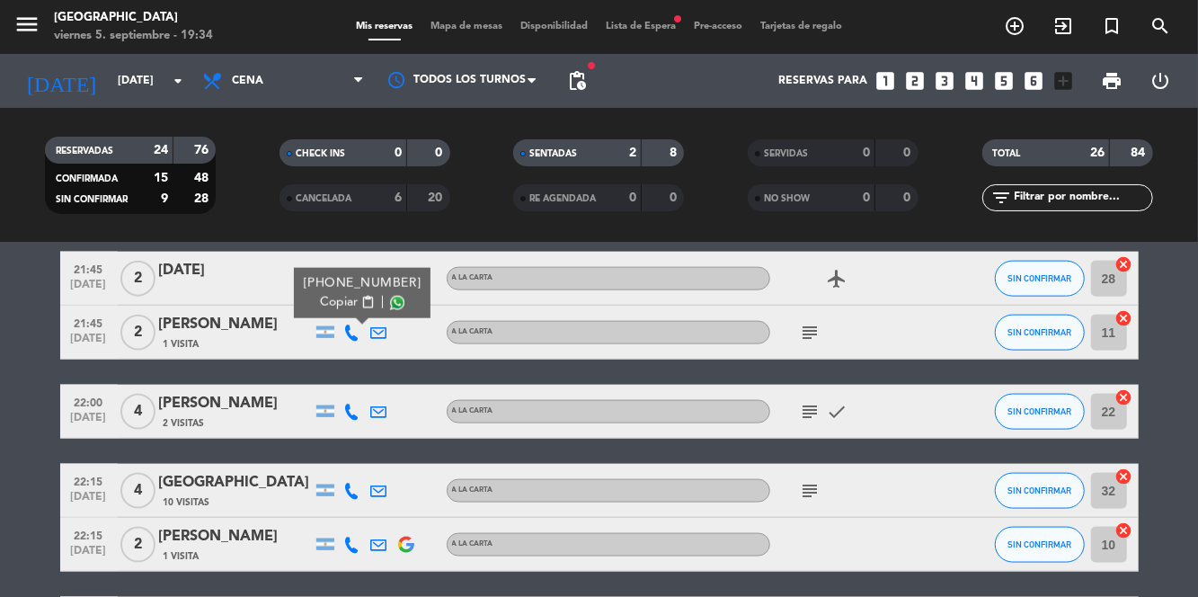
click at [814, 306] on div "subject" at bounding box center [851, 332] width 162 height 53
click at [813, 322] on icon "subject" at bounding box center [811, 333] width 22 height 22
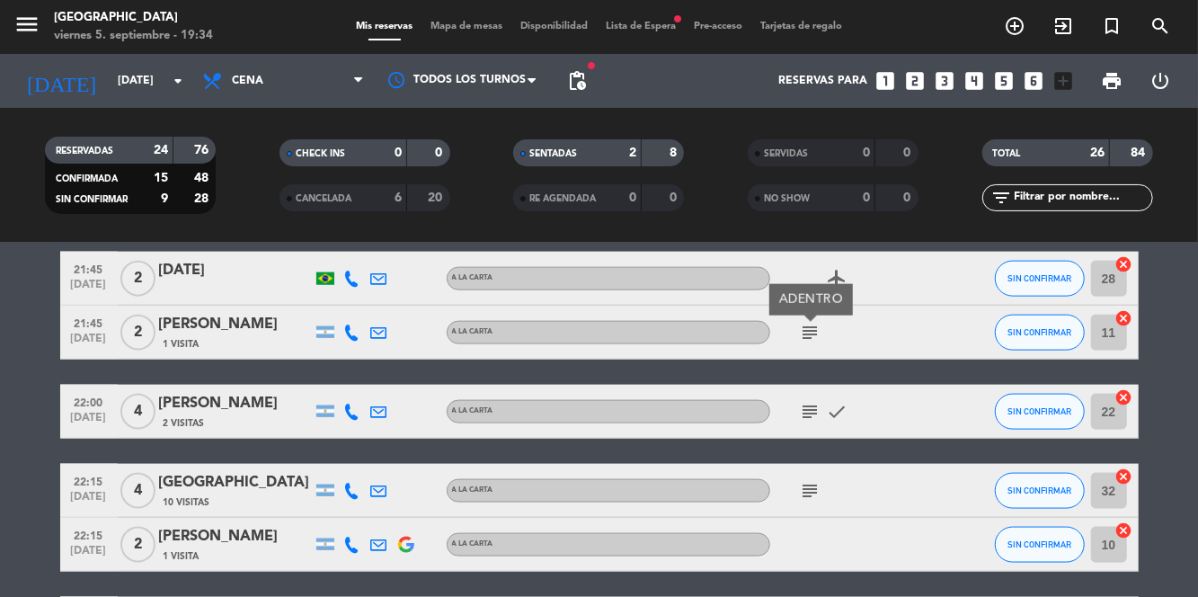
click at [800, 401] on icon "subject" at bounding box center [811, 412] width 22 height 22
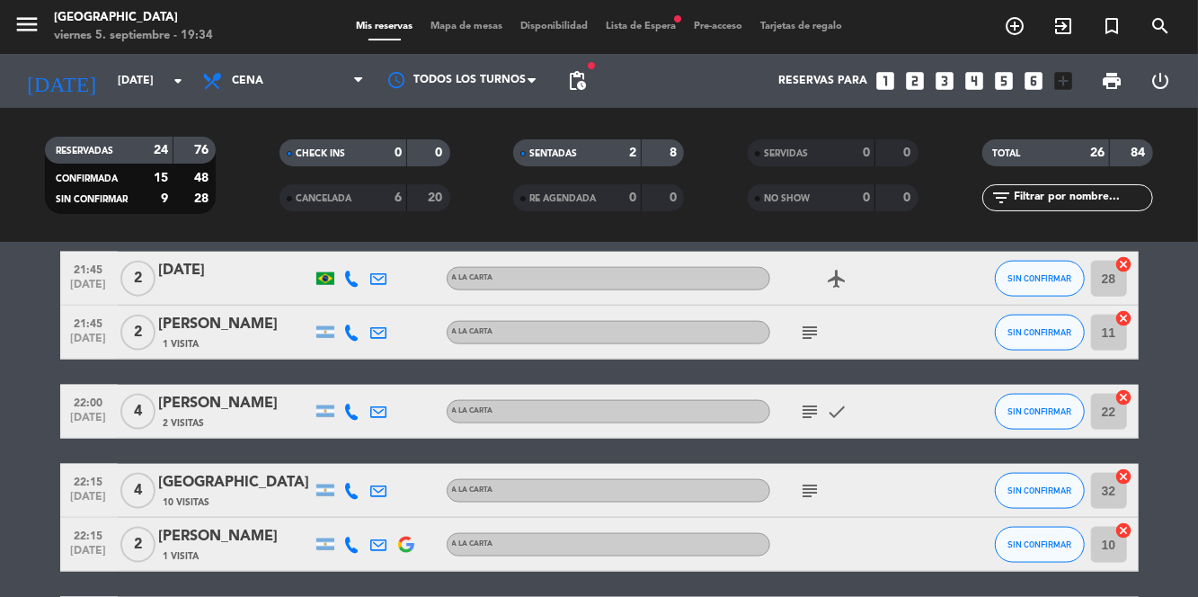
click at [820, 480] on icon "subject" at bounding box center [811, 491] width 22 height 22
